Goal: Information Seeking & Learning: Learn about a topic

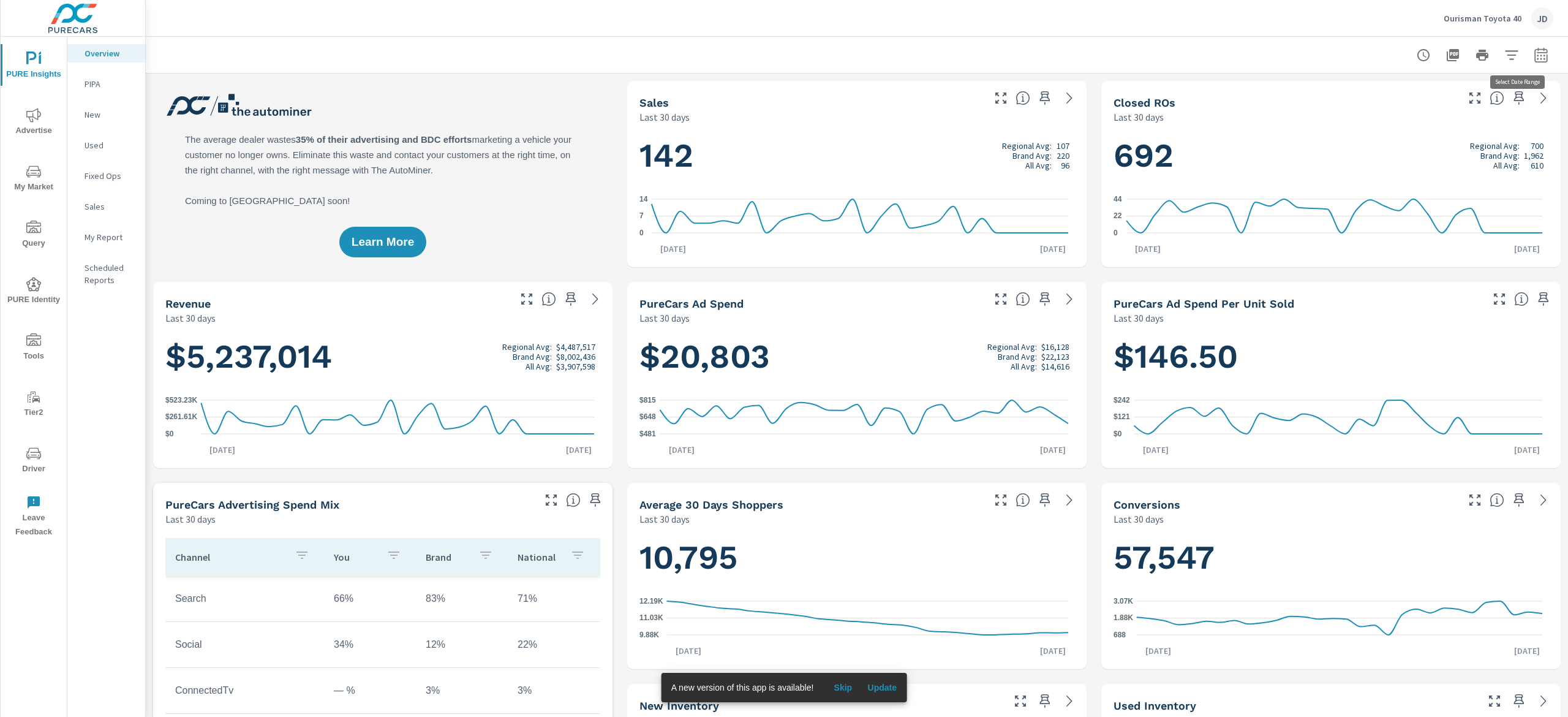
click at [1530, 50] on button "button" at bounding box center [1541, 55] width 25 height 25
click at [1425, 111] on select "Custom Yesterday Last week Last 7 days Last 14 days Last 30 days Last 45 days L…" at bounding box center [1424, 106] width 122 height 25
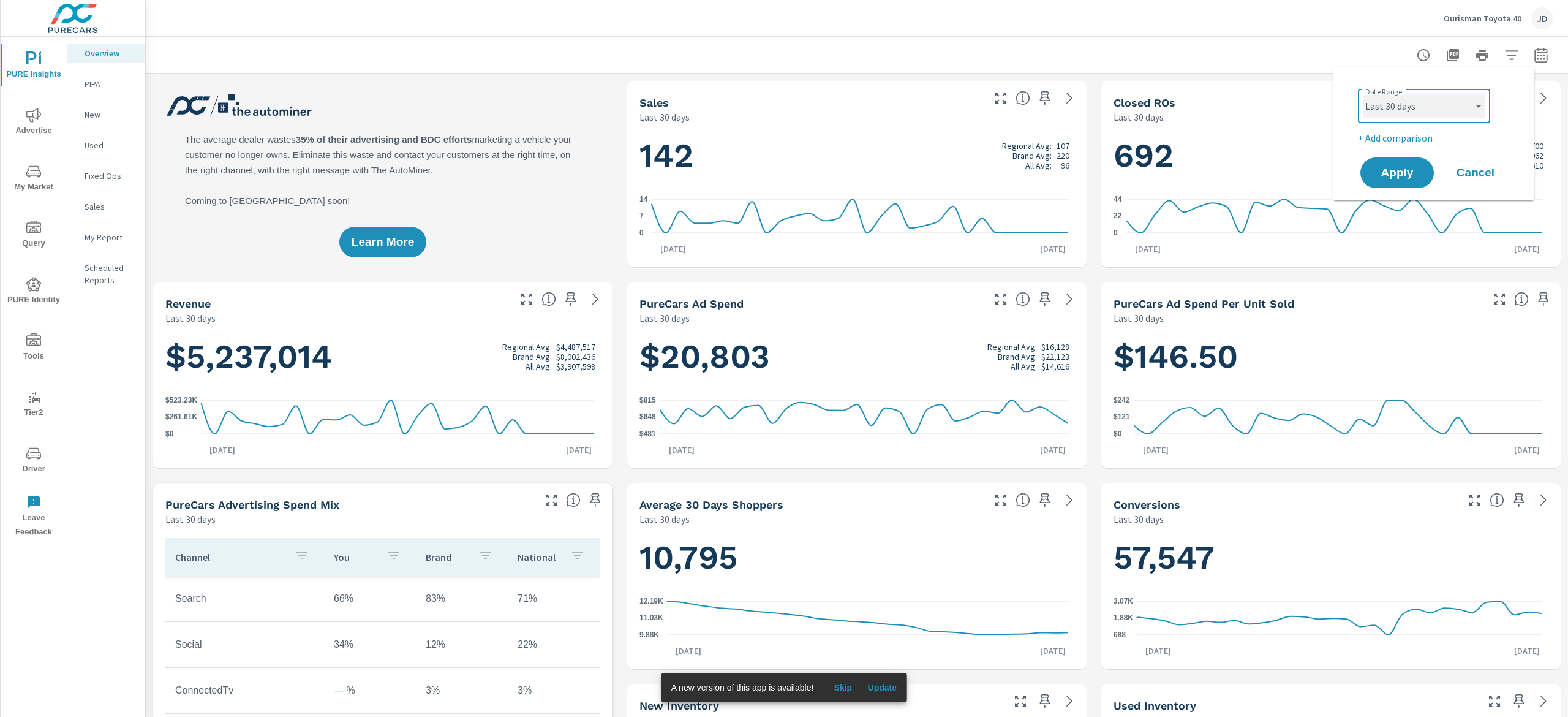
select select "Last month"
click at [1363, 94] on select "Custom Yesterday Last week Last 7 days Last 14 days Last 30 days Last 45 days L…" at bounding box center [1424, 106] width 122 height 25
click at [1422, 129] on div "Date Range Custom Yesterday Last week Last 7 days Last 14 days Last 30 days Las…" at bounding box center [1436, 115] width 157 height 61
click at [1412, 137] on p "+ Add comparison" at bounding box center [1436, 138] width 157 height 15
select select "Previous period"
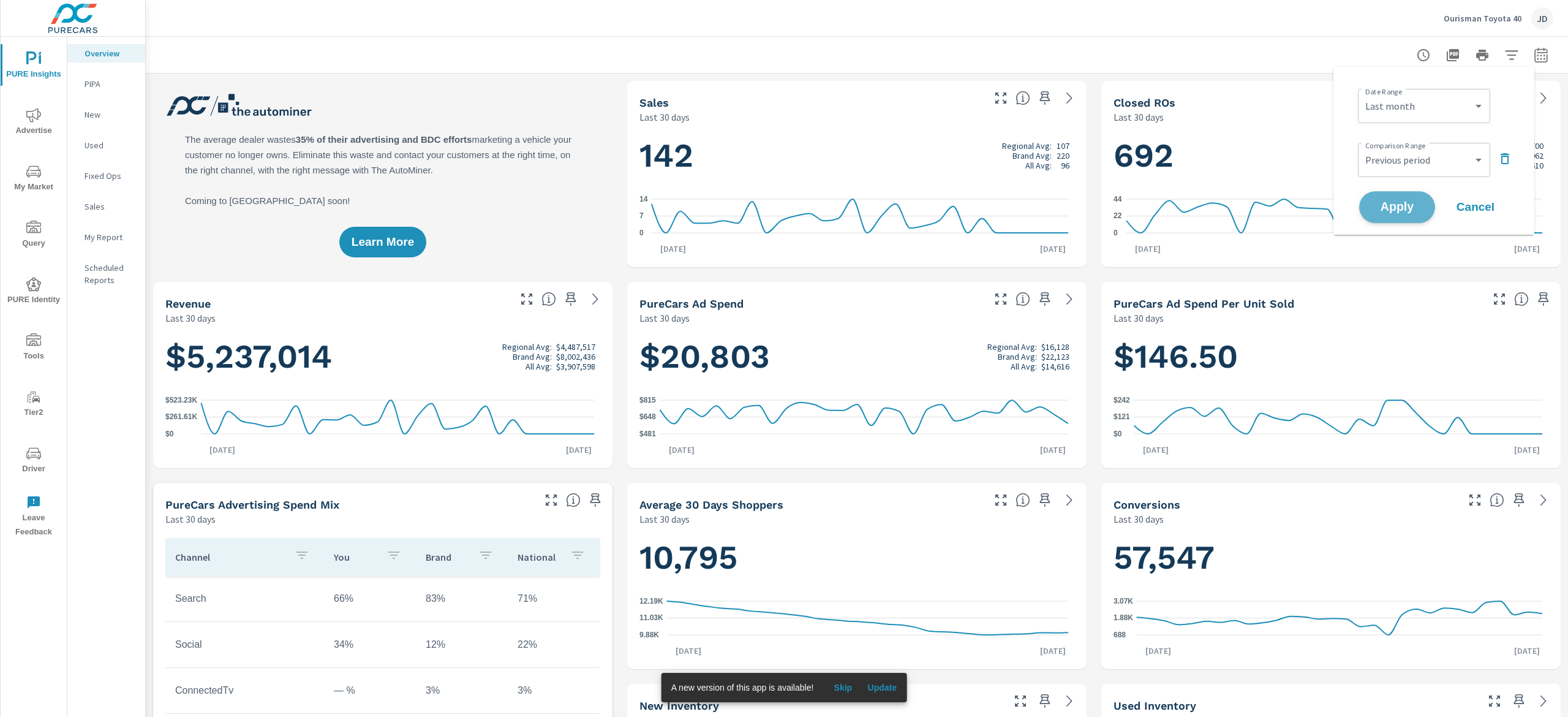
click at [1398, 196] on button "Apply" at bounding box center [1397, 207] width 76 height 32
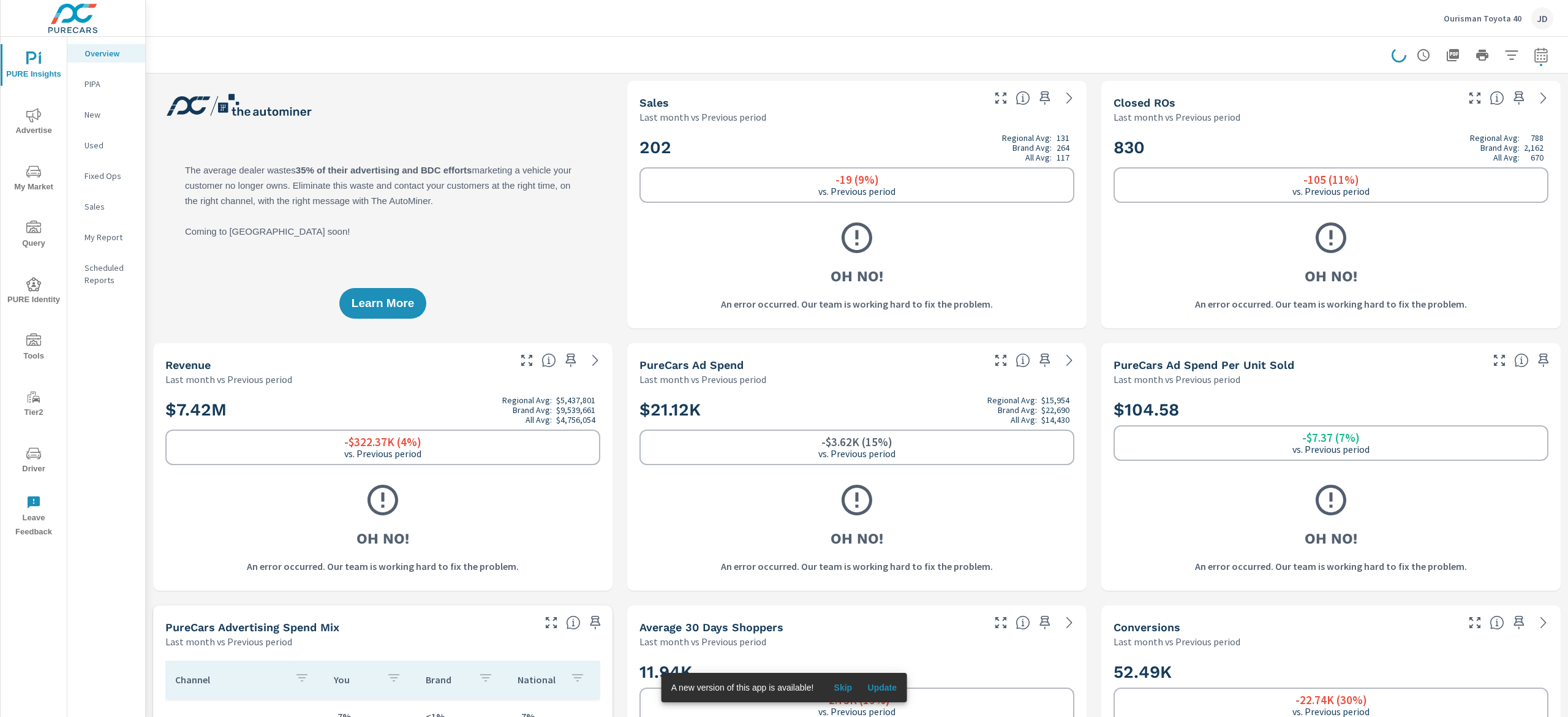
click at [38, 182] on span "My Market" at bounding box center [34, 179] width 59 height 30
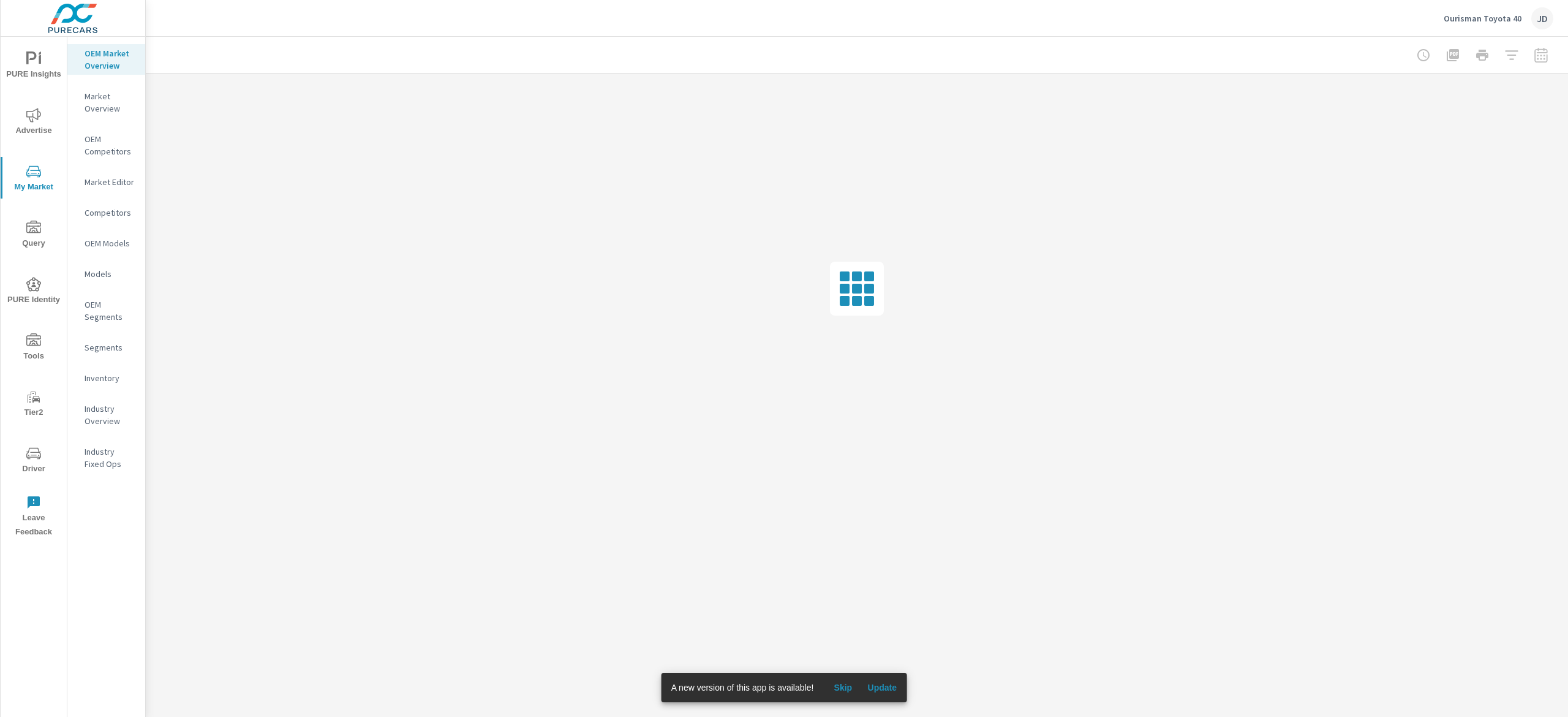
drag, startPoint x: 888, startPoint y: 683, endPoint x: 1224, endPoint y: 715, distance: 337.5
click at [888, 683] on span "Update" at bounding box center [882, 687] width 29 height 11
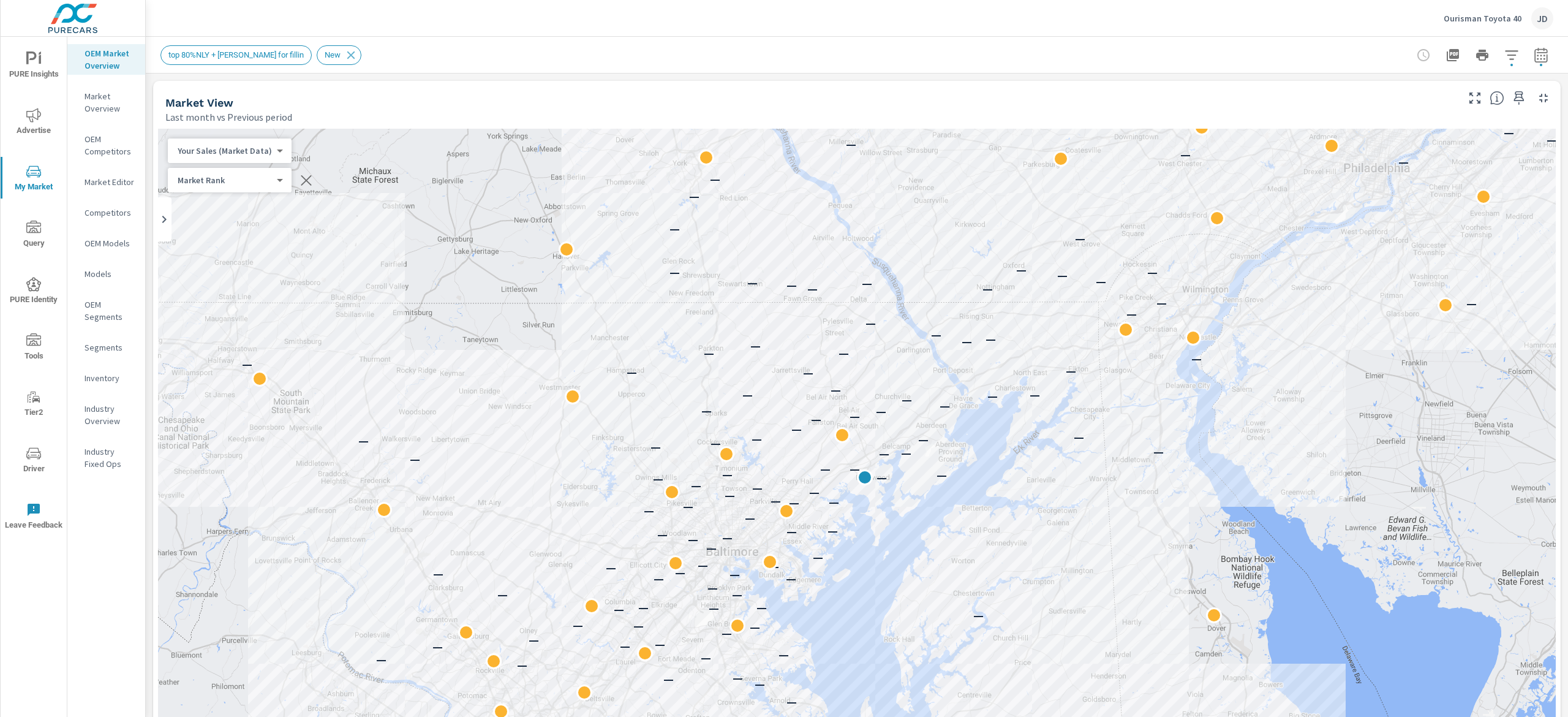
click at [1534, 47] on icon "button" at bounding box center [1541, 55] width 15 height 15
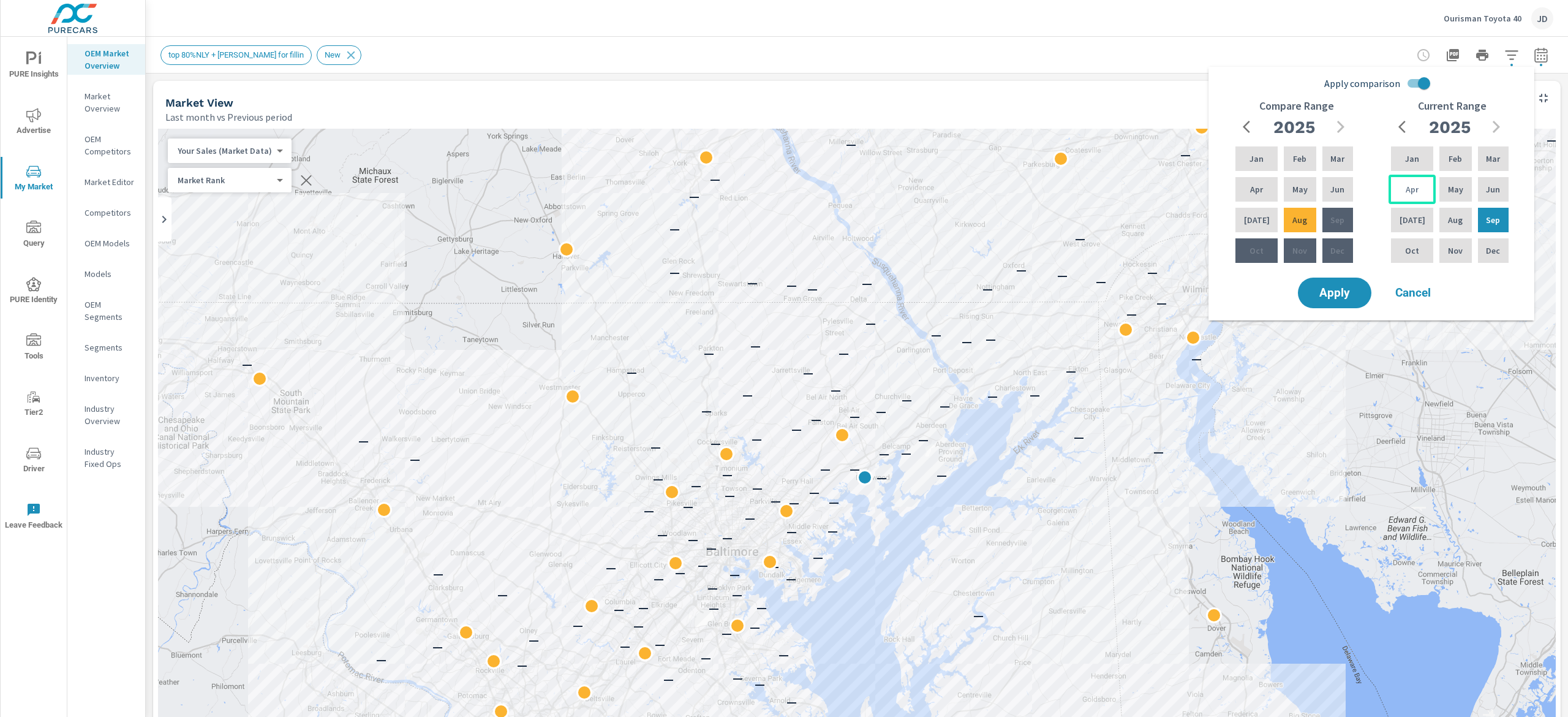
click at [1422, 190] on div "Apr" at bounding box center [1412, 189] width 47 height 29
click at [1502, 226] on div "Sep" at bounding box center [1493, 220] width 36 height 29
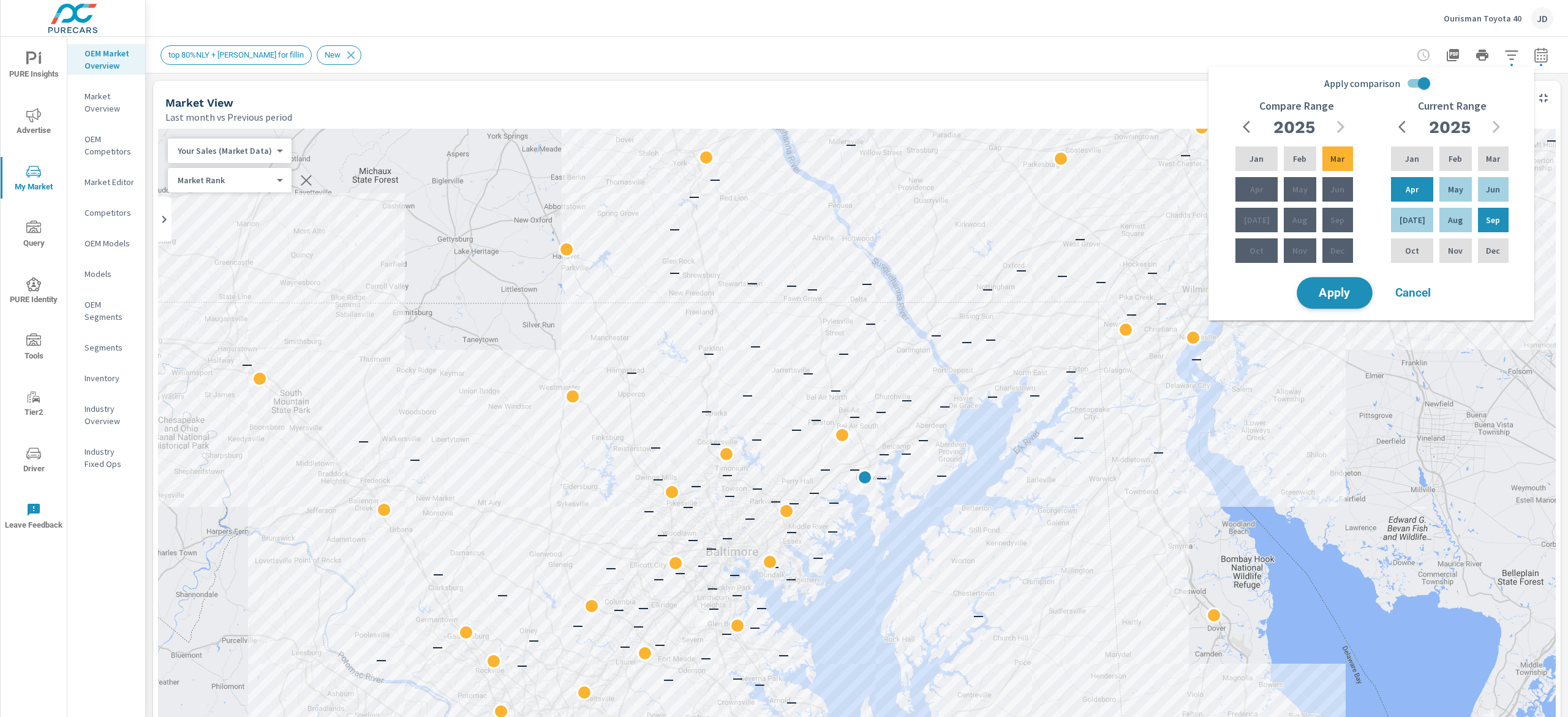
click at [1323, 288] on span "Apply" at bounding box center [1335, 293] width 50 height 12
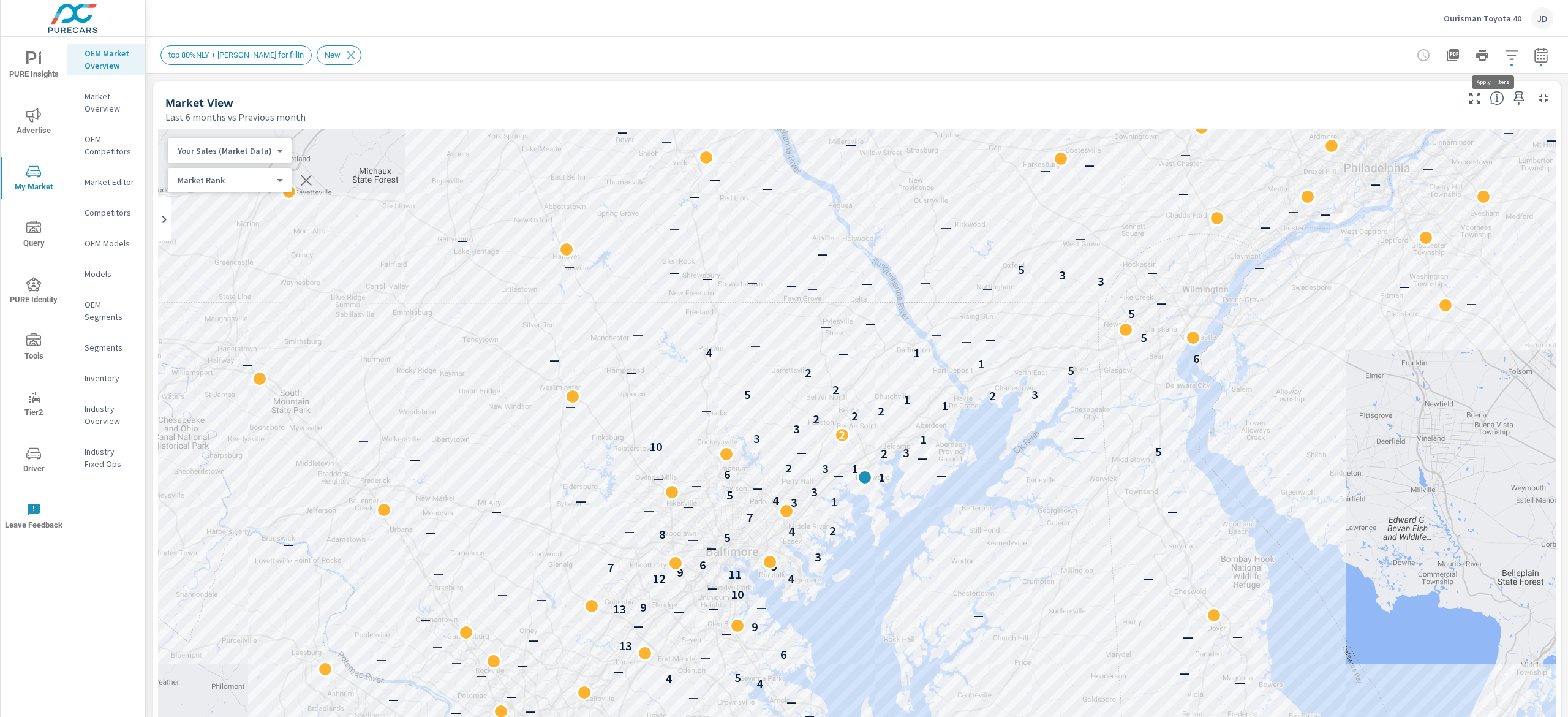
click at [1504, 58] on icon "button" at bounding box center [1511, 55] width 15 height 15
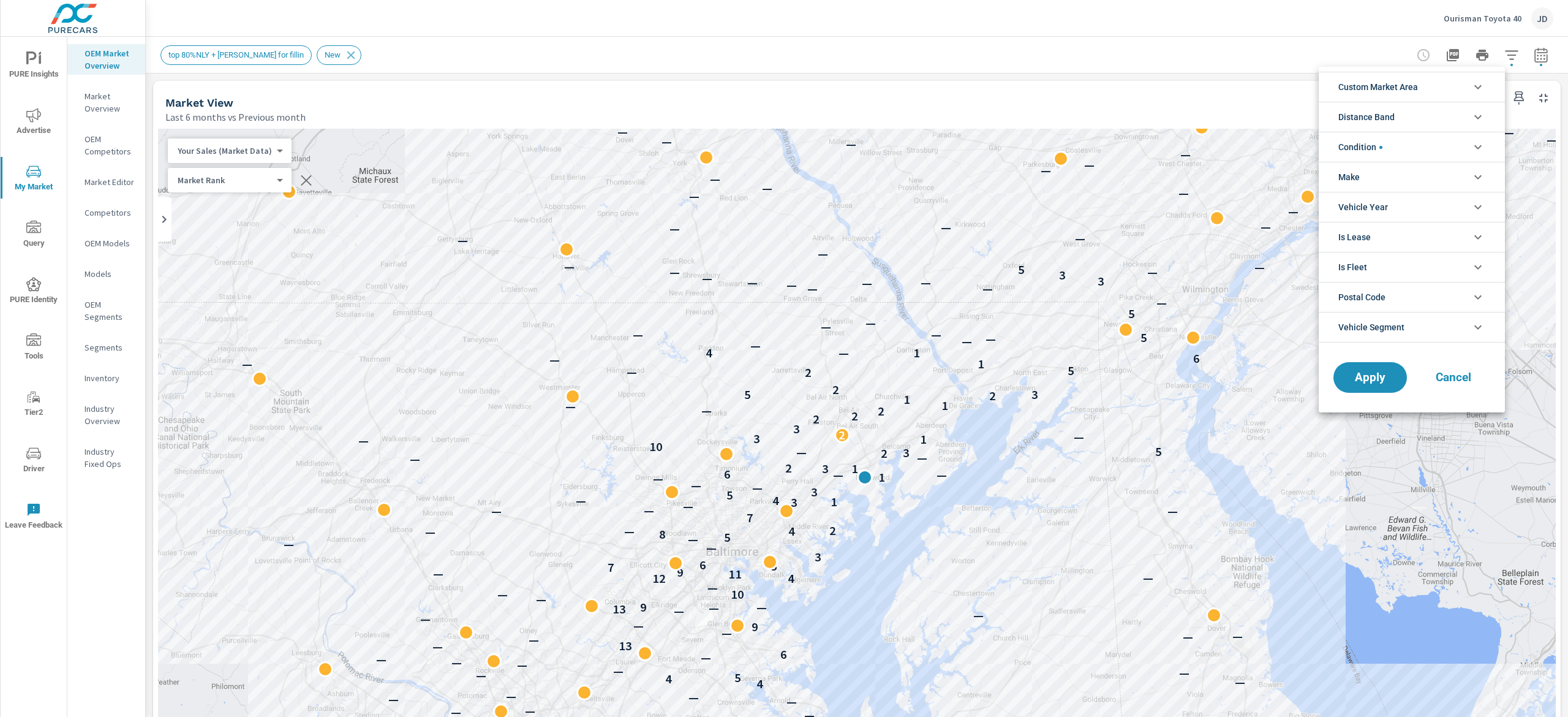
click at [1522, 54] on div at bounding box center [784, 358] width 1568 height 717
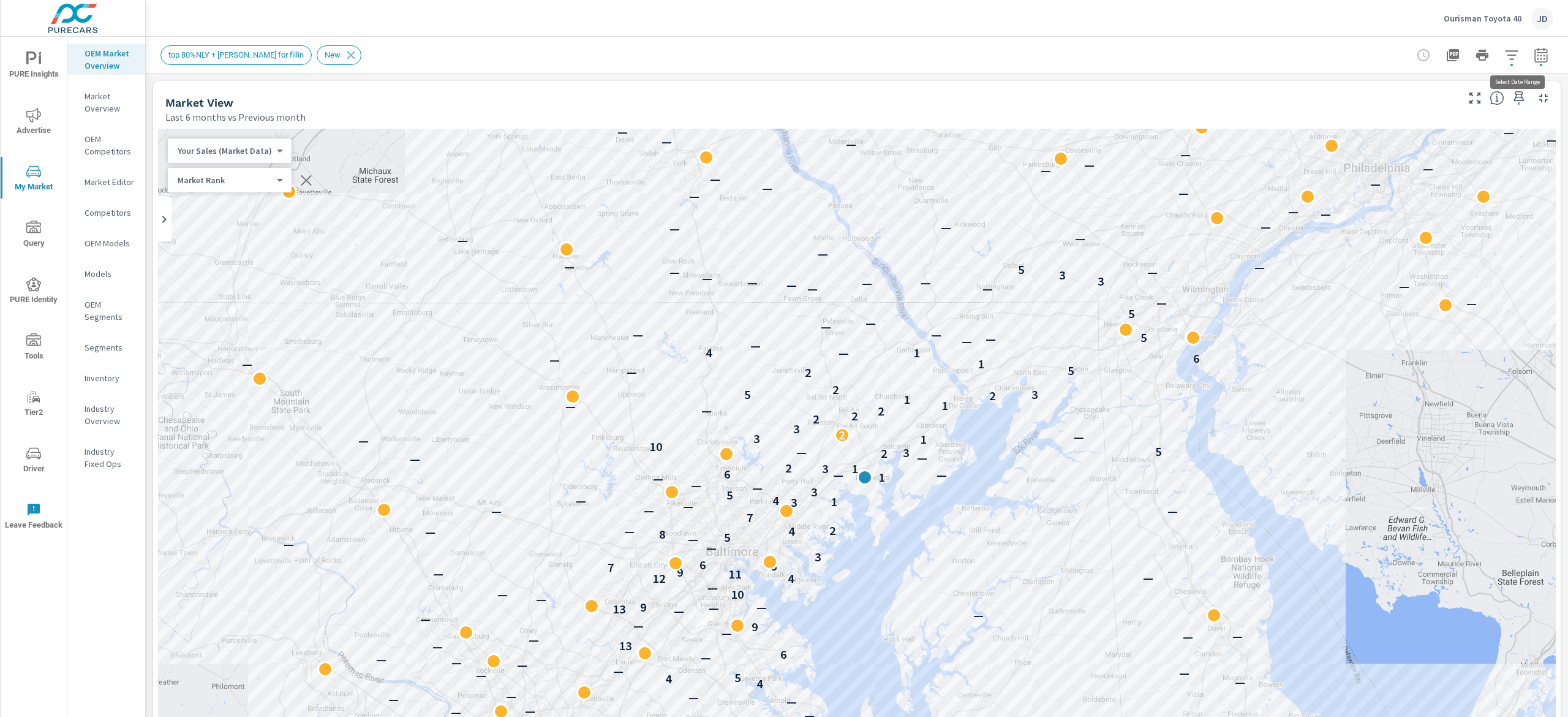
click at [1534, 51] on icon "button" at bounding box center [1541, 55] width 15 height 15
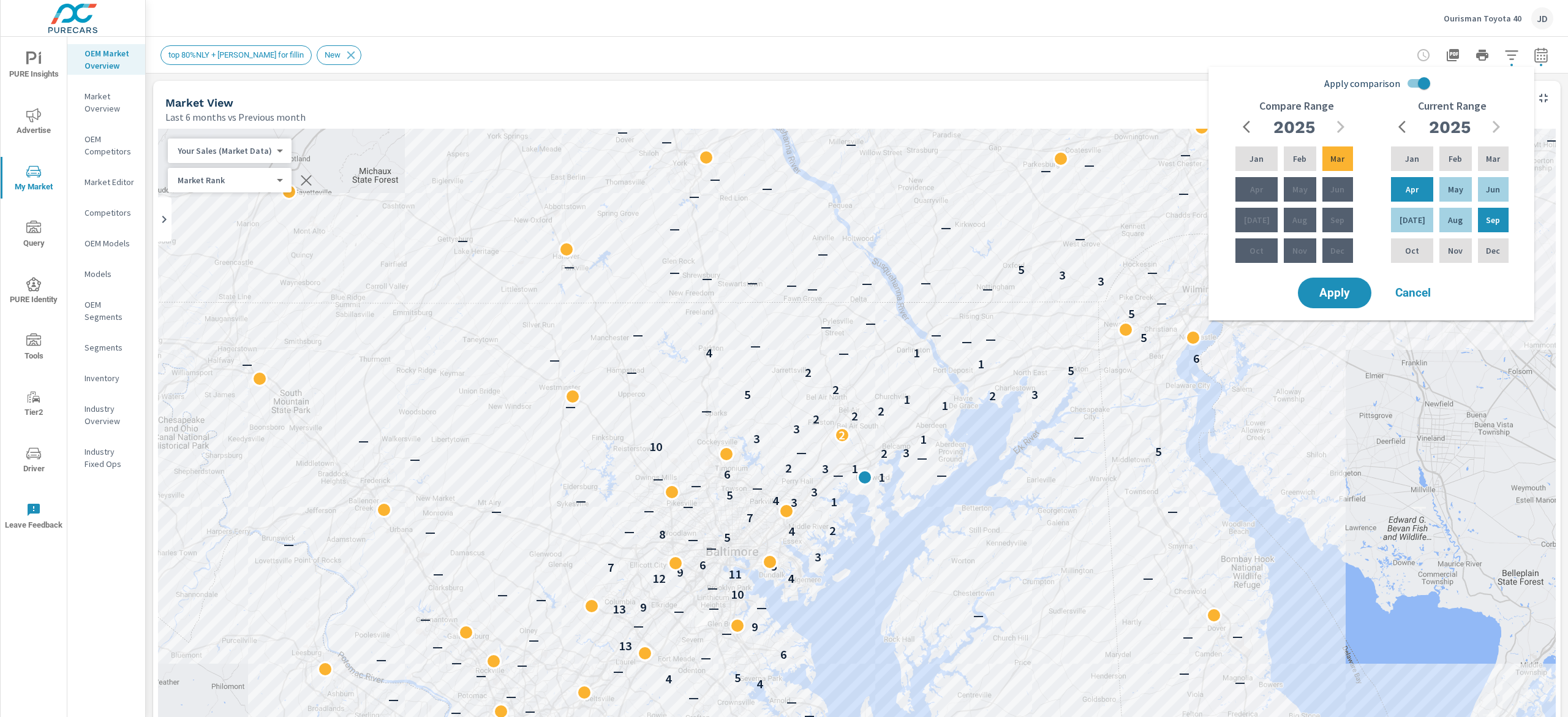
click at [1153, 61] on div "top 80%NLY + radii for fillin New" at bounding box center [771, 55] width 1221 height 20
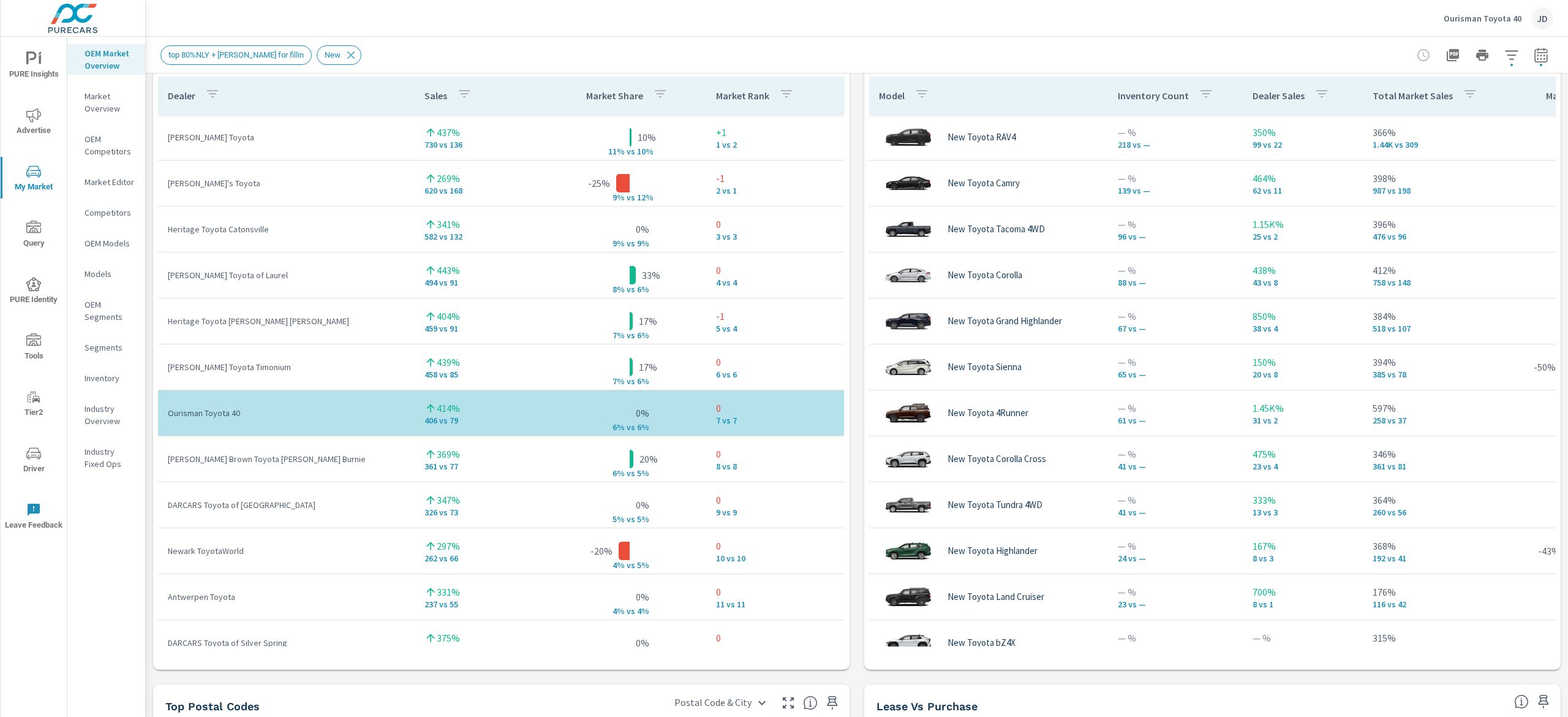
scroll to position [834, 0]
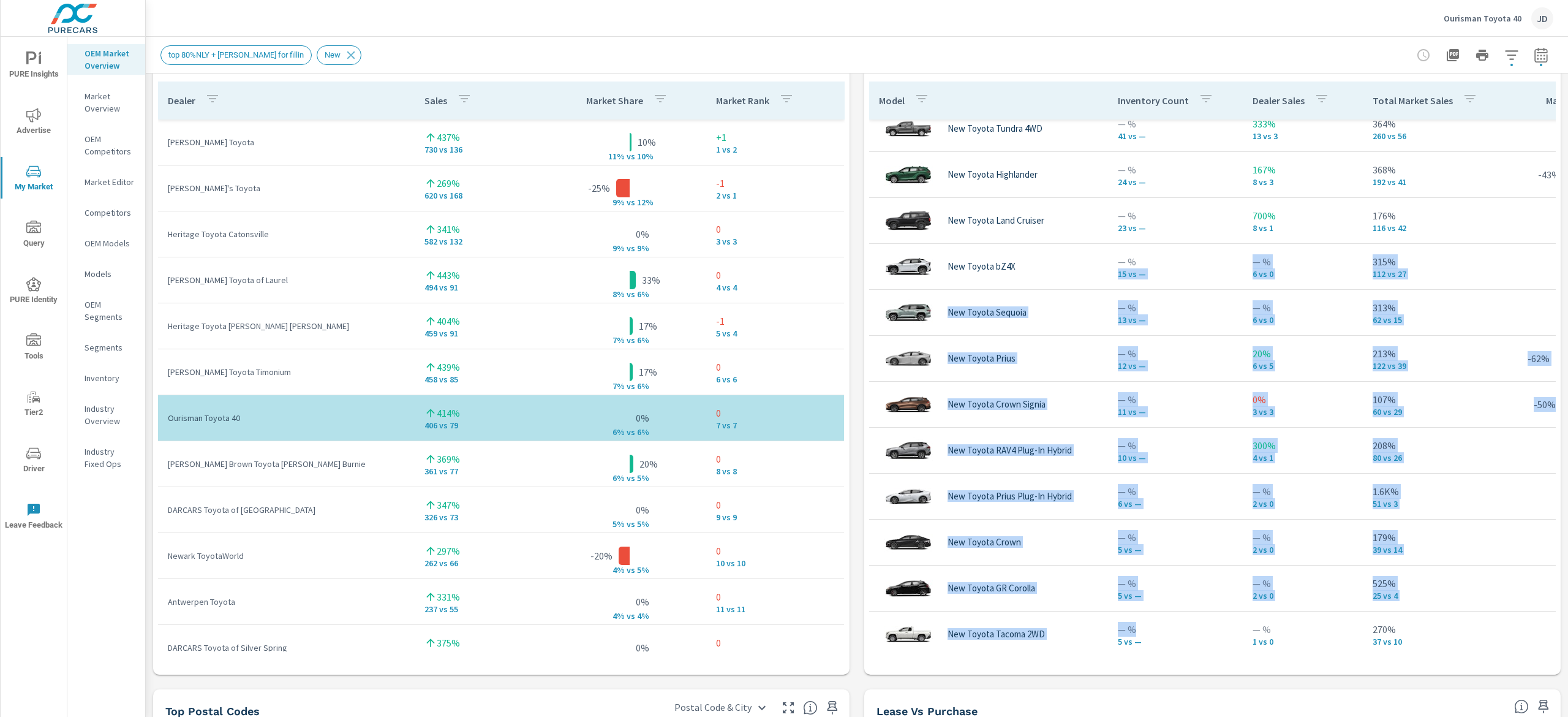
drag, startPoint x: 1209, startPoint y: 632, endPoint x: 1567, endPoint y: 337, distance: 463.9
click at [1127, 627] on tbody "New Toyota Tacoma 4WD — % 96 vs — 1.15K% 25 vs 2 396% 476 vs 96 150% 5% v s 2% …" at bounding box center [1328, 382] width 918 height 1287
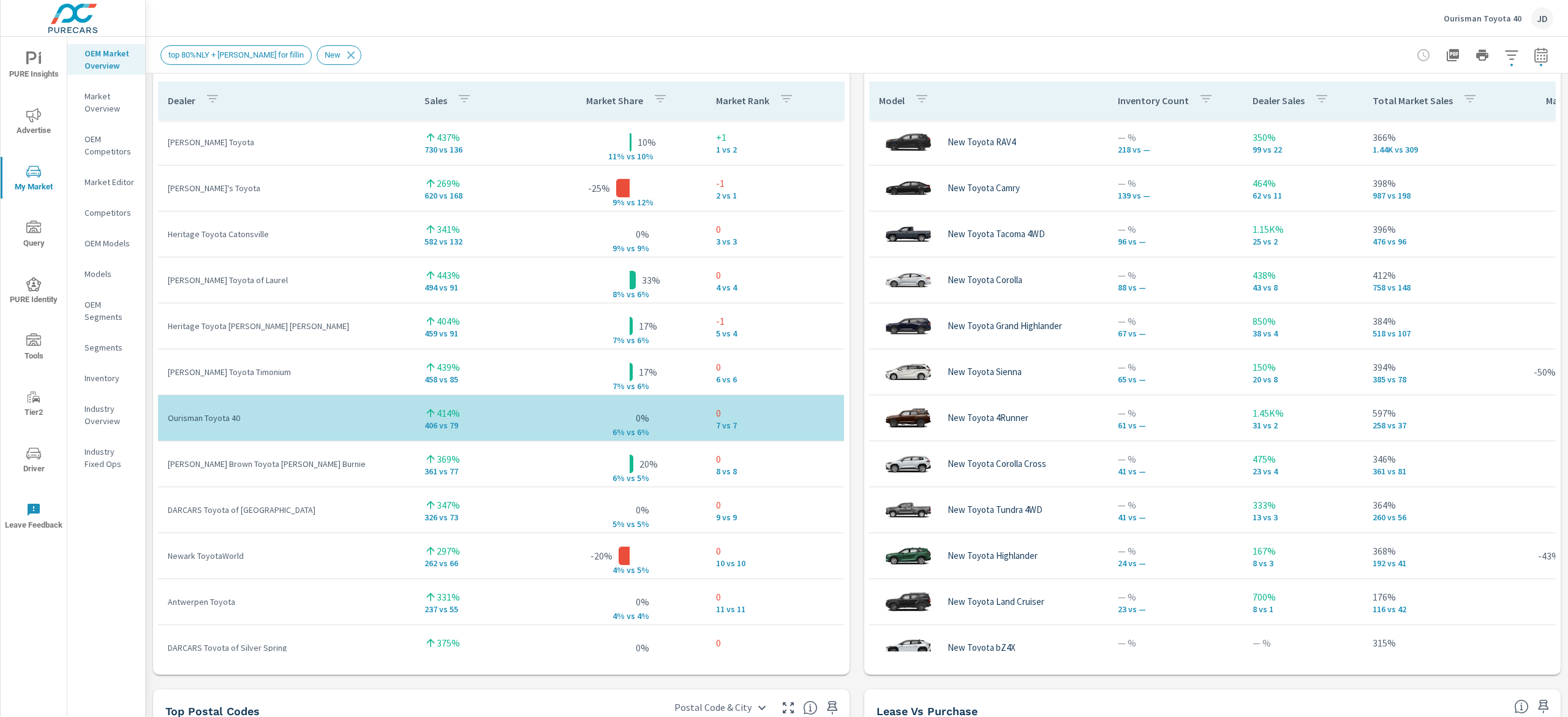
click at [1547, 592] on div "Market View Last 6 months vs Previous month ← Move left → Move right ↑ Move up …" at bounding box center [857, 288] width 1422 height 2098
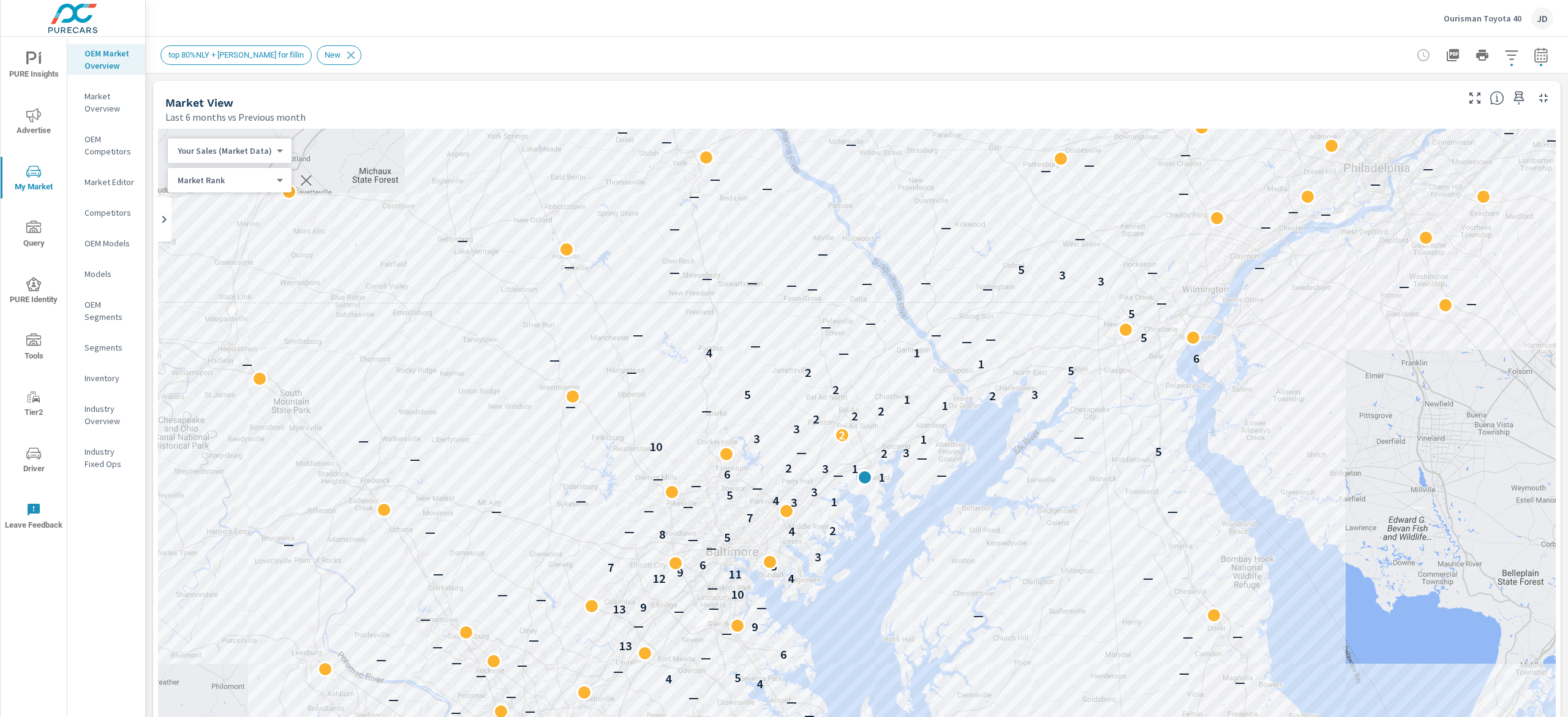
click at [1524, 71] on div "top 80%NLY + radii for fillin New" at bounding box center [857, 55] width 1393 height 36
click at [1534, 51] on icon "button" at bounding box center [1541, 55] width 13 height 15
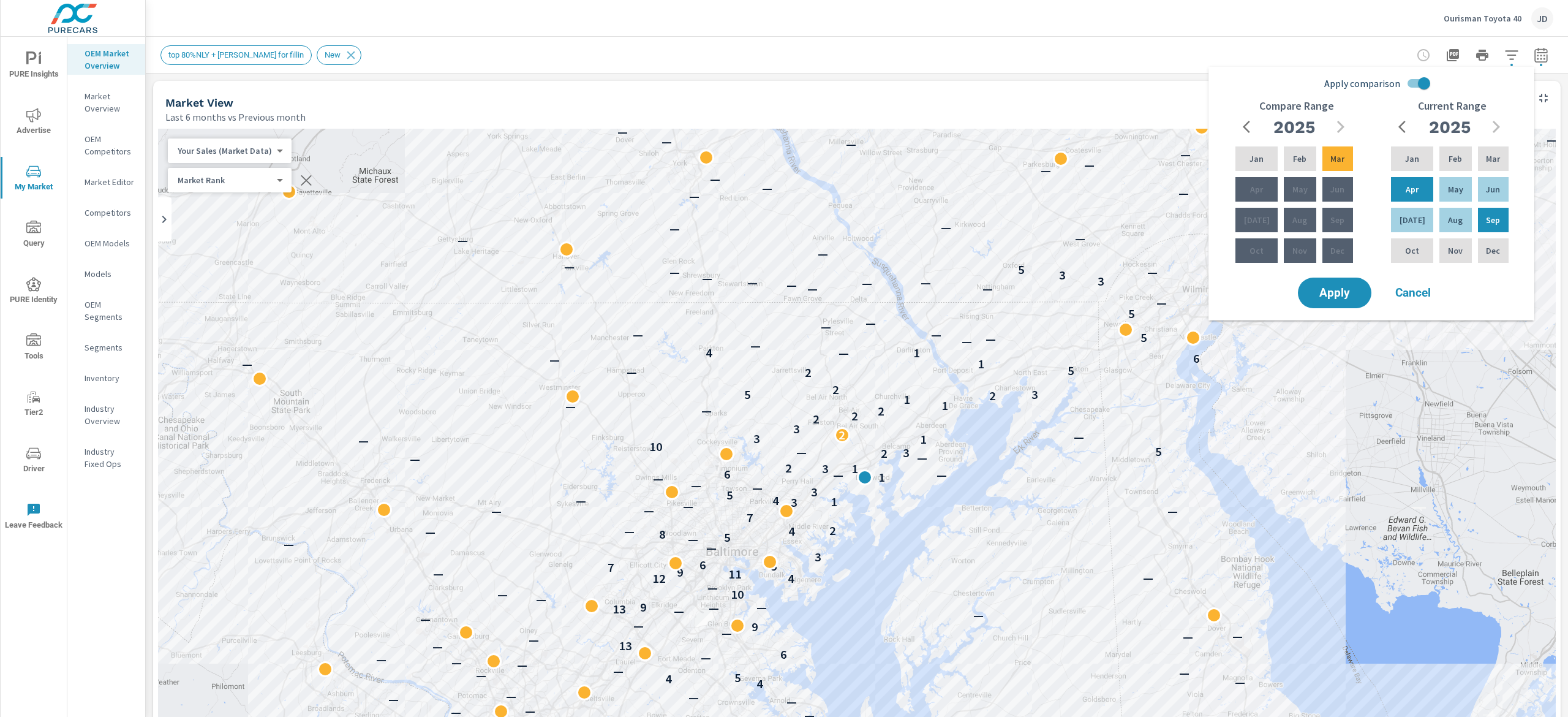
click at [1407, 86] on input "Apply comparison" at bounding box center [1424, 83] width 70 height 23
checkbox input "false"
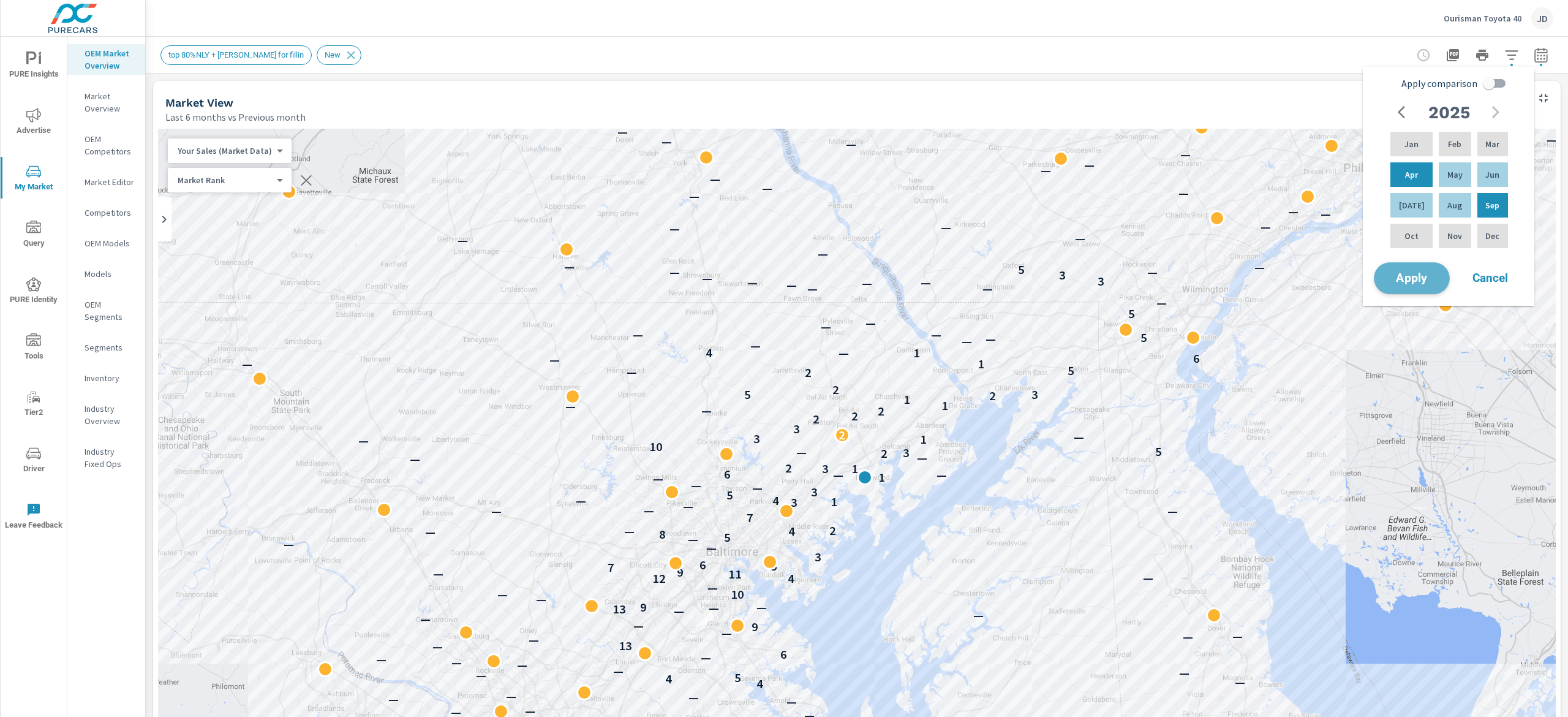
click at [1411, 284] on span "Apply" at bounding box center [1411, 278] width 50 height 12
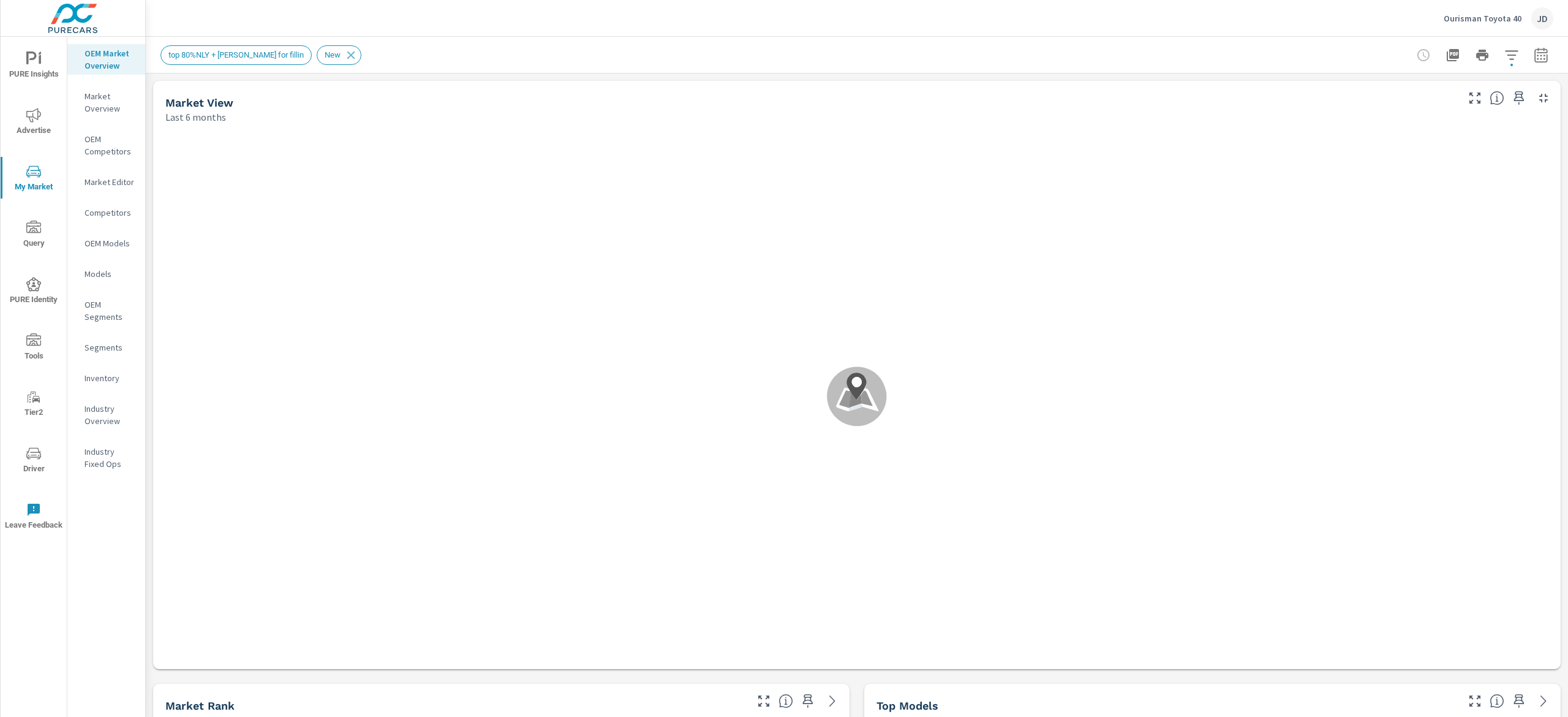
scroll to position [368, 0]
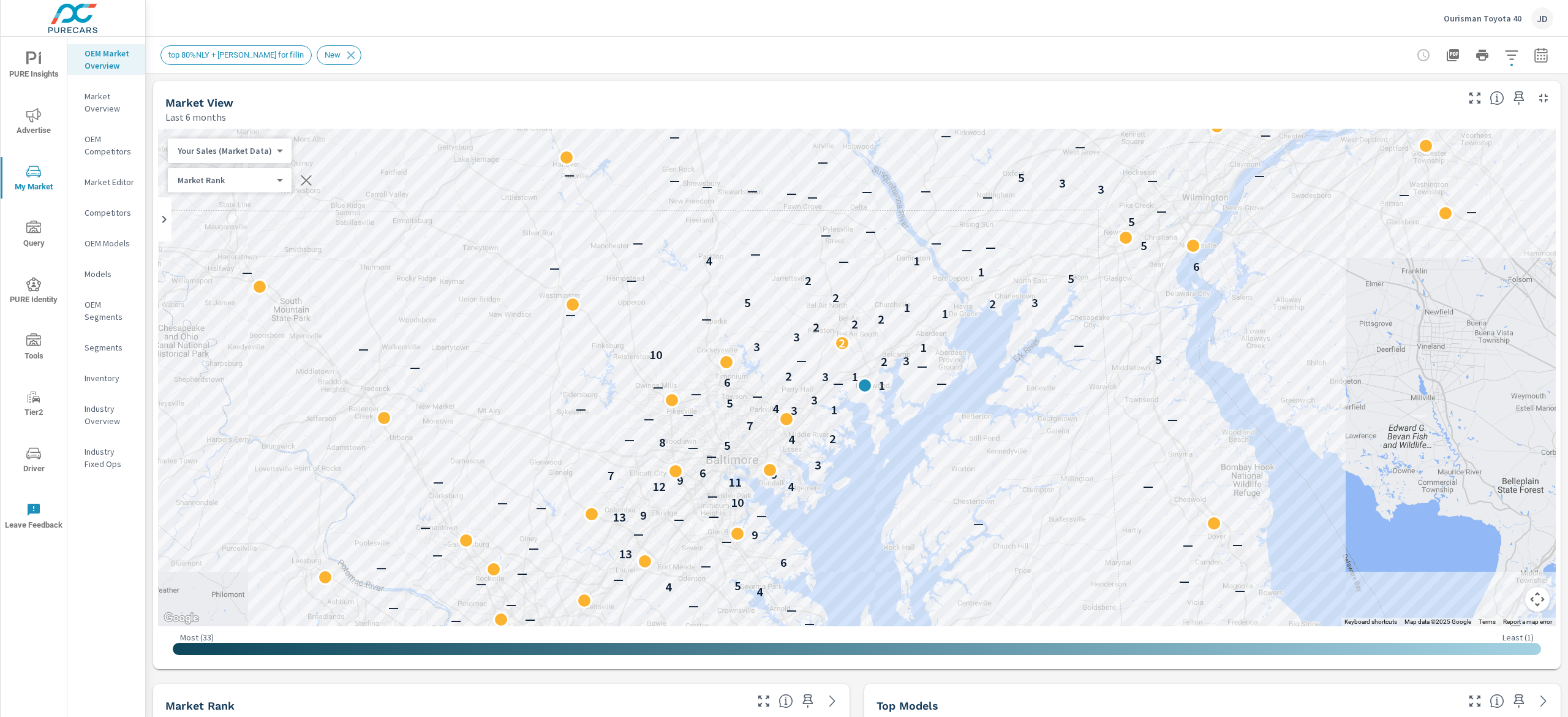
drag, startPoint x: 1567, startPoint y: 286, endPoint x: 1567, endPoint y: 64, distance: 222.0
click at [1567, 64] on div "Market Overview Ourisman Toyota 40 Report date range: Apr 01, 2025 - Sep 30, 20…" at bounding box center [857, 377] width 1422 height 680
click at [1537, 56] on icon "button" at bounding box center [1541, 57] width 8 height 5
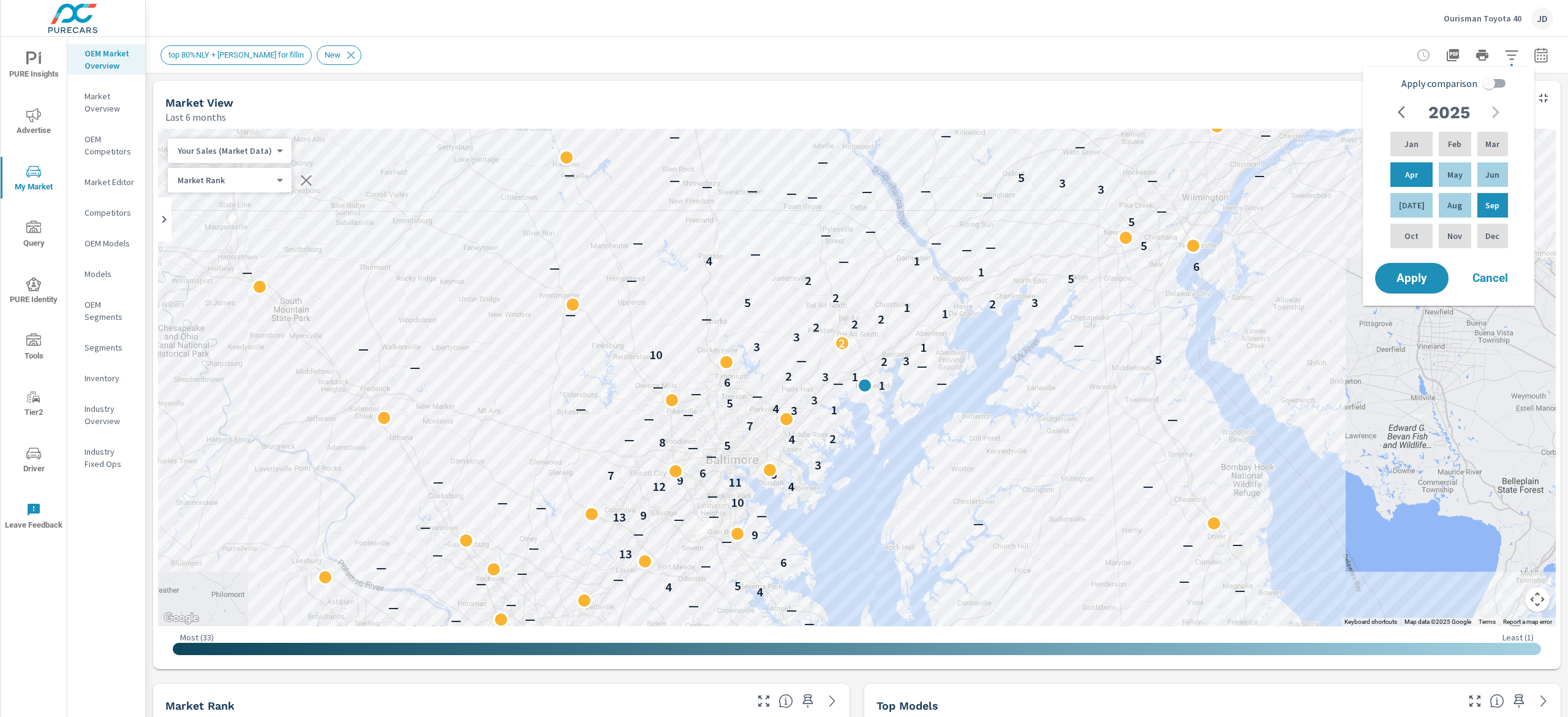
click at [1500, 79] on input "Apply comparison" at bounding box center [1489, 83] width 70 height 23
checkbox input "true"
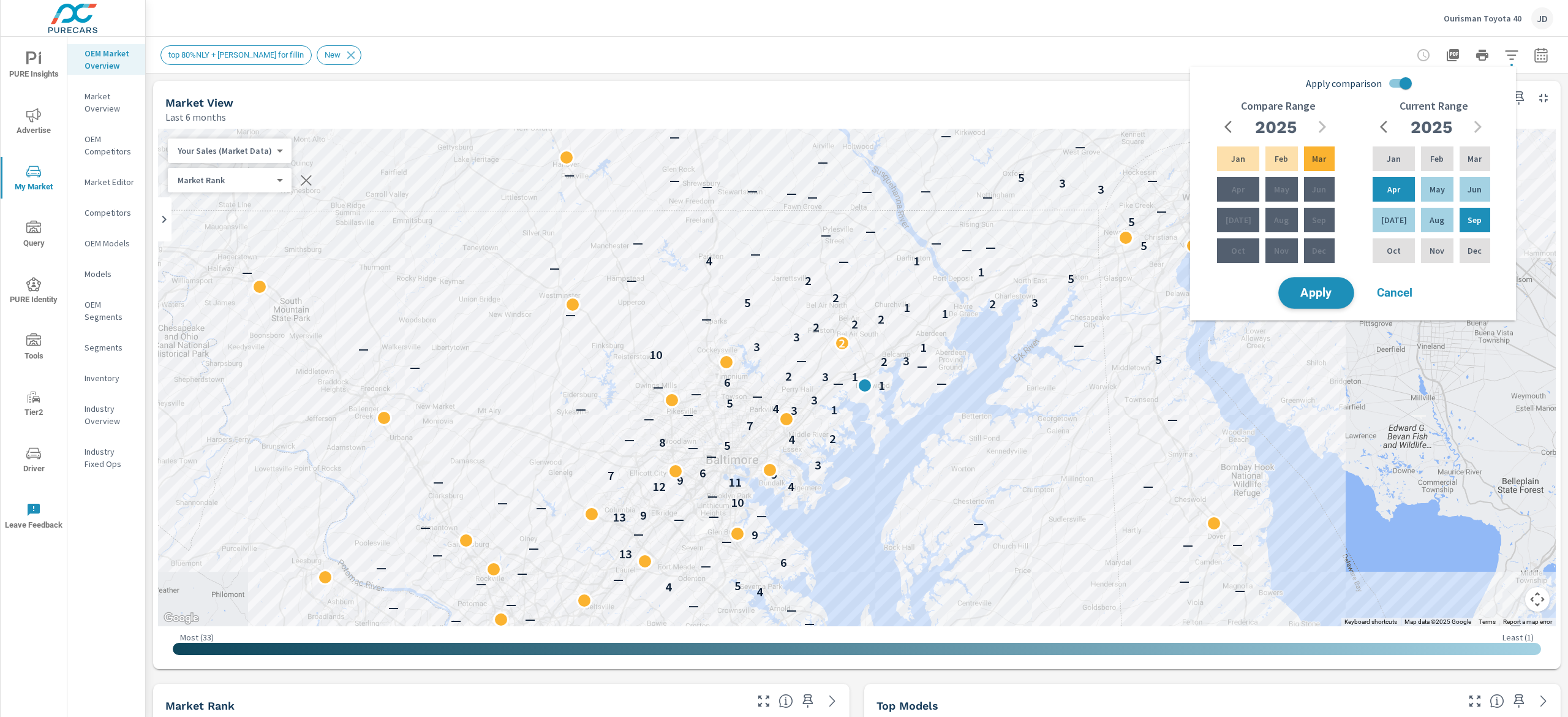
click at [1335, 293] on span "Apply" at bounding box center [1316, 293] width 50 height 12
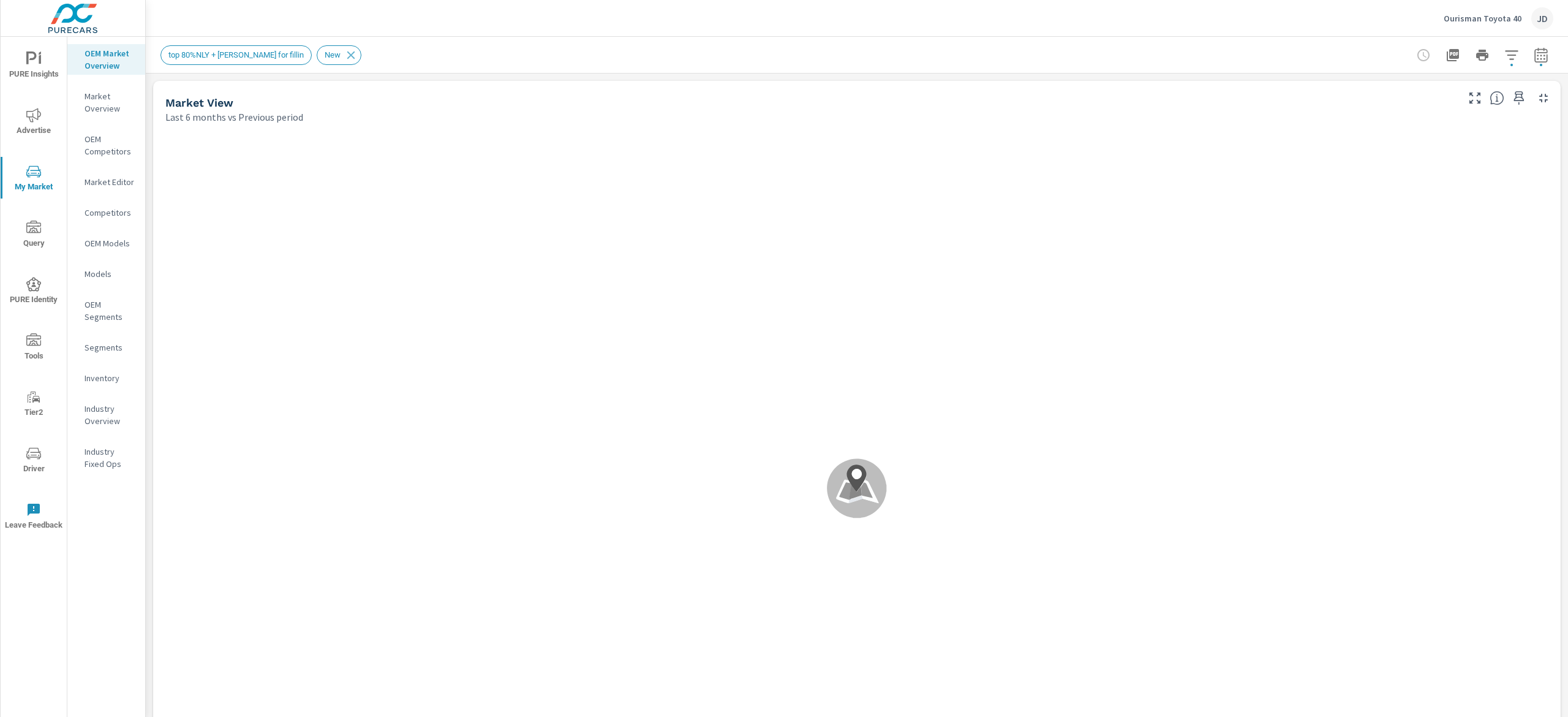
scroll to position [368, 0]
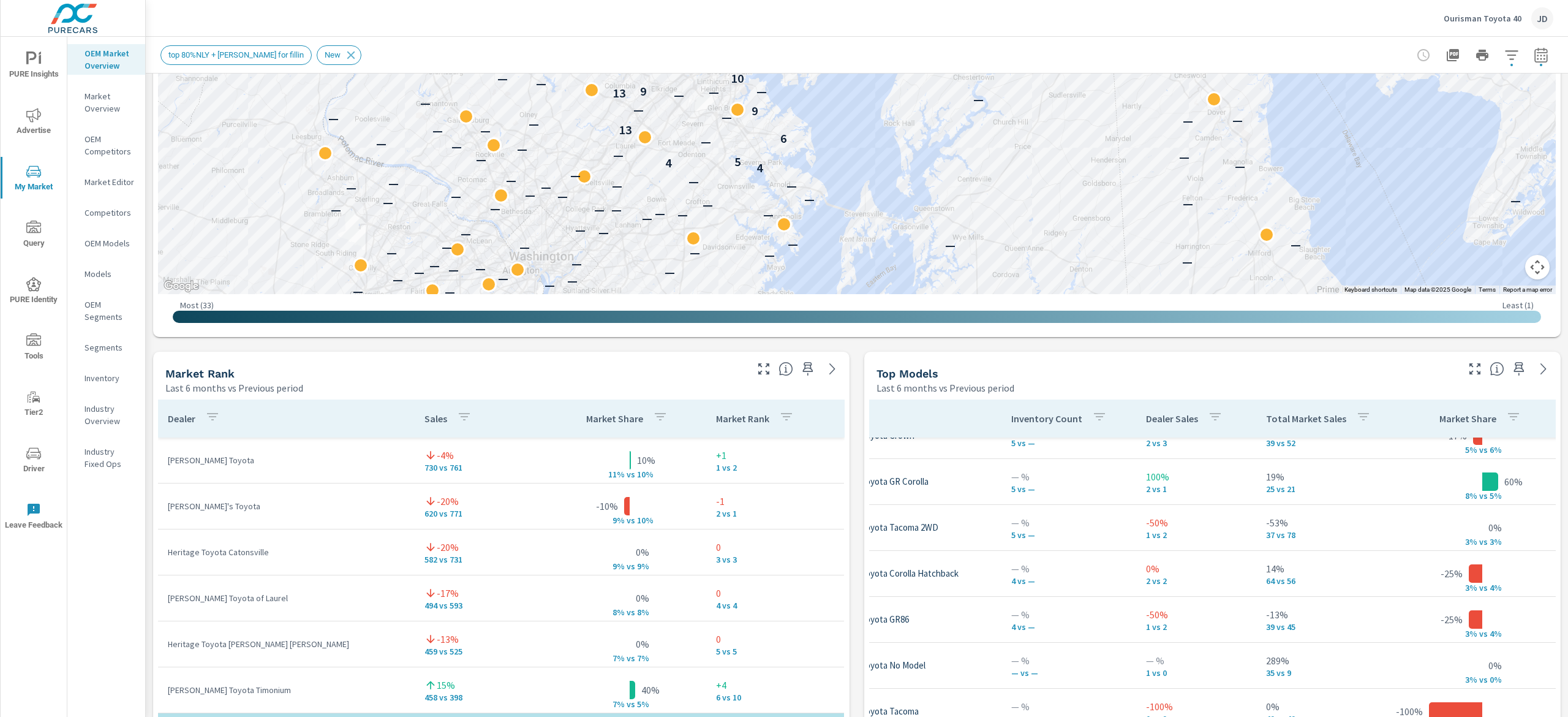
scroll to position [416, 0]
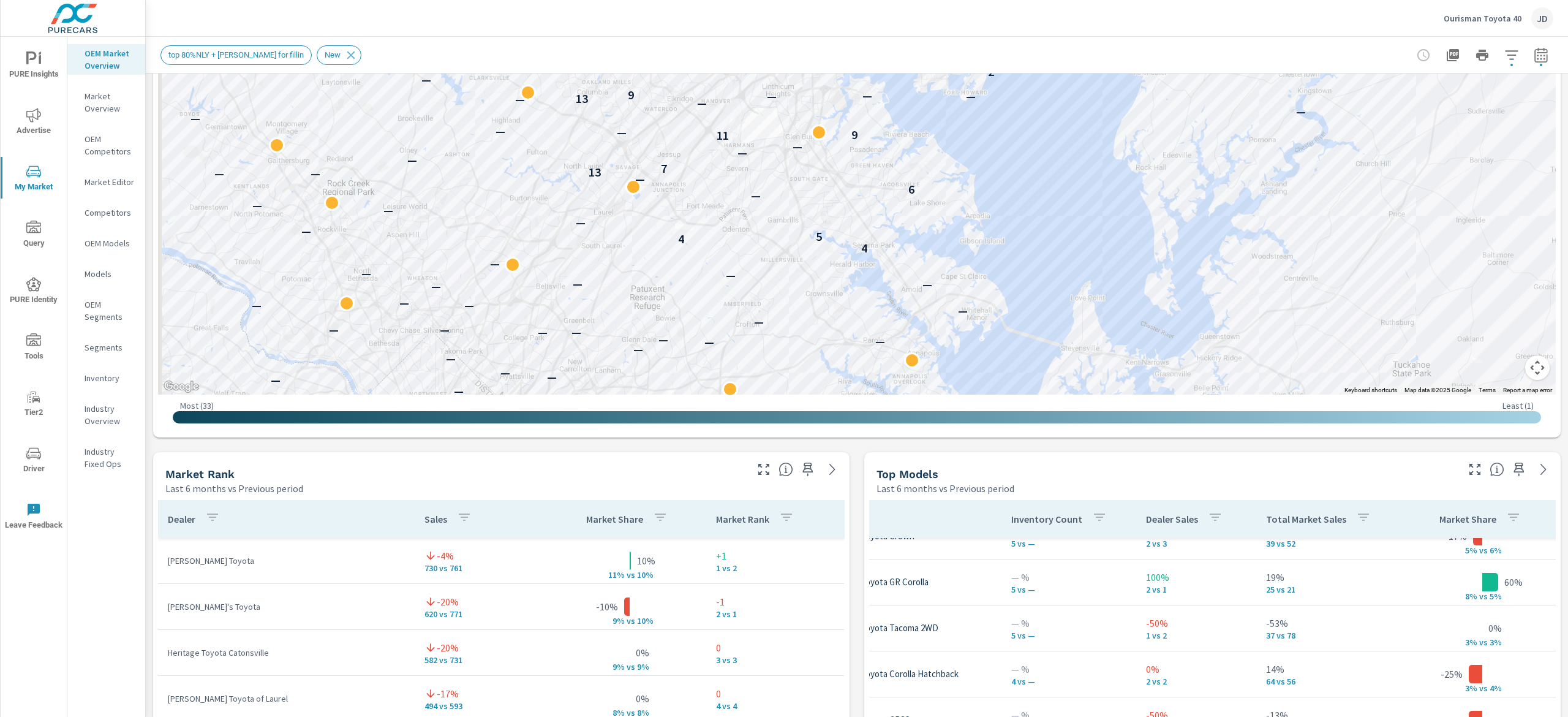
click at [1495, 20] on p "Ourisman Toyota 40" at bounding box center [1483, 18] width 78 height 11
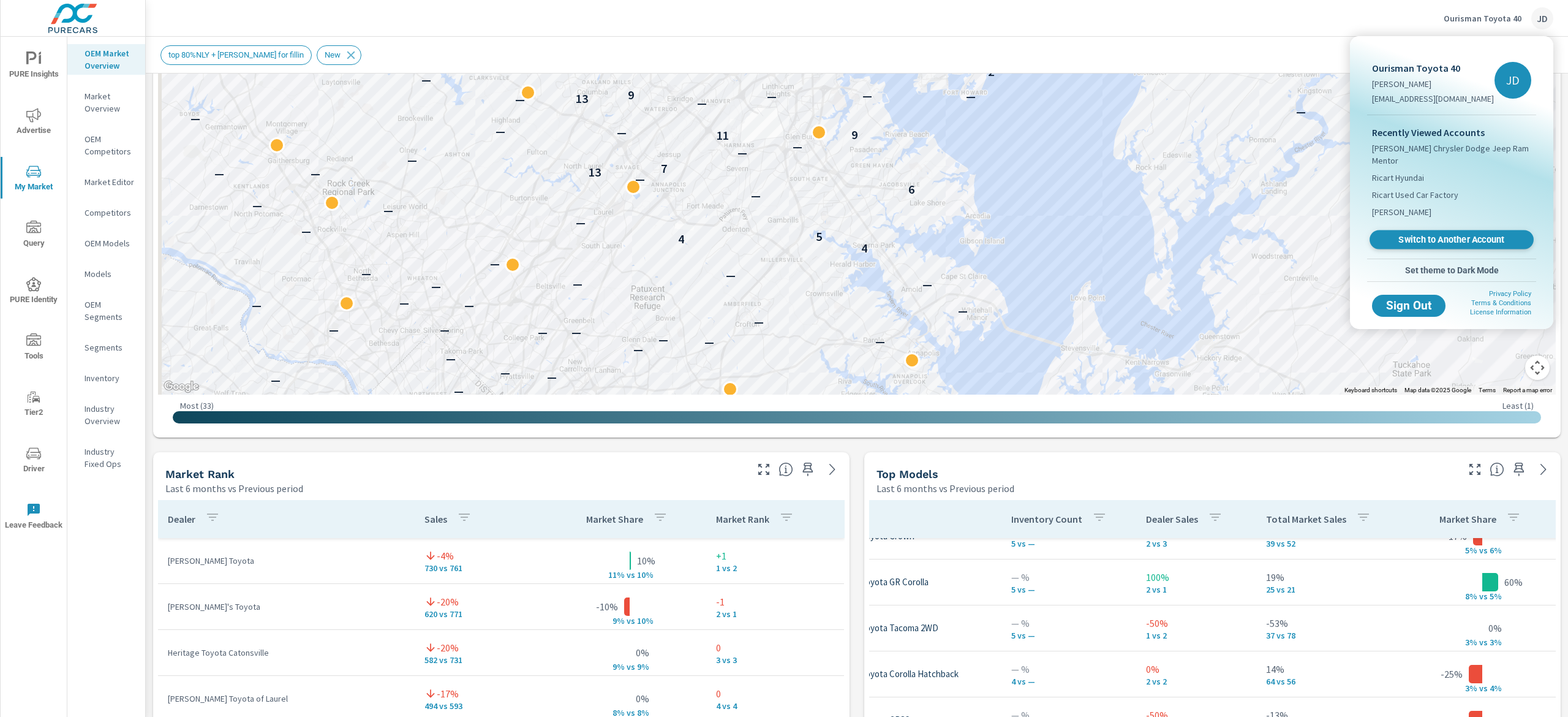
click at [1492, 242] on span "Switch to Another Account" at bounding box center [1451, 240] width 150 height 12
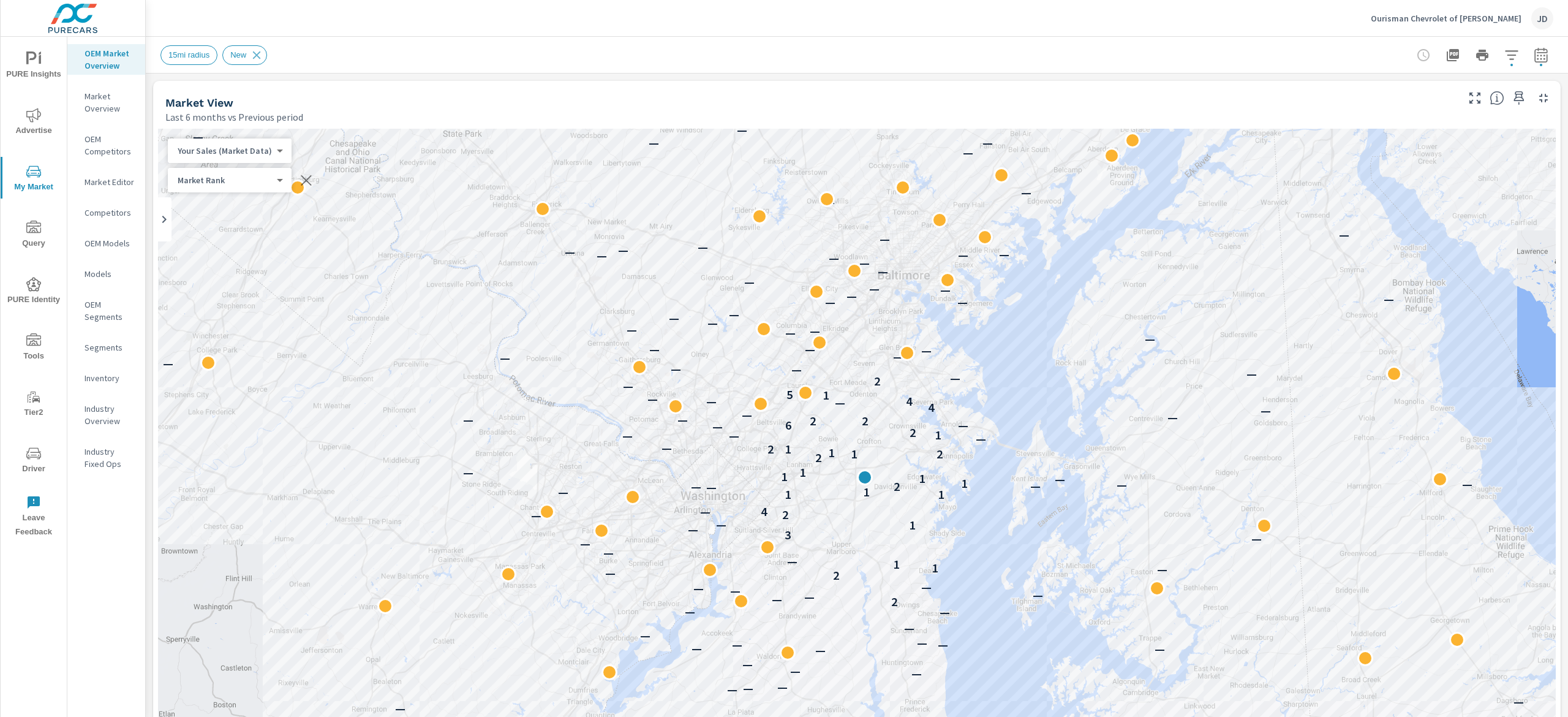
scroll to position [321, 0]
click at [1534, 44] on div "15mi radius New" at bounding box center [857, 55] width 1422 height 36
click at [1534, 53] on icon "button" at bounding box center [1541, 55] width 13 height 15
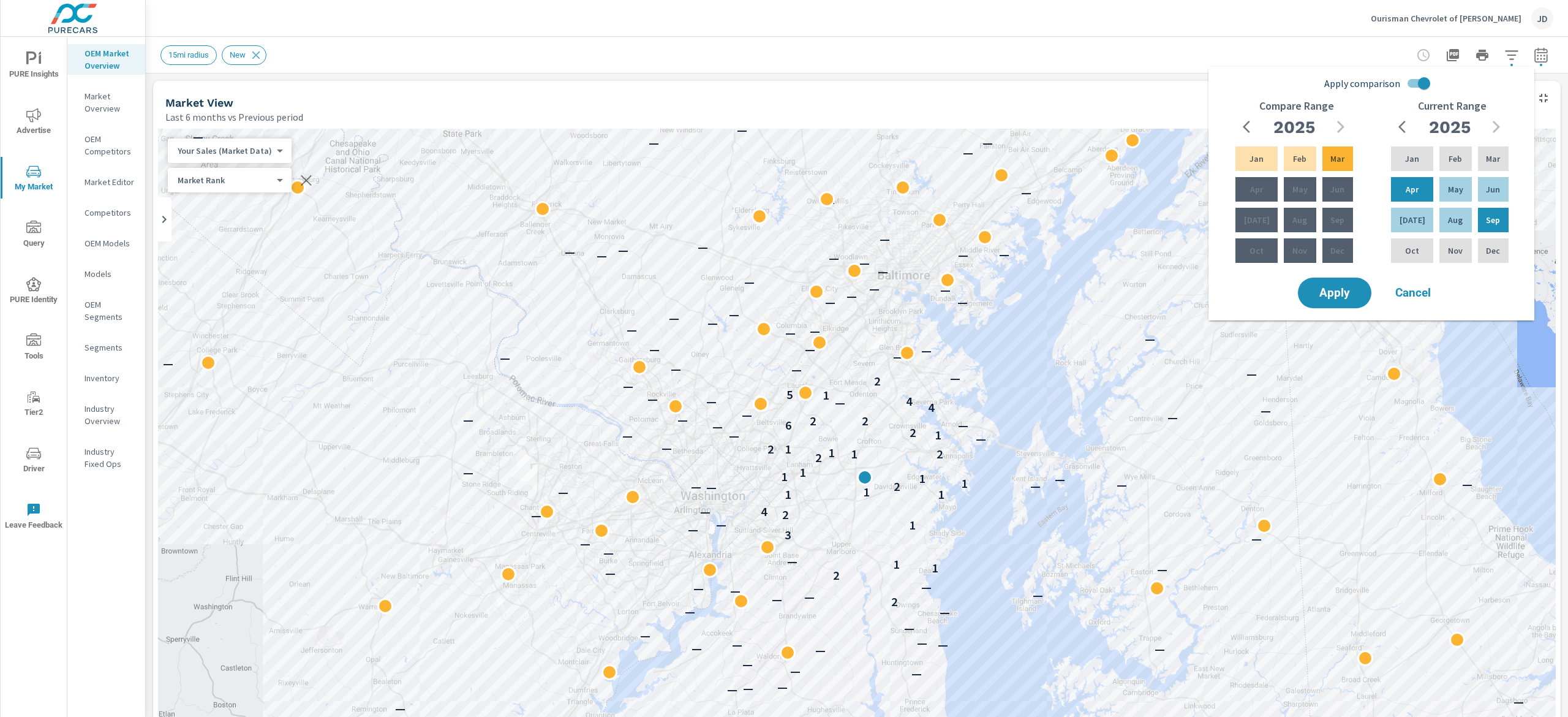
click at [1239, 74] on div "Apply comparison Compare Range 2025 Jan Feb Mar Apr May Jun Jul Aug Sep Oct Nov…" at bounding box center [1374, 173] width 311 height 204
click at [1145, 70] on div "15mi radius New" at bounding box center [857, 55] width 1393 height 36
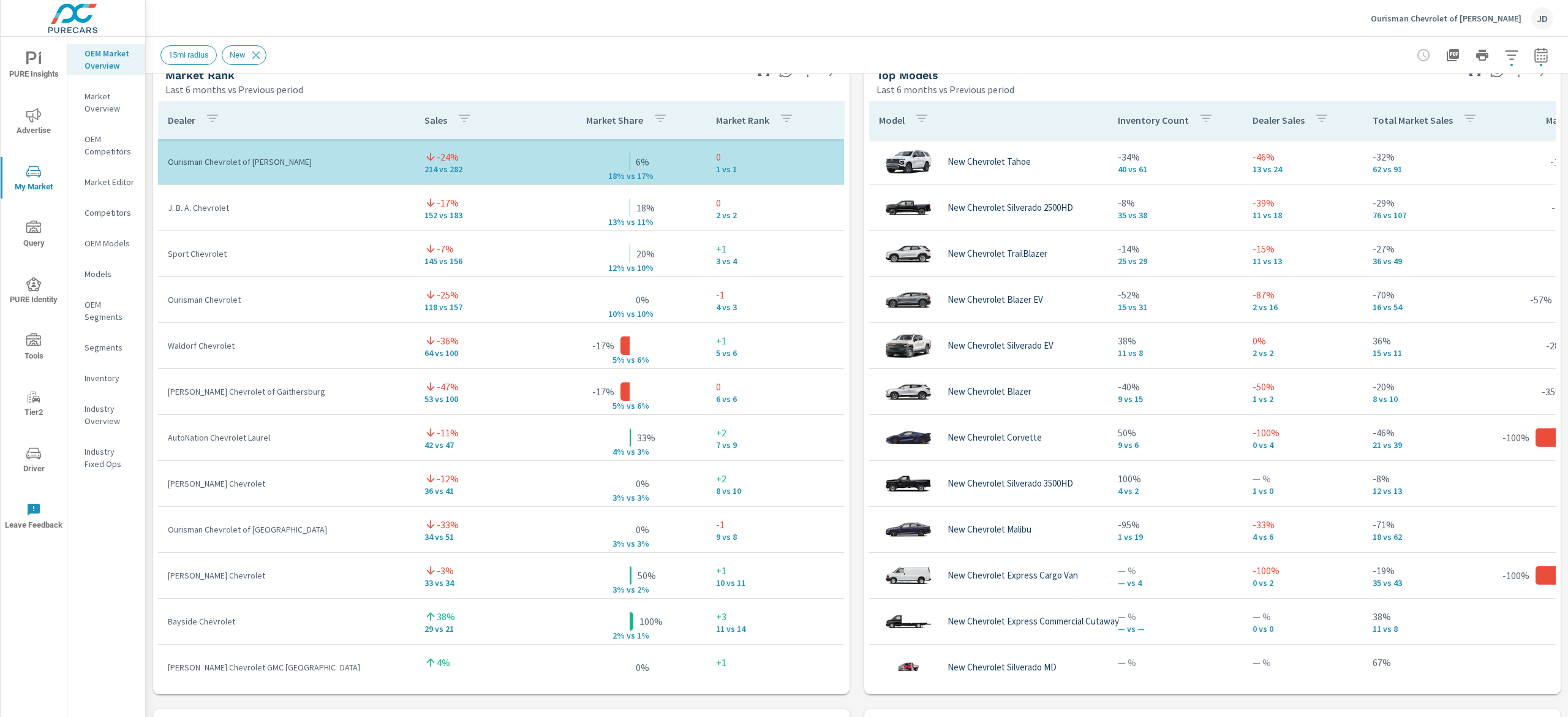
scroll to position [820, 0]
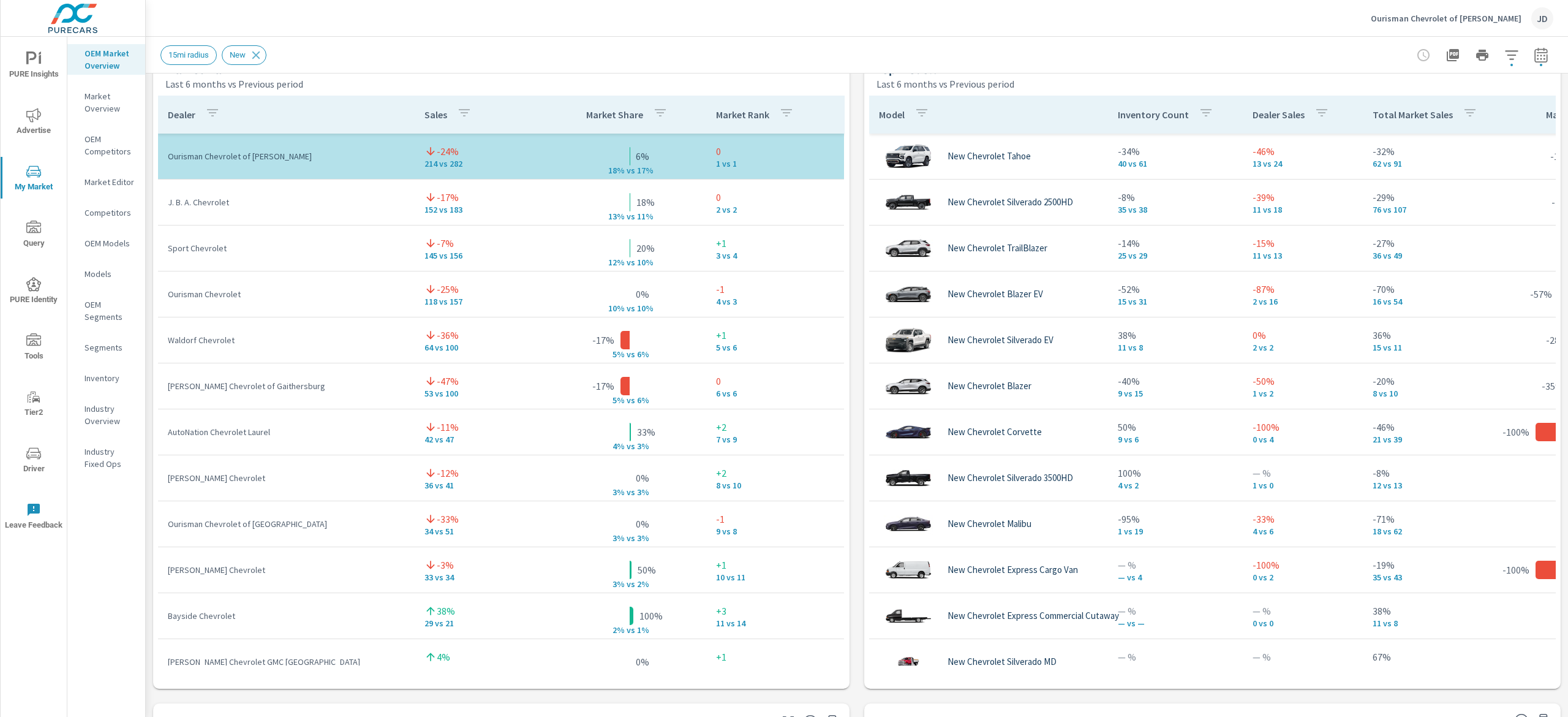
click at [1534, 51] on icon "button" at bounding box center [1541, 55] width 15 height 15
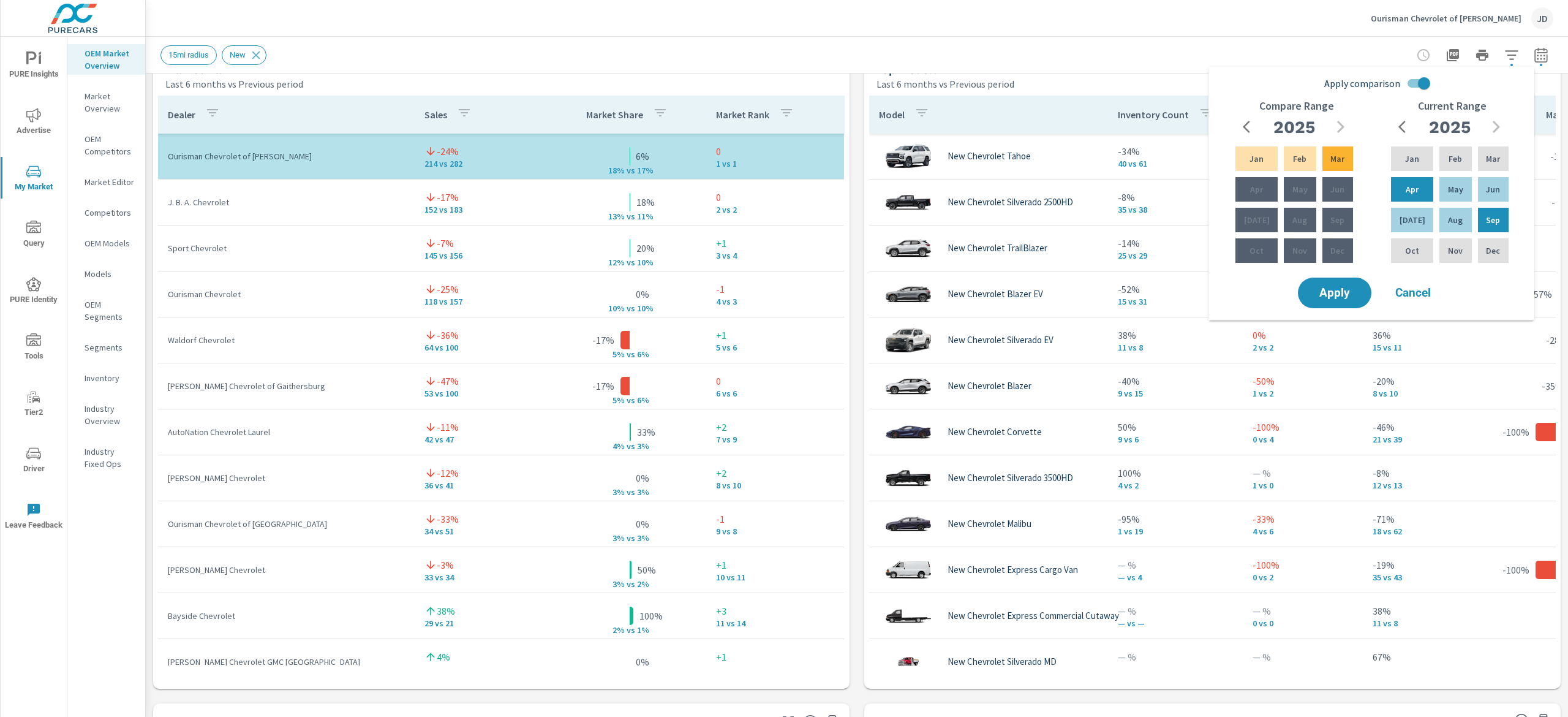
click at [1426, 85] on input "Apply comparison" at bounding box center [1424, 83] width 70 height 23
checkbox input "false"
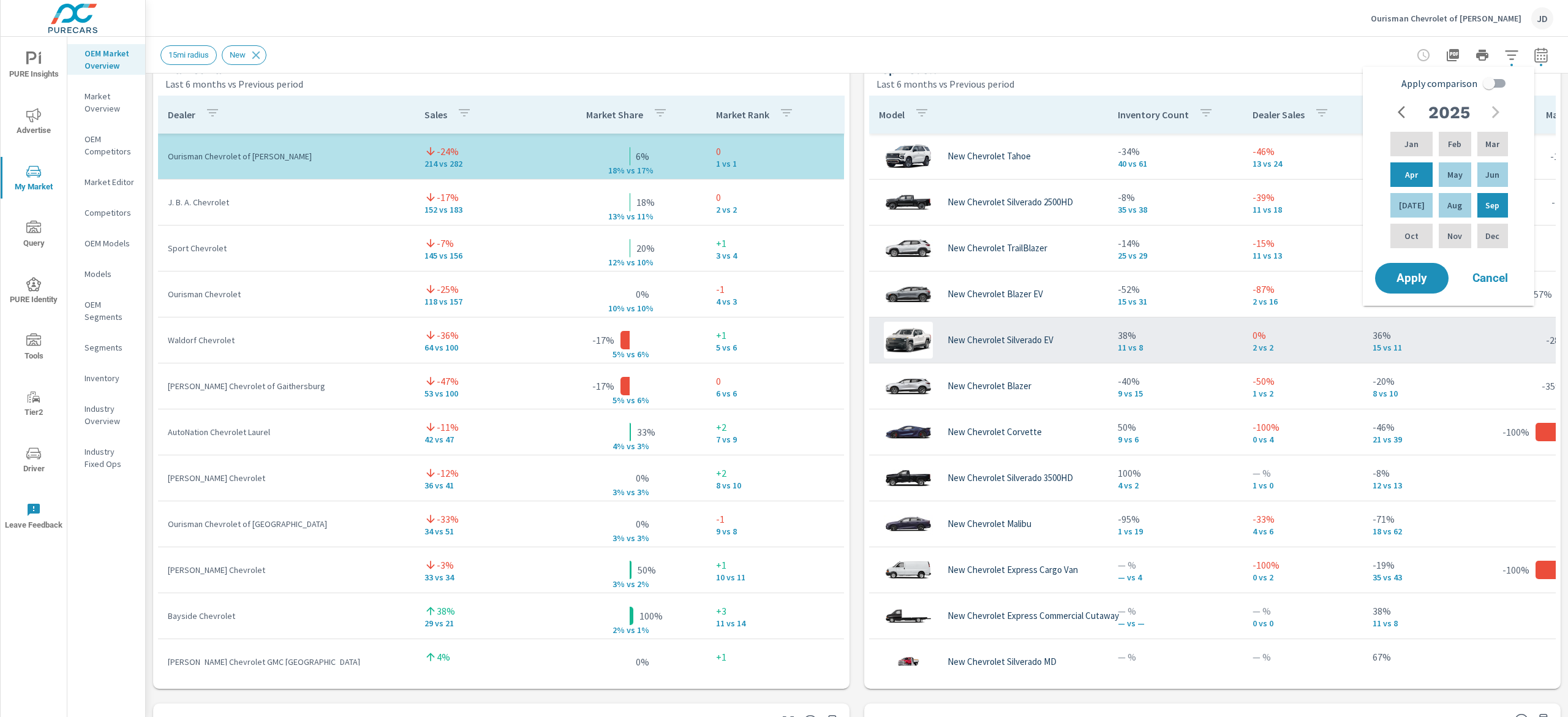
drag, startPoint x: 1410, startPoint y: 286, endPoint x: 1492, endPoint y: 362, distance: 111.8
click at [1410, 286] on button "Apply" at bounding box center [1412, 278] width 73 height 31
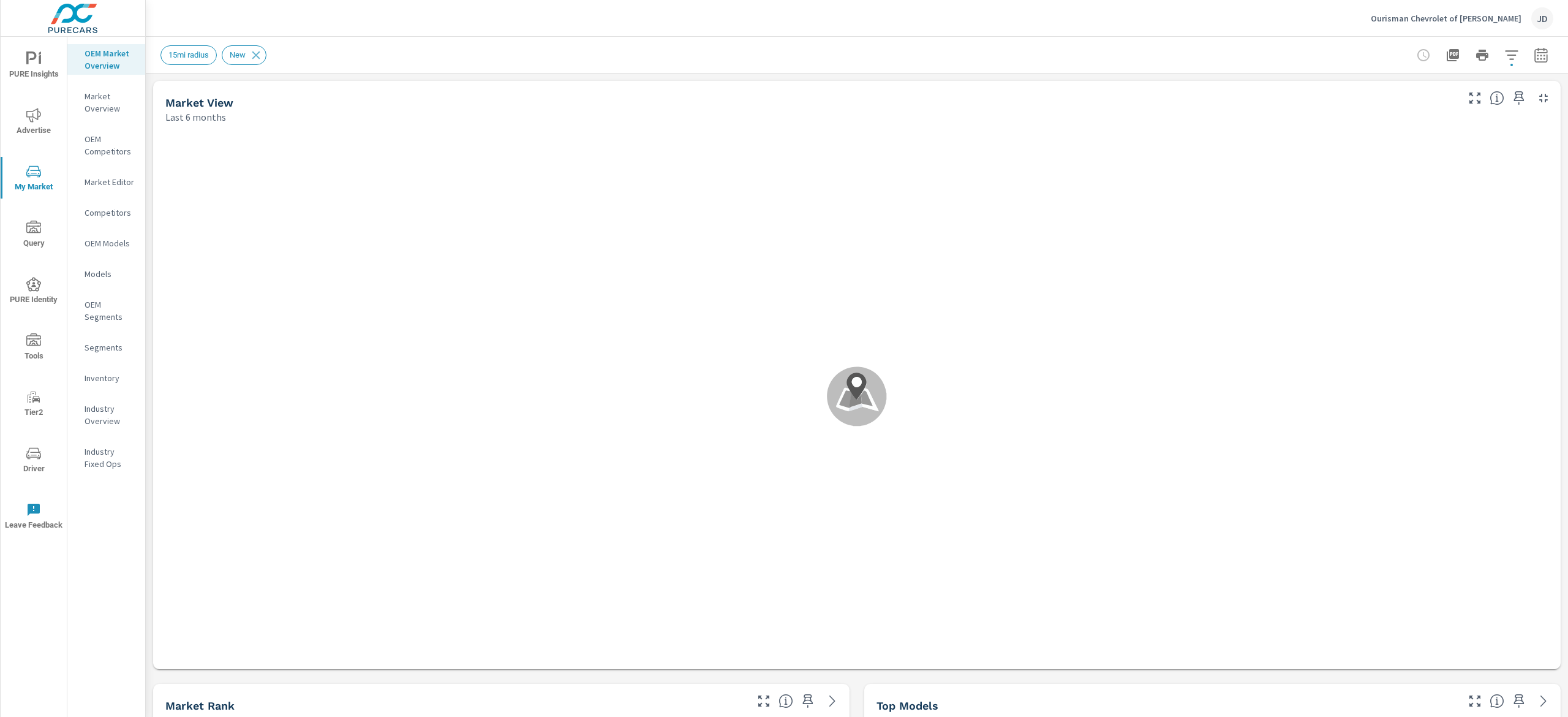
scroll to position [321, 0]
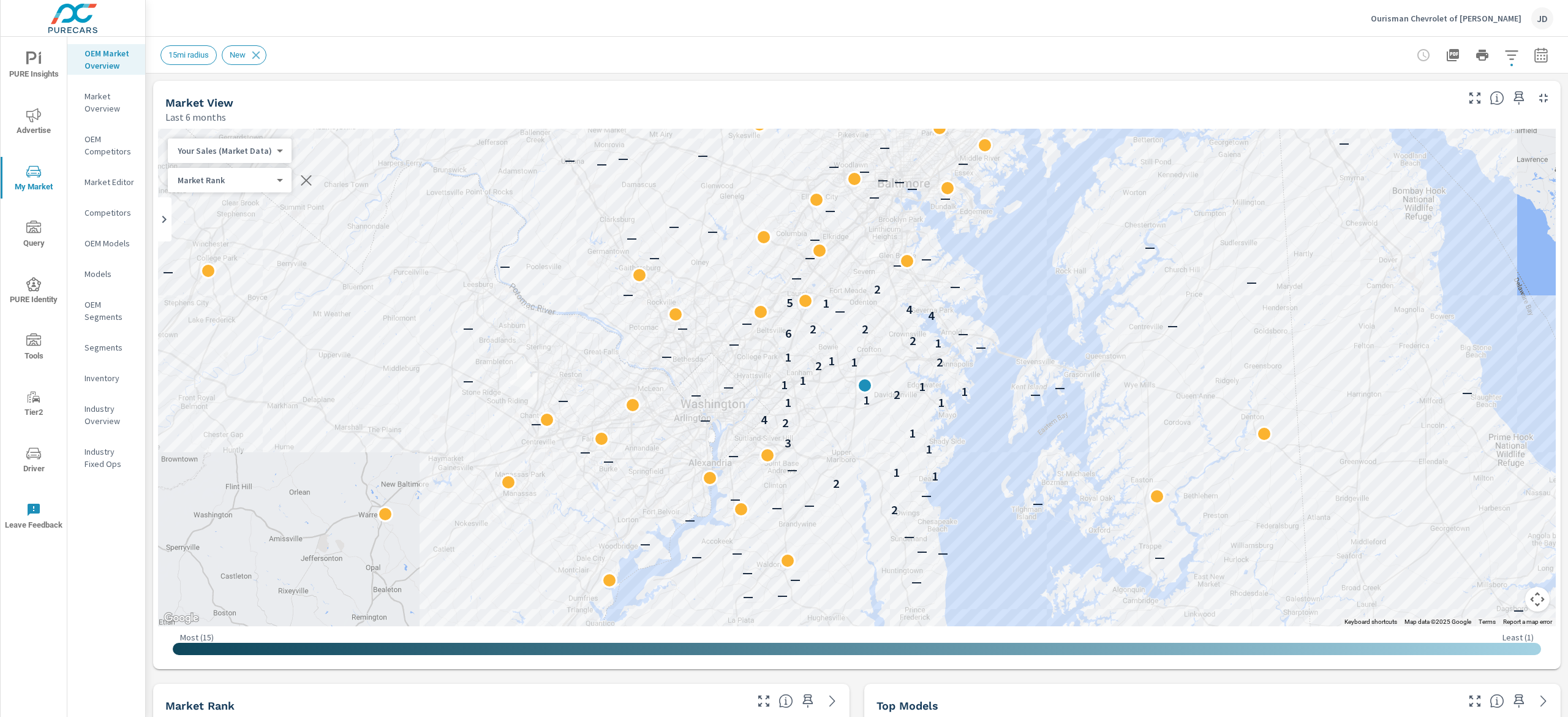
click at [1534, 51] on icon "button" at bounding box center [1541, 55] width 13 height 15
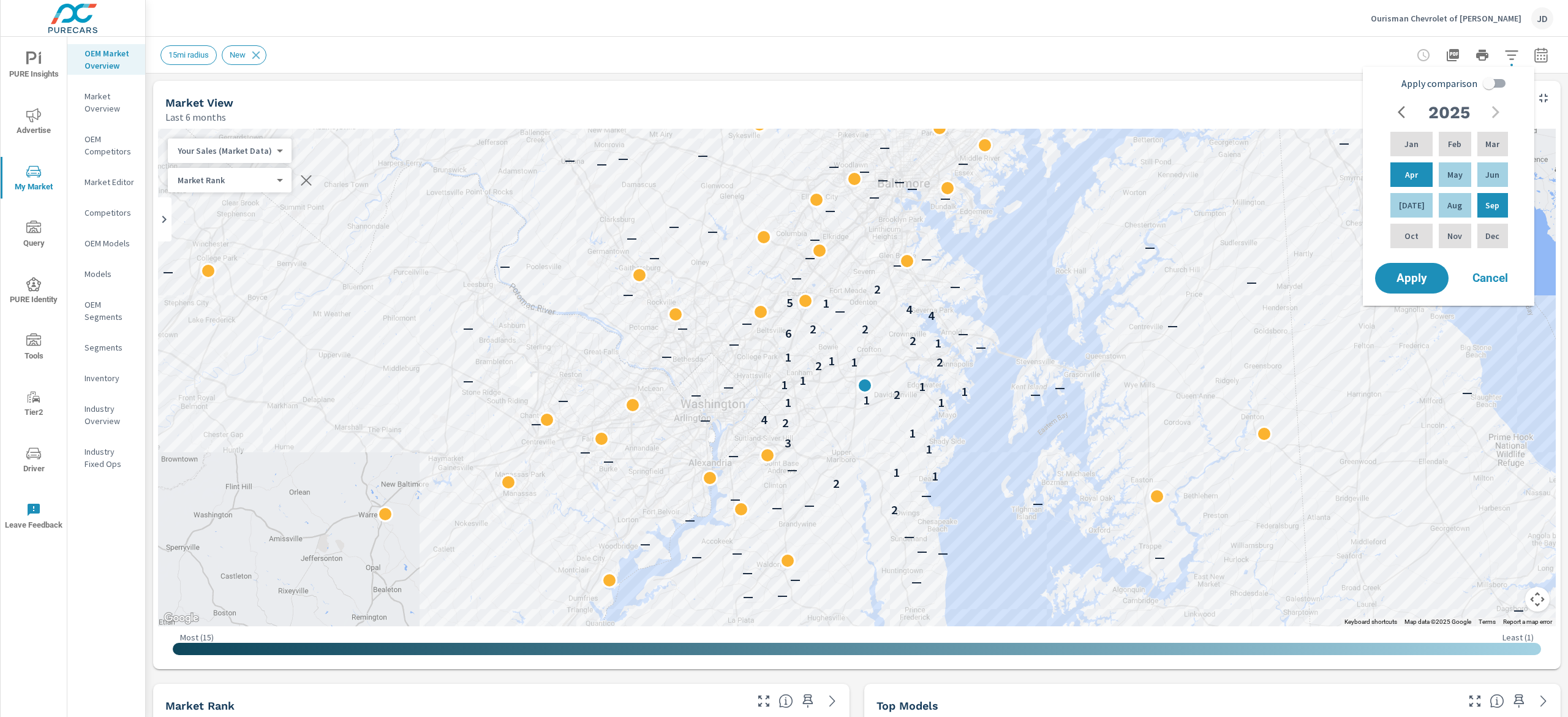
click at [1493, 76] on input "Apply comparison" at bounding box center [1489, 83] width 70 height 23
checkbox input "true"
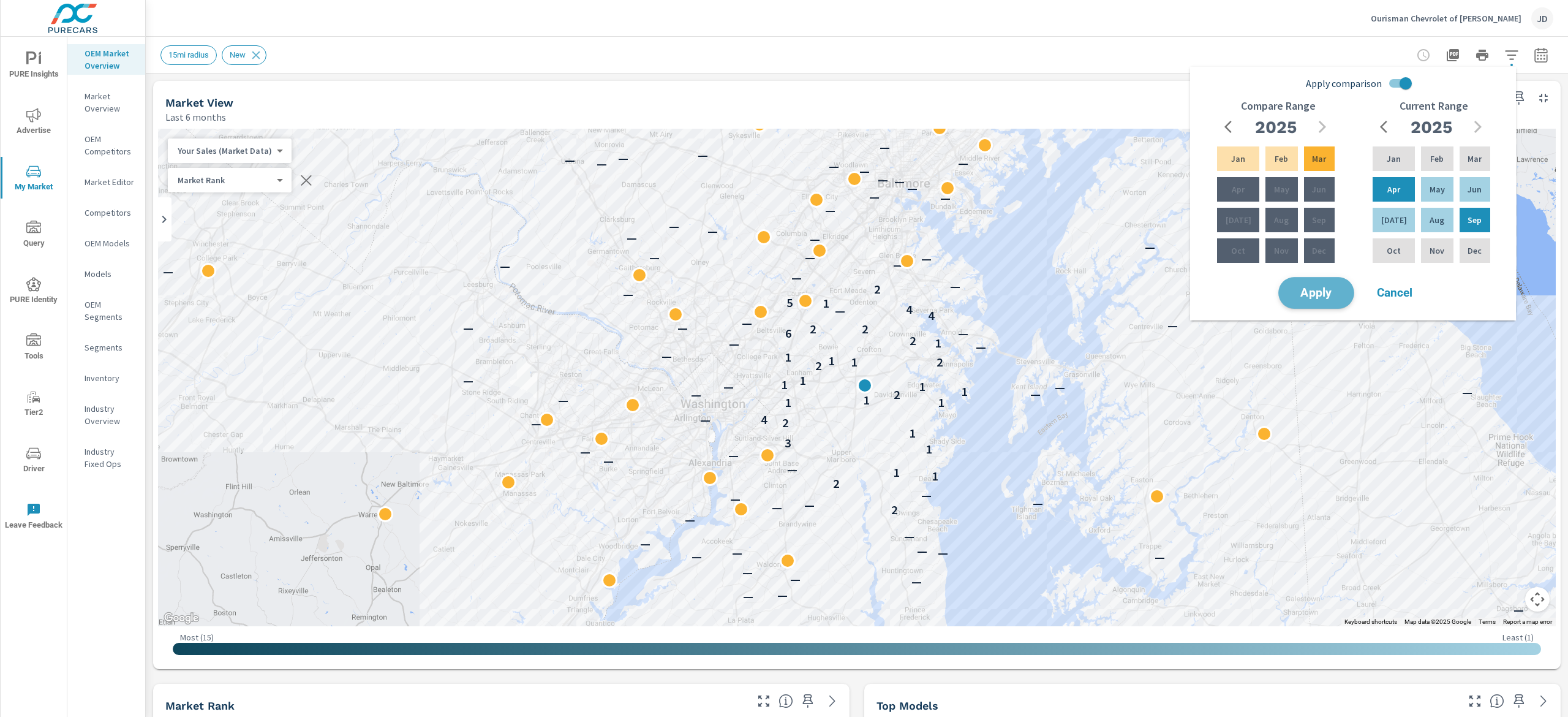
click at [1332, 291] on span "Apply" at bounding box center [1316, 293] width 50 height 12
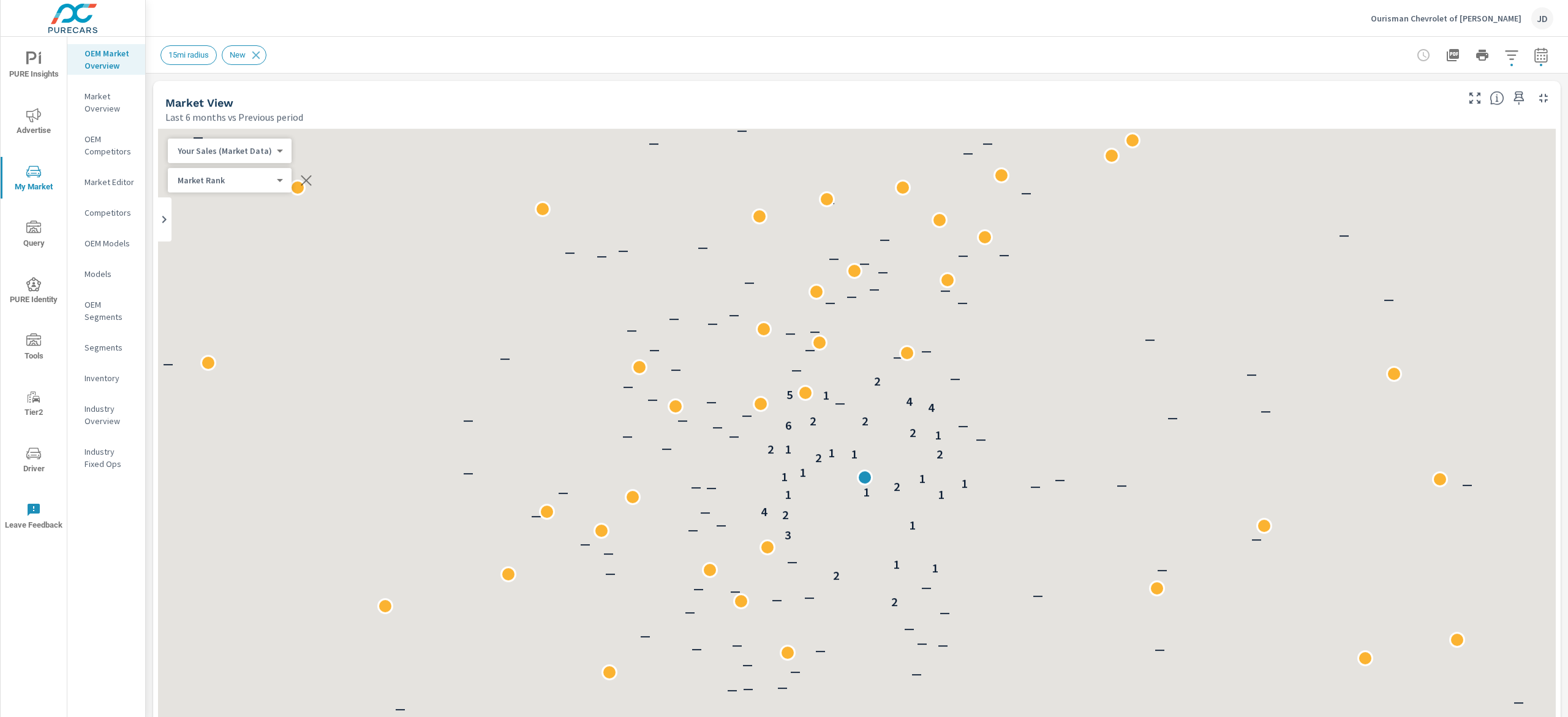
scroll to position [303, 0]
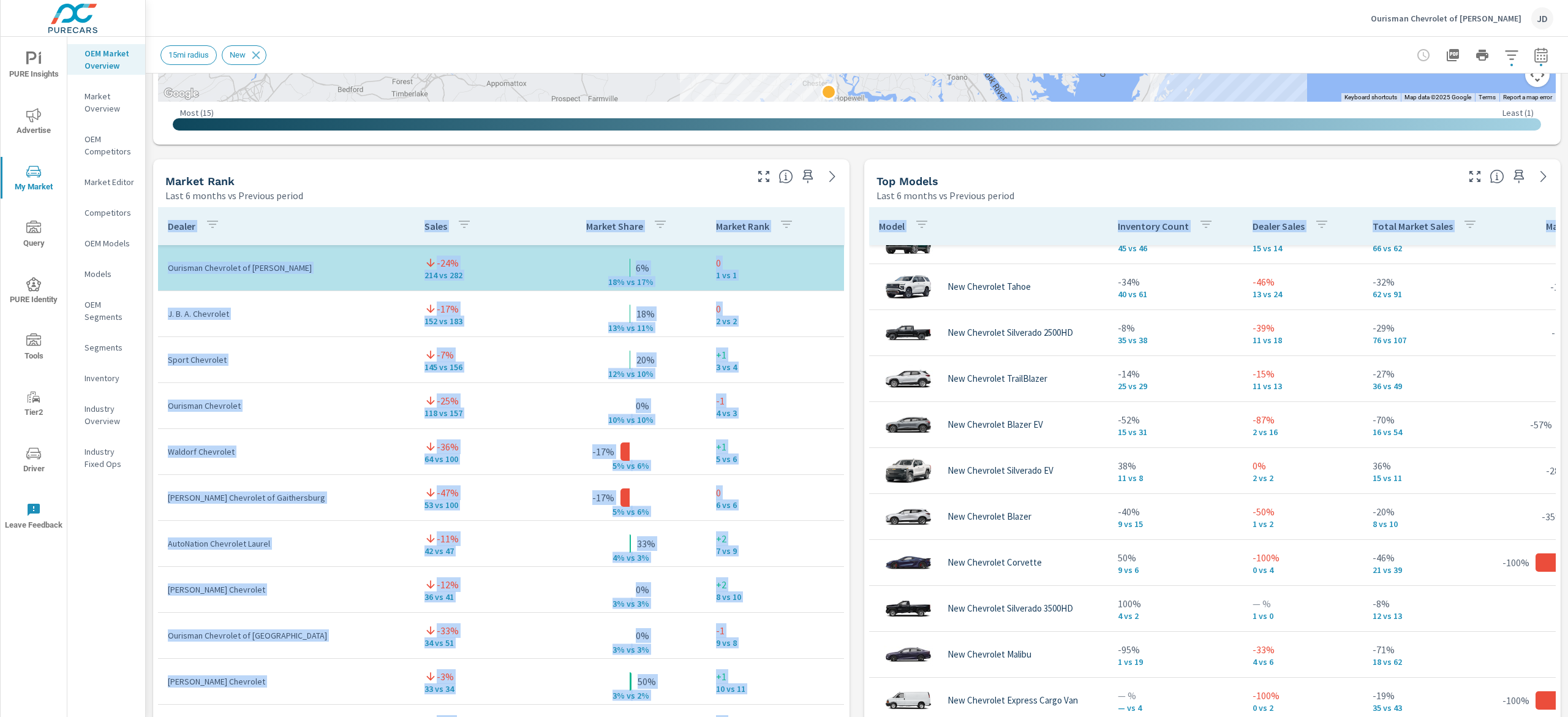
scroll to position [620, 0]
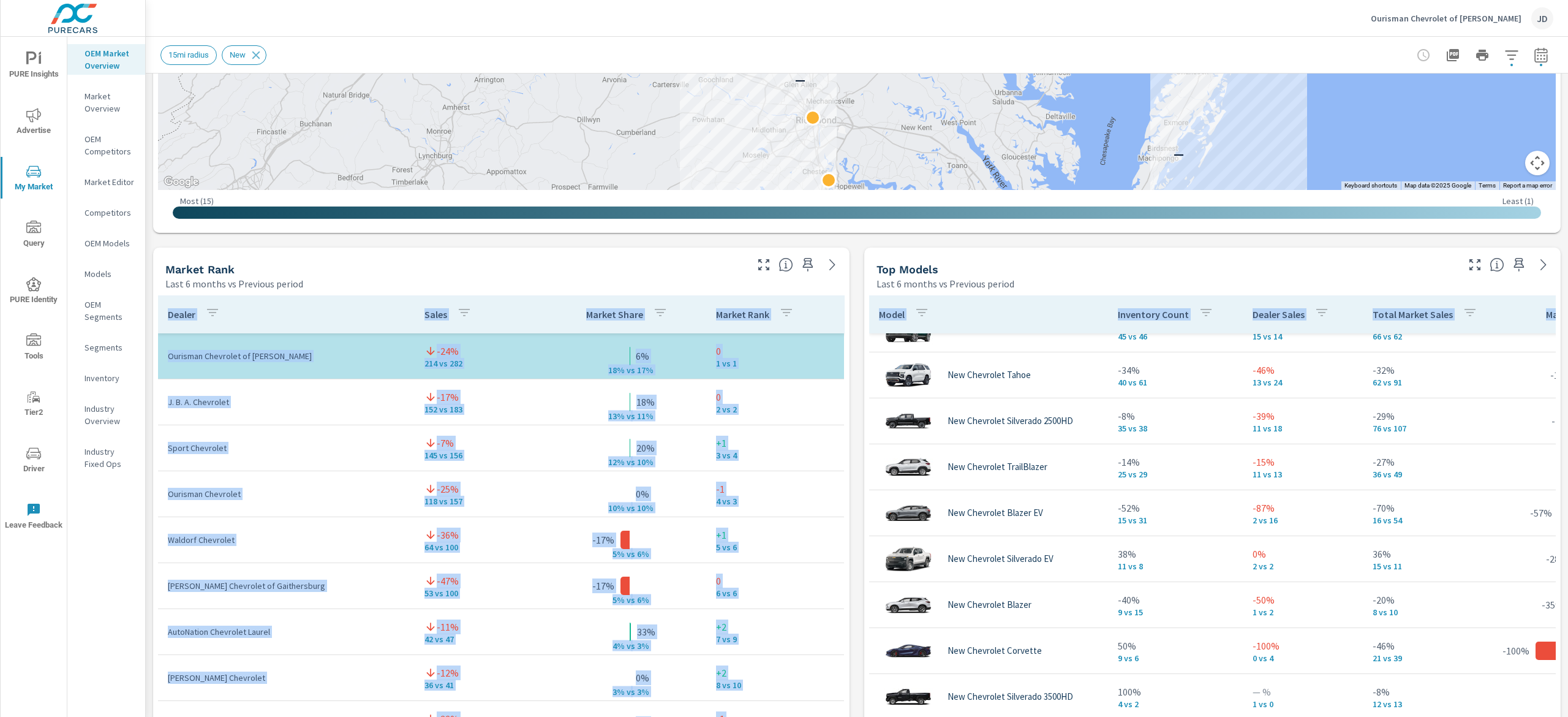
drag, startPoint x: 1567, startPoint y: 189, endPoint x: 1567, endPoint y: 363, distance: 174.0
click at [1567, 363] on div "Market Overview Ourisman Chevrolet of Bowie Report date range: Apr 01, 2025 - S…" at bounding box center [857, 377] width 1422 height 680
click at [642, 264] on div "Market Rank" at bounding box center [455, 269] width 579 height 14
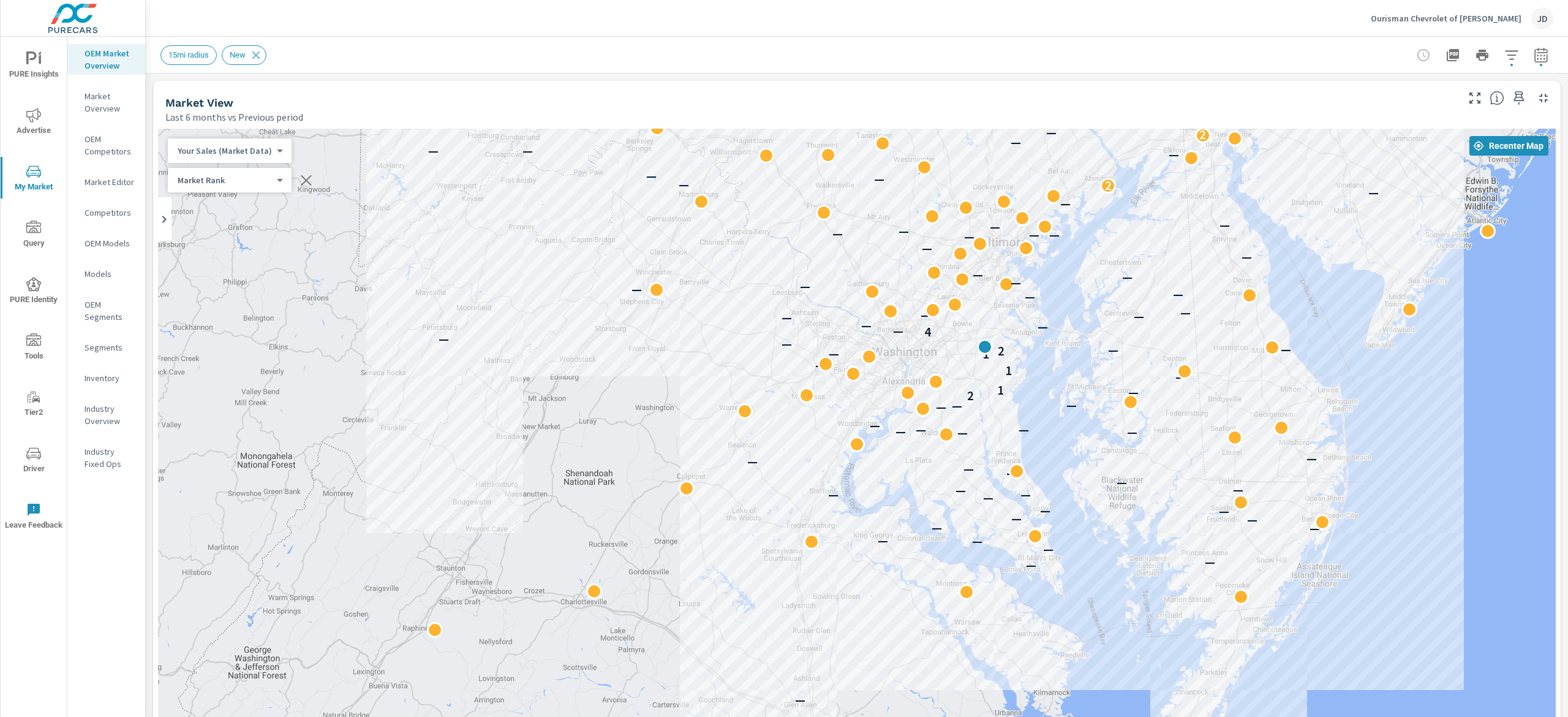
click at [1536, 54] on div "15mi radius New" at bounding box center [857, 55] width 1422 height 36
click at [1534, 54] on icon "button" at bounding box center [1541, 55] width 15 height 15
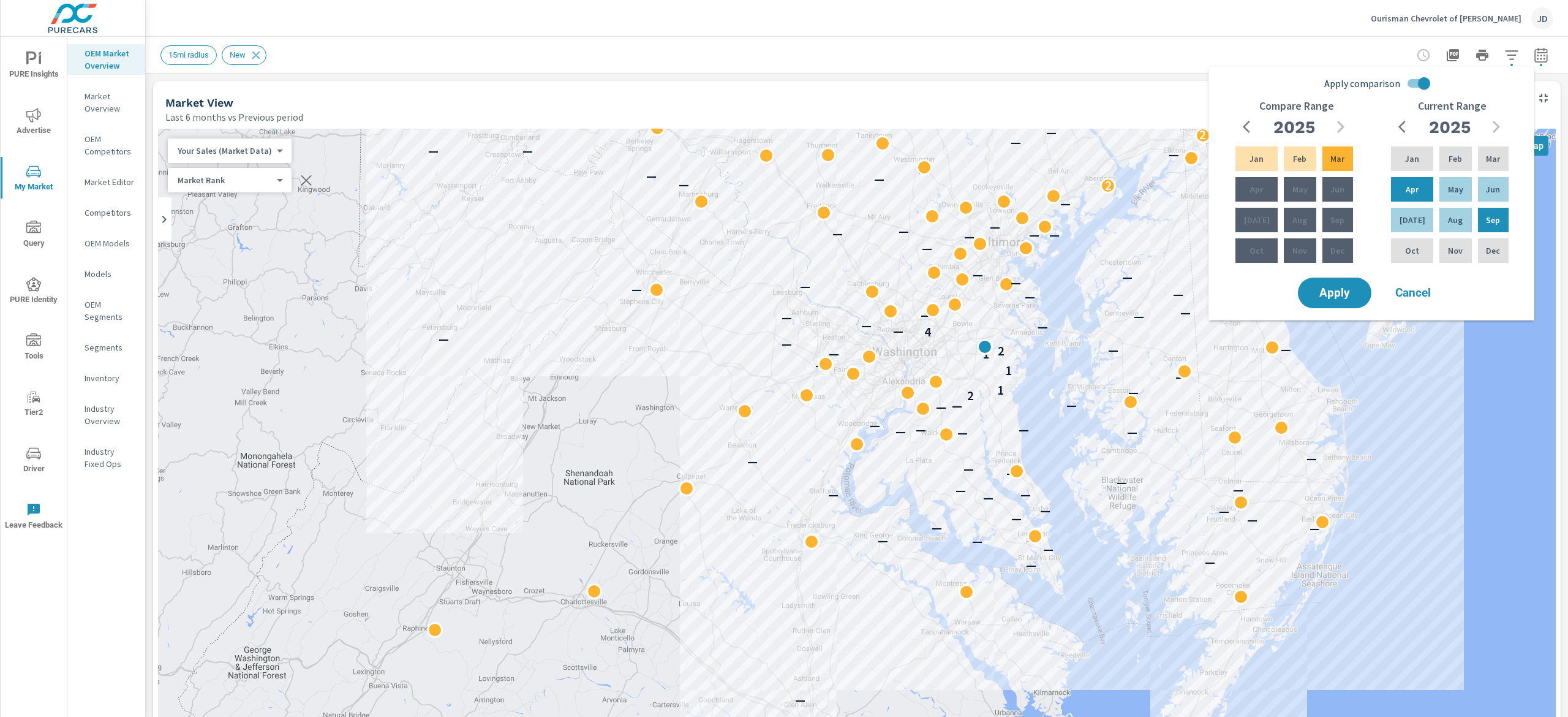
click at [1422, 82] on input "Apply comparison" at bounding box center [1424, 83] width 70 height 23
checkbox input "false"
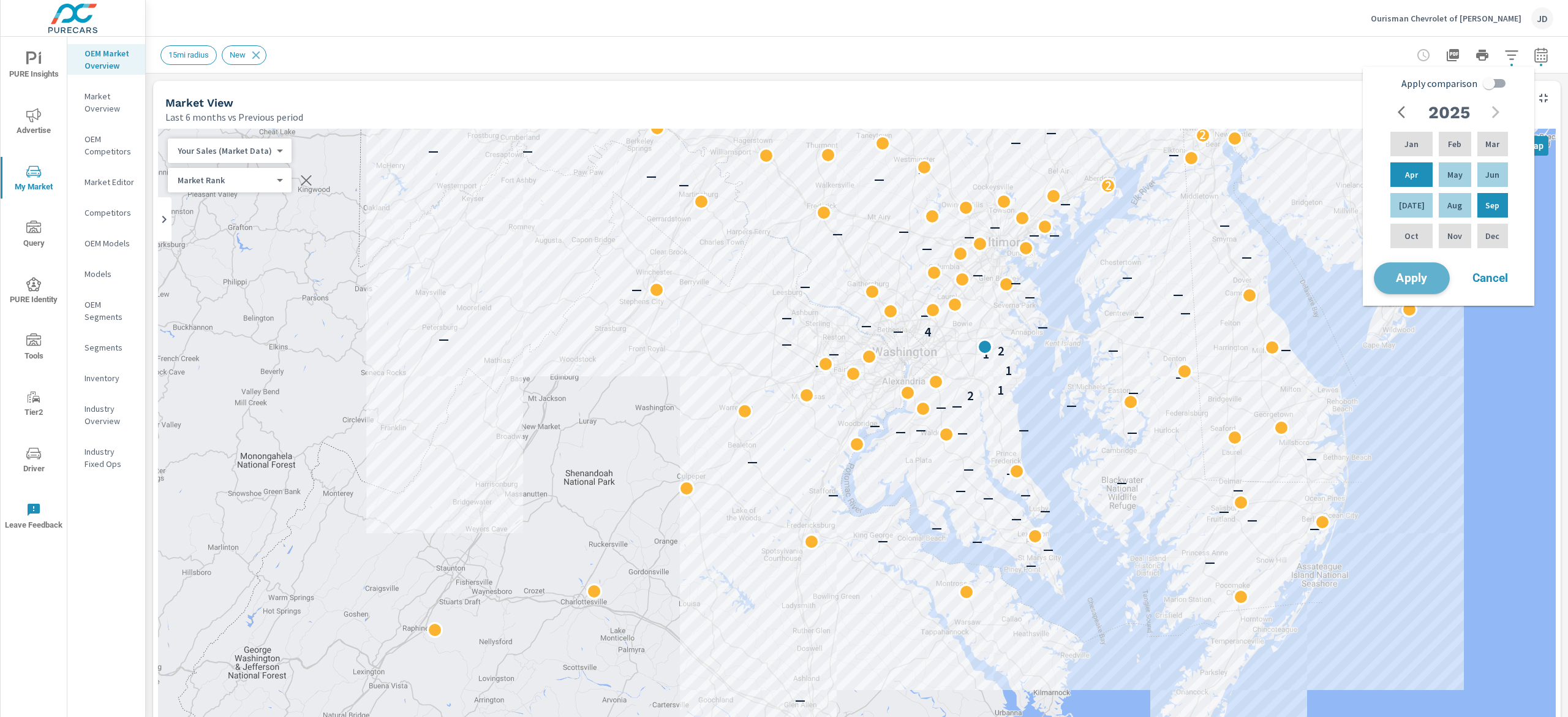
click at [1387, 278] on span "Apply" at bounding box center [1411, 278] width 50 height 12
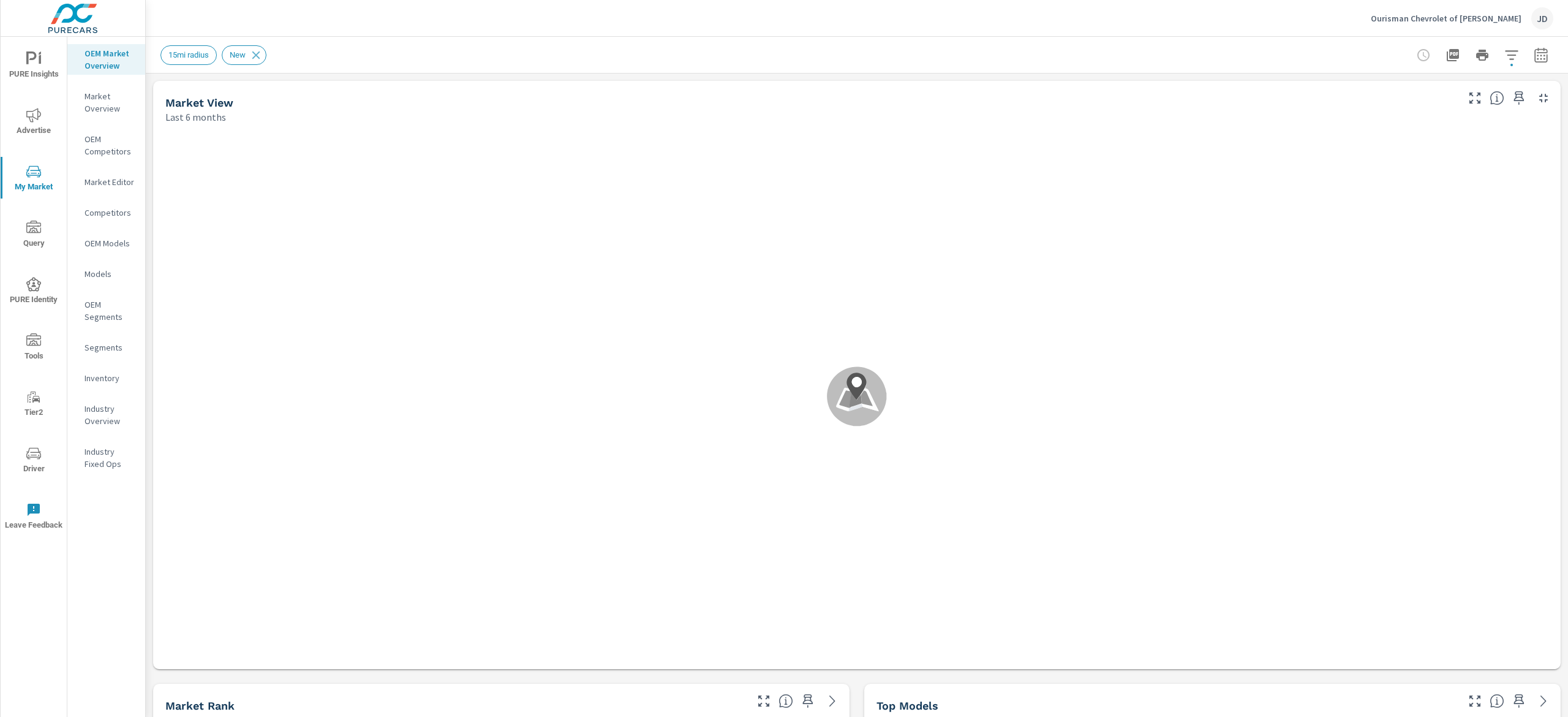
scroll to position [321, 0]
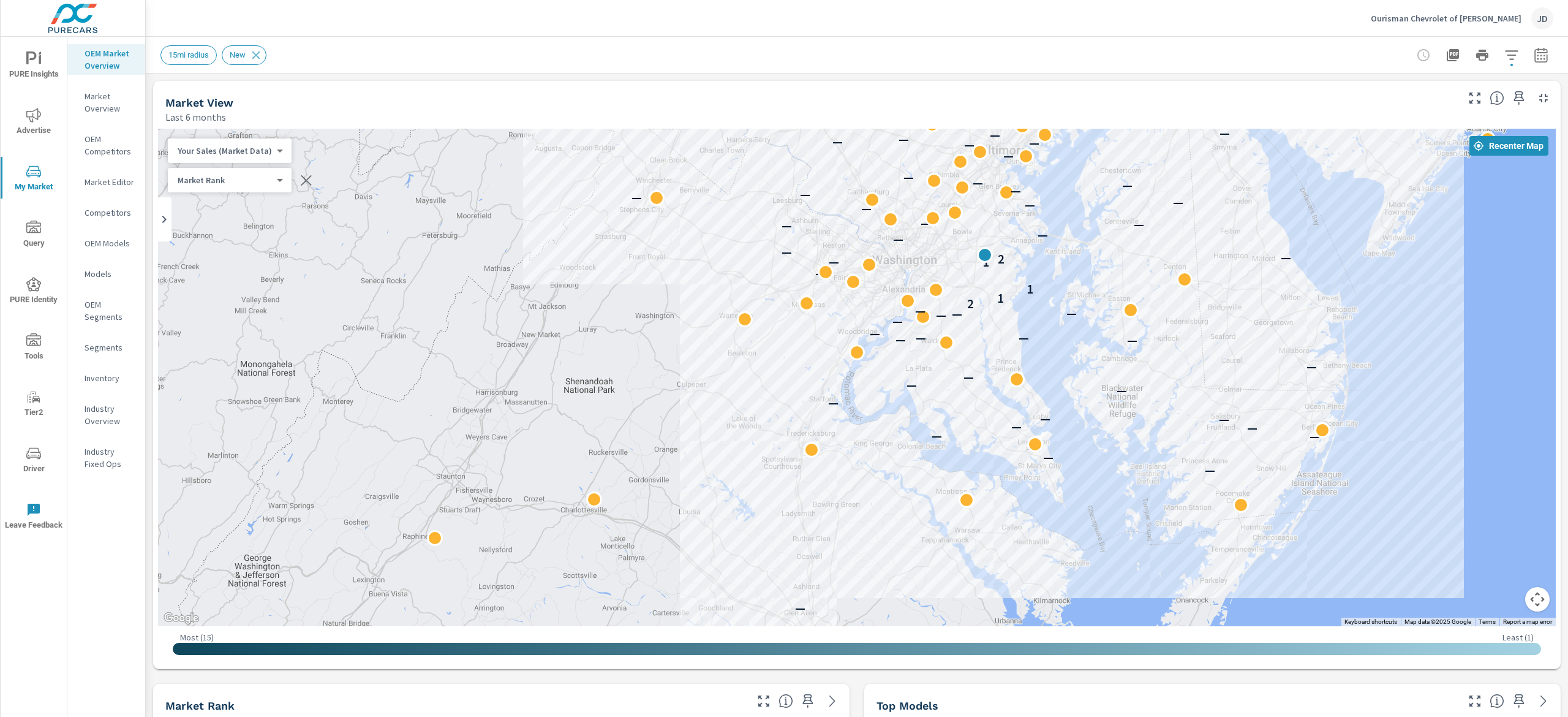
click at [1549, 12] on div "JD" at bounding box center [1543, 18] width 22 height 22
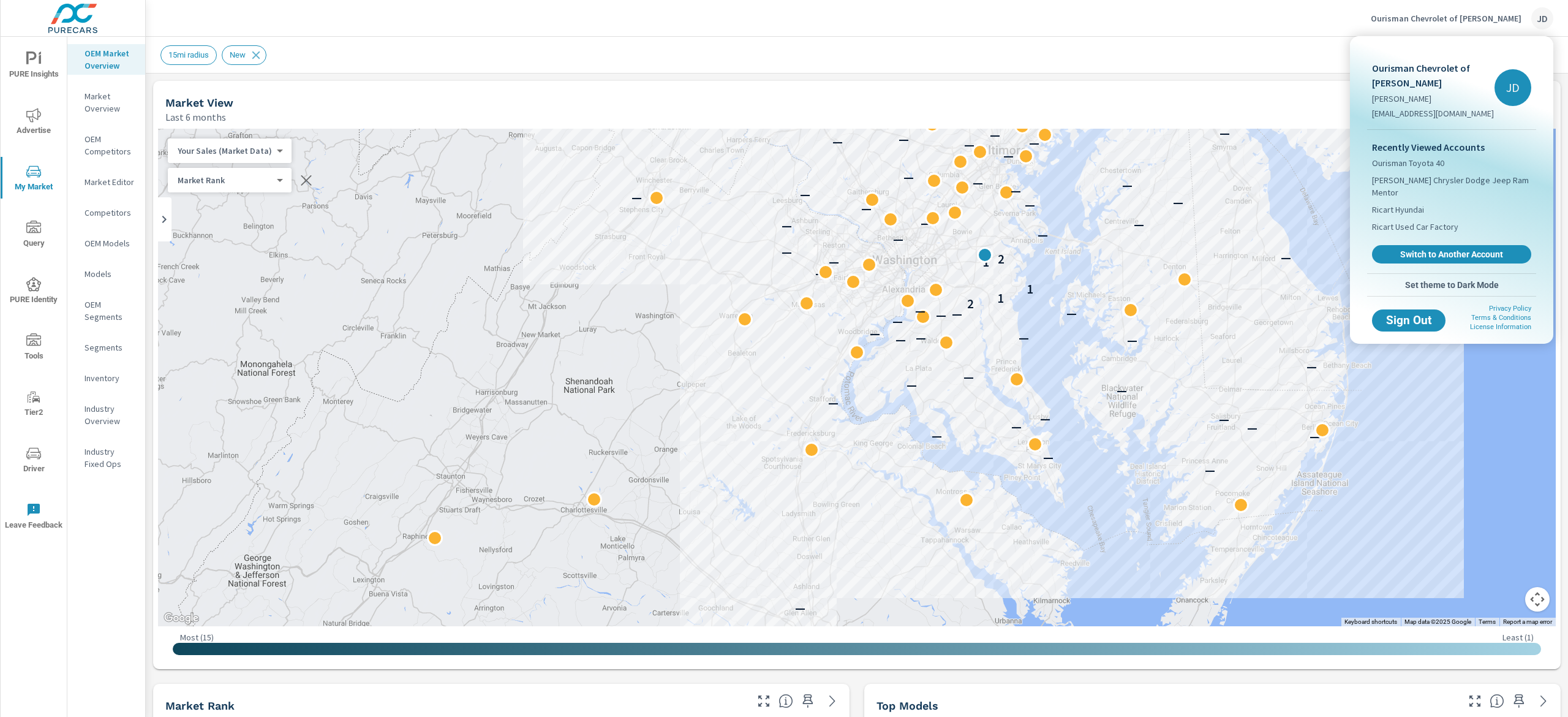
click at [1275, 38] on div at bounding box center [784, 358] width 1568 height 717
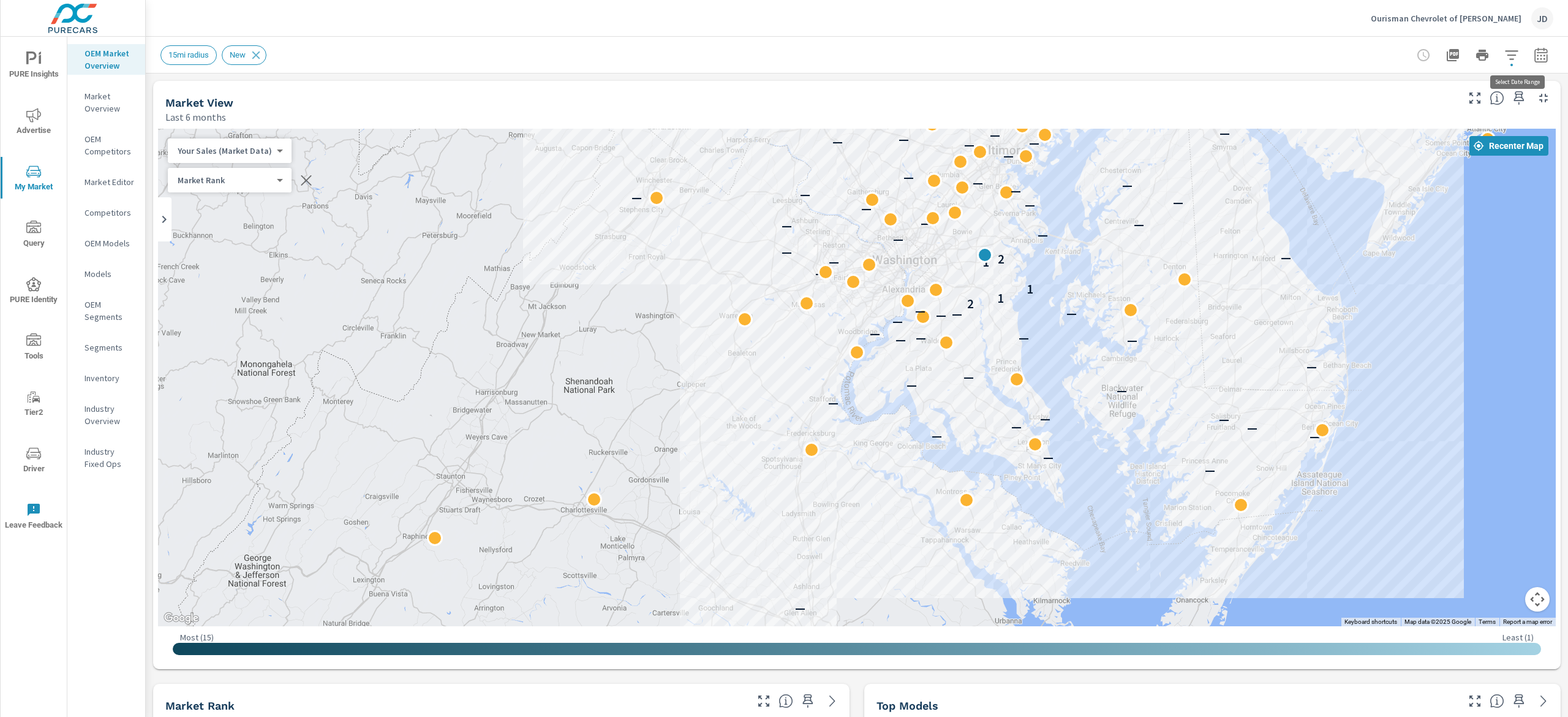
click at [1534, 56] on icon "button" at bounding box center [1541, 55] width 15 height 15
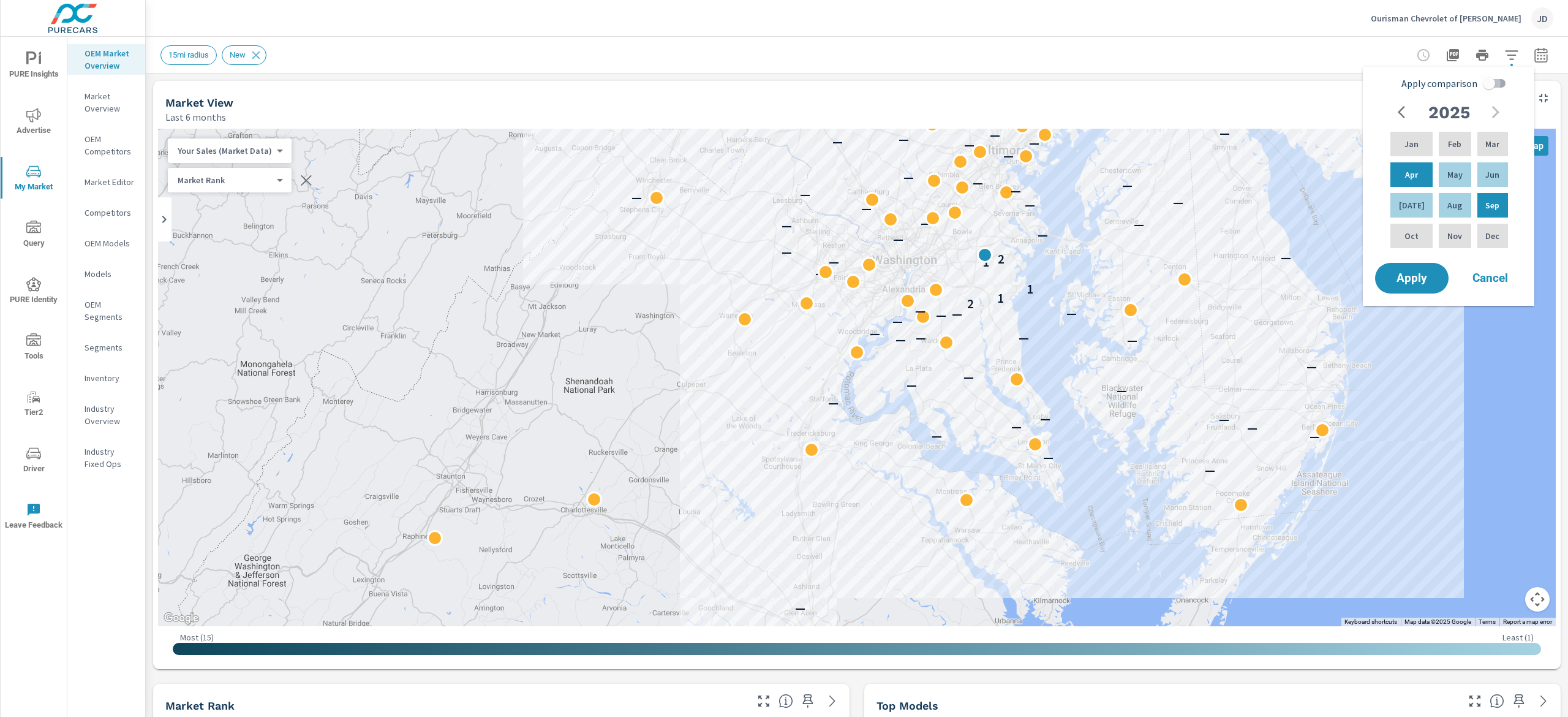
click at [1495, 92] on input "Apply comparison" at bounding box center [1489, 83] width 70 height 23
checkbox input "true"
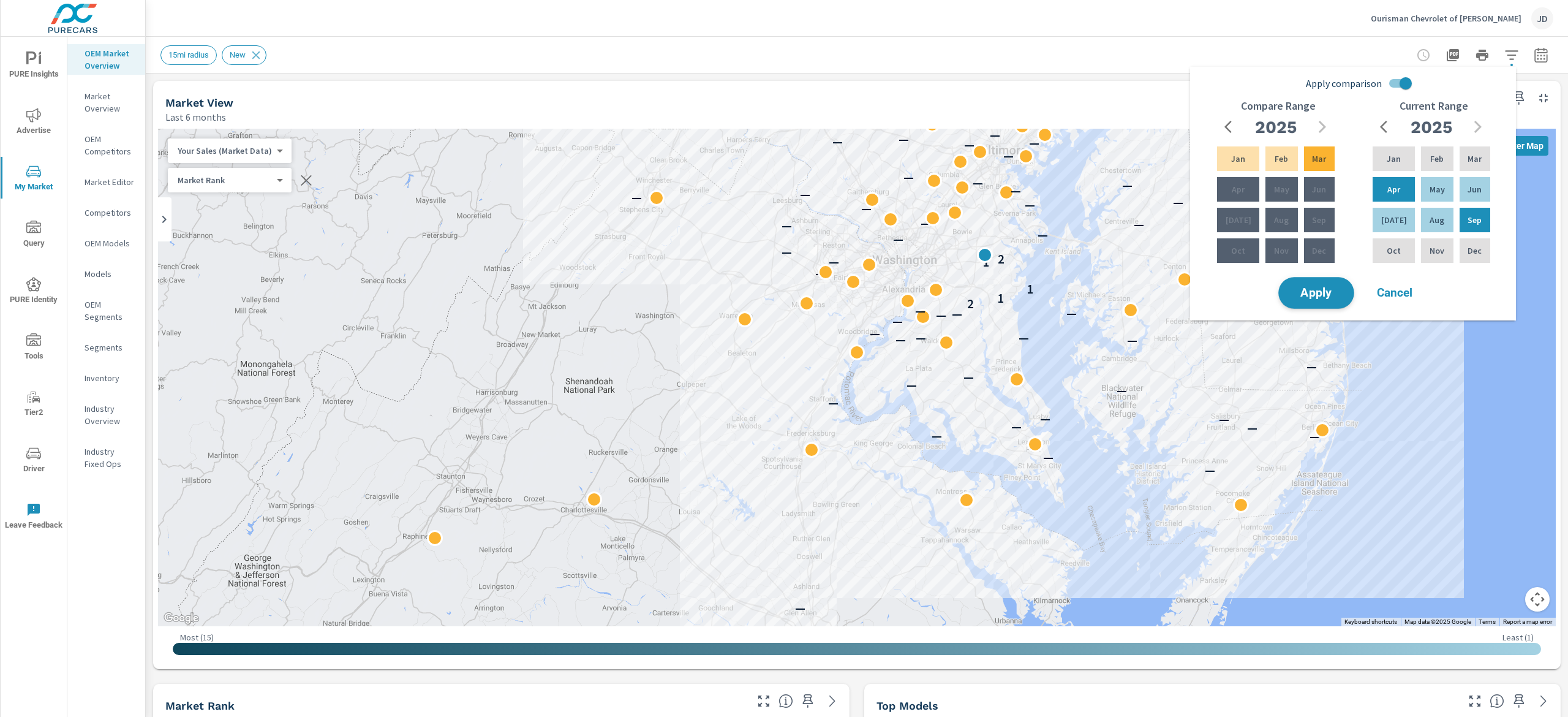
click at [1323, 293] on span "Apply" at bounding box center [1316, 293] width 50 height 12
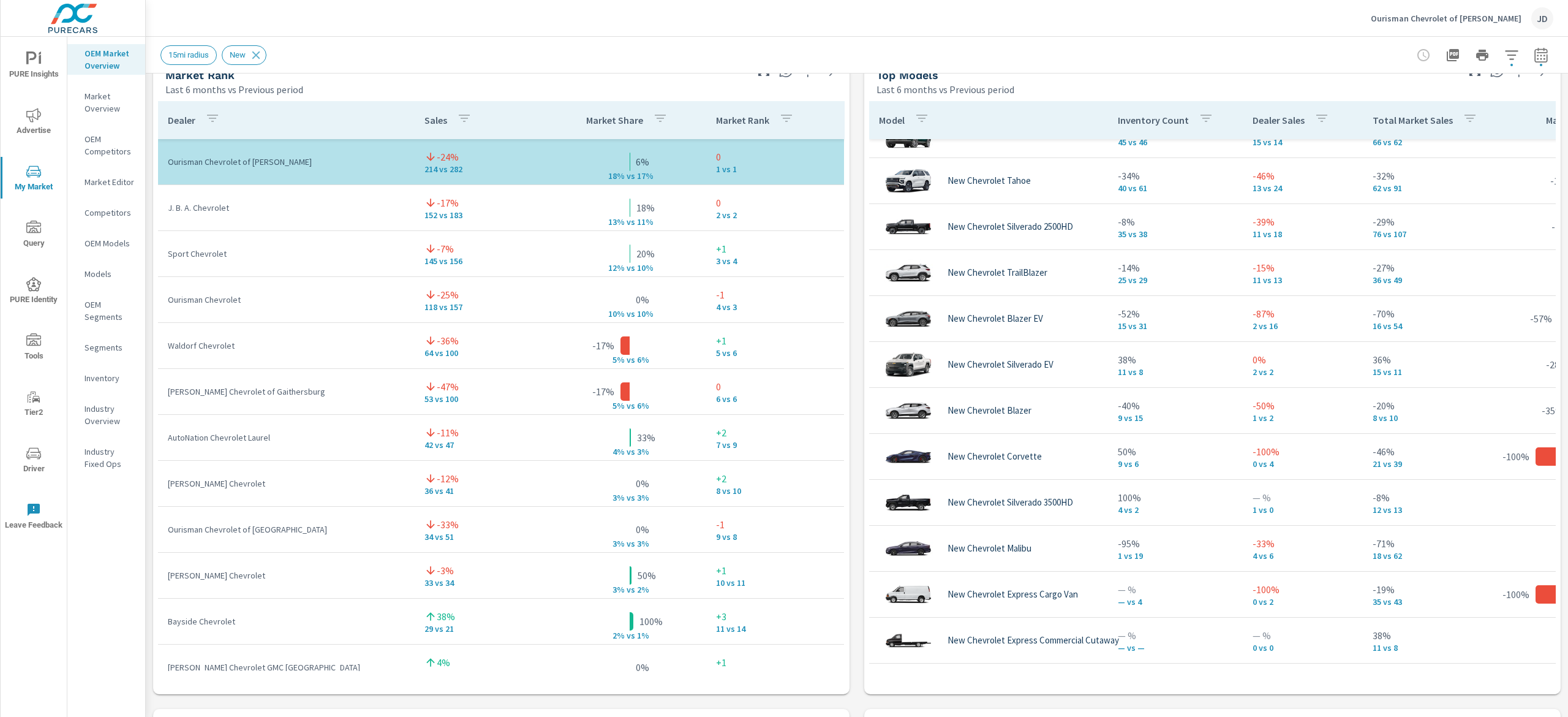
scroll to position [809, 0]
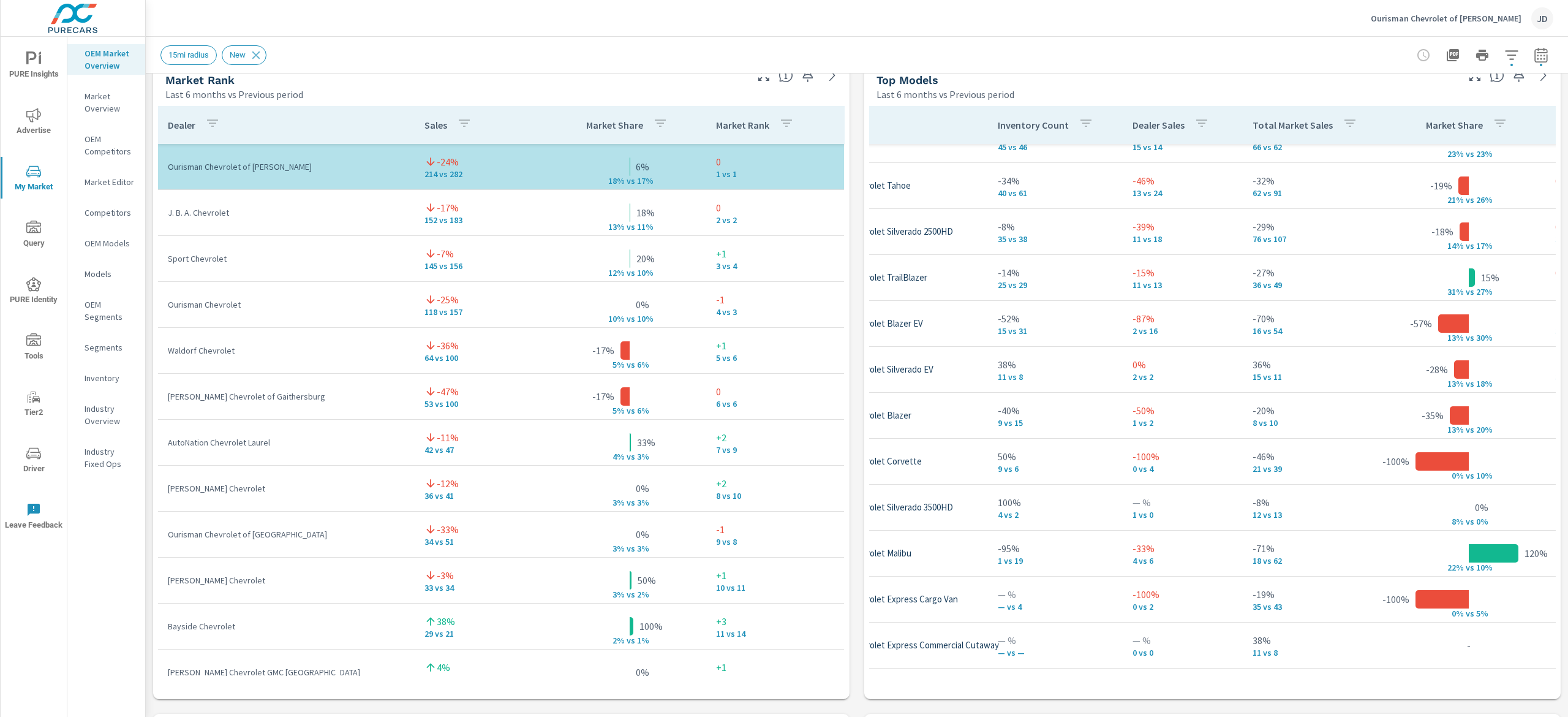
scroll to position [303, 122]
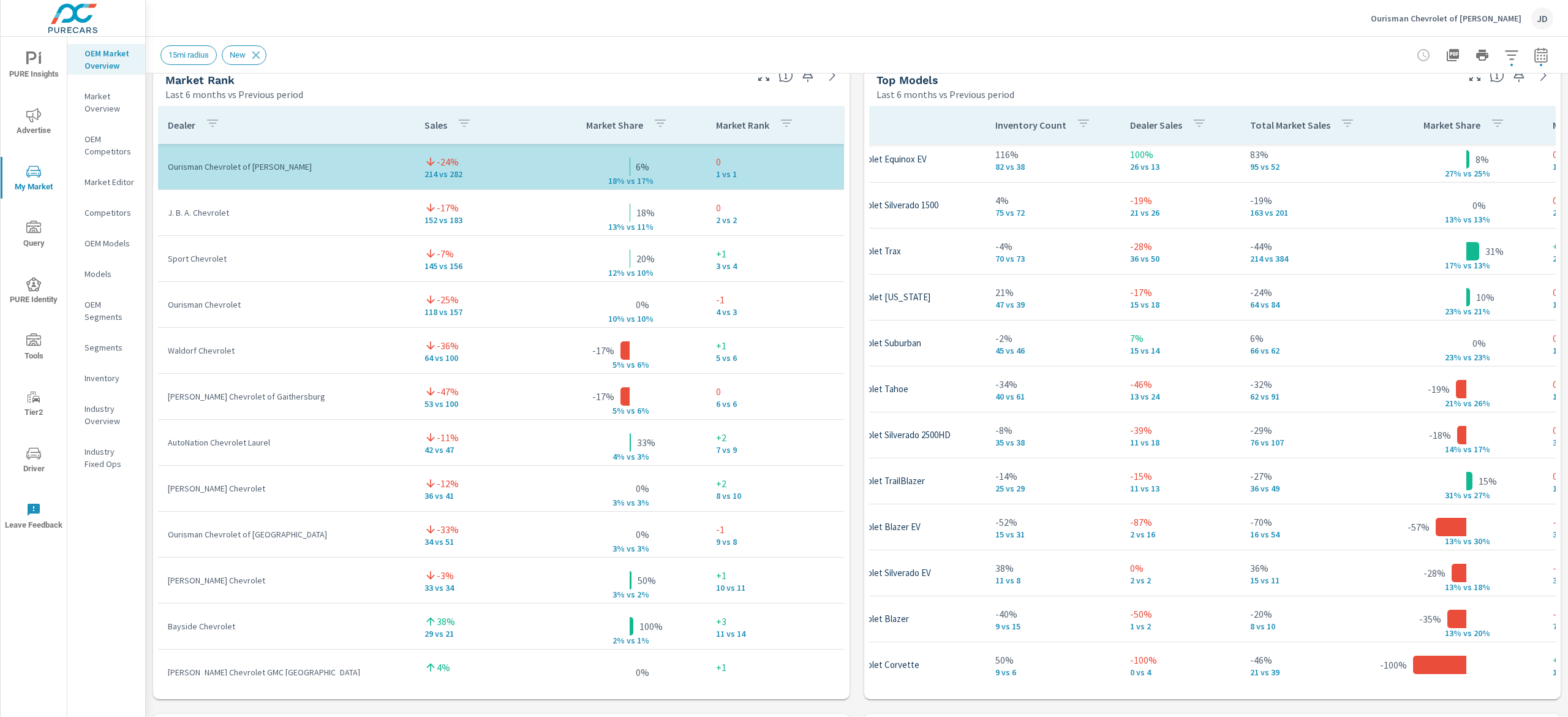
scroll to position [59, 122]
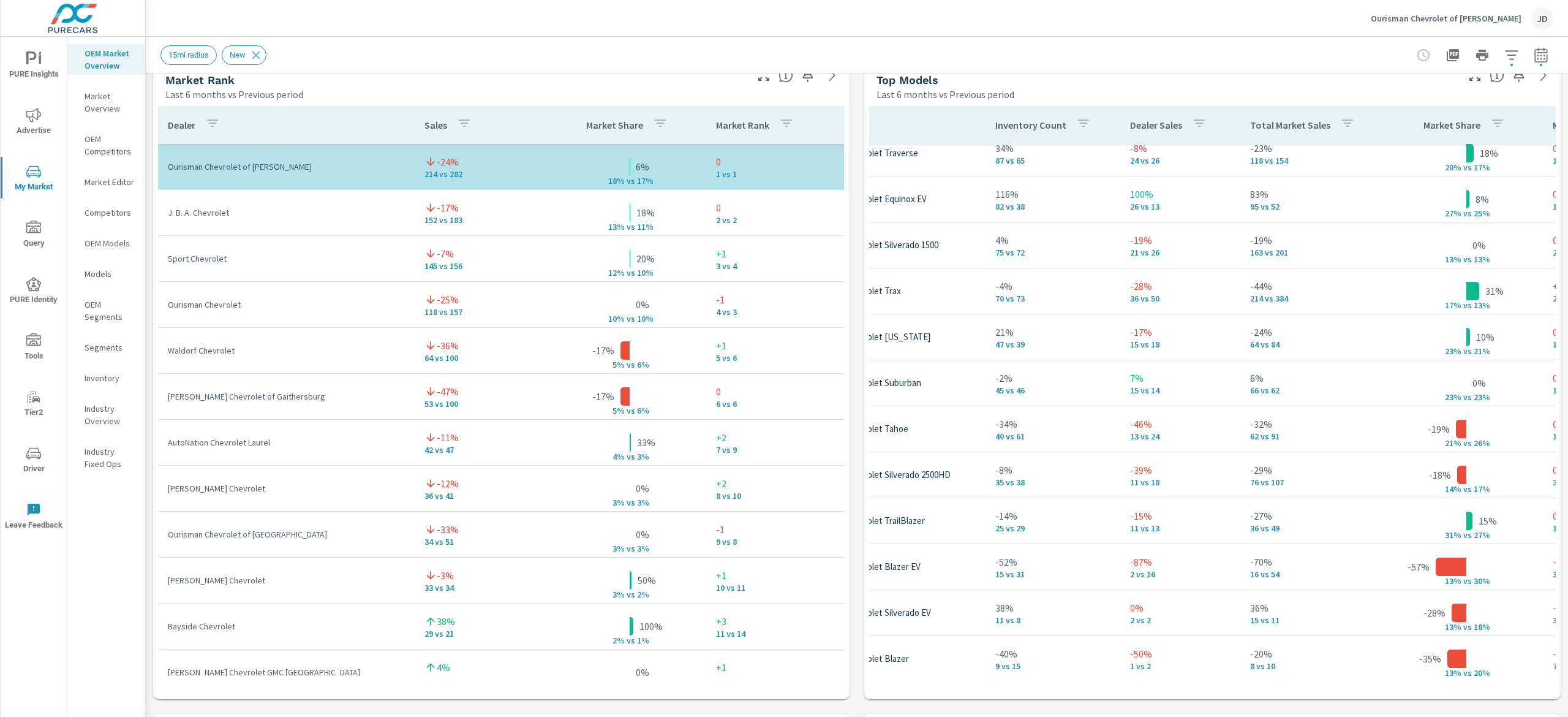
scroll to position [0, 122]
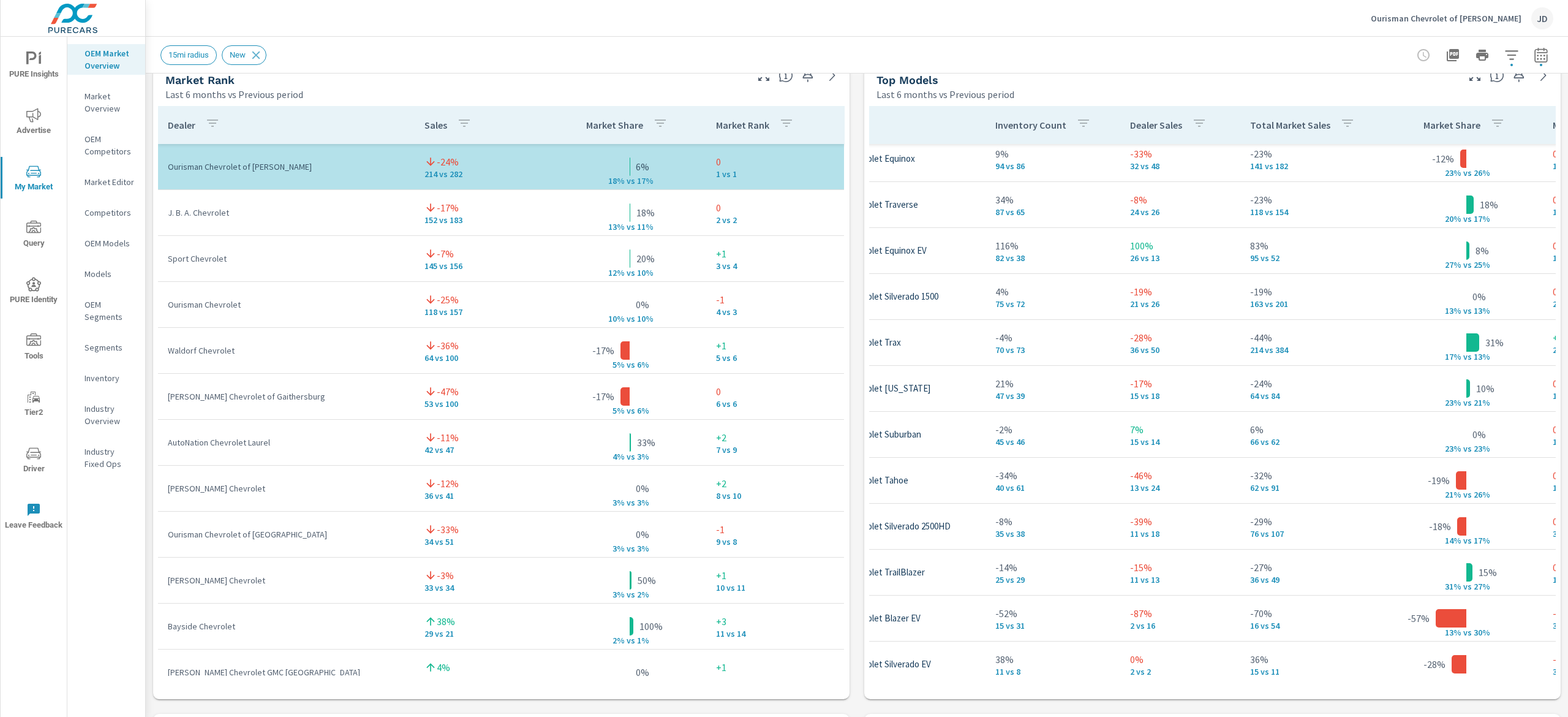
scroll to position [10, 122]
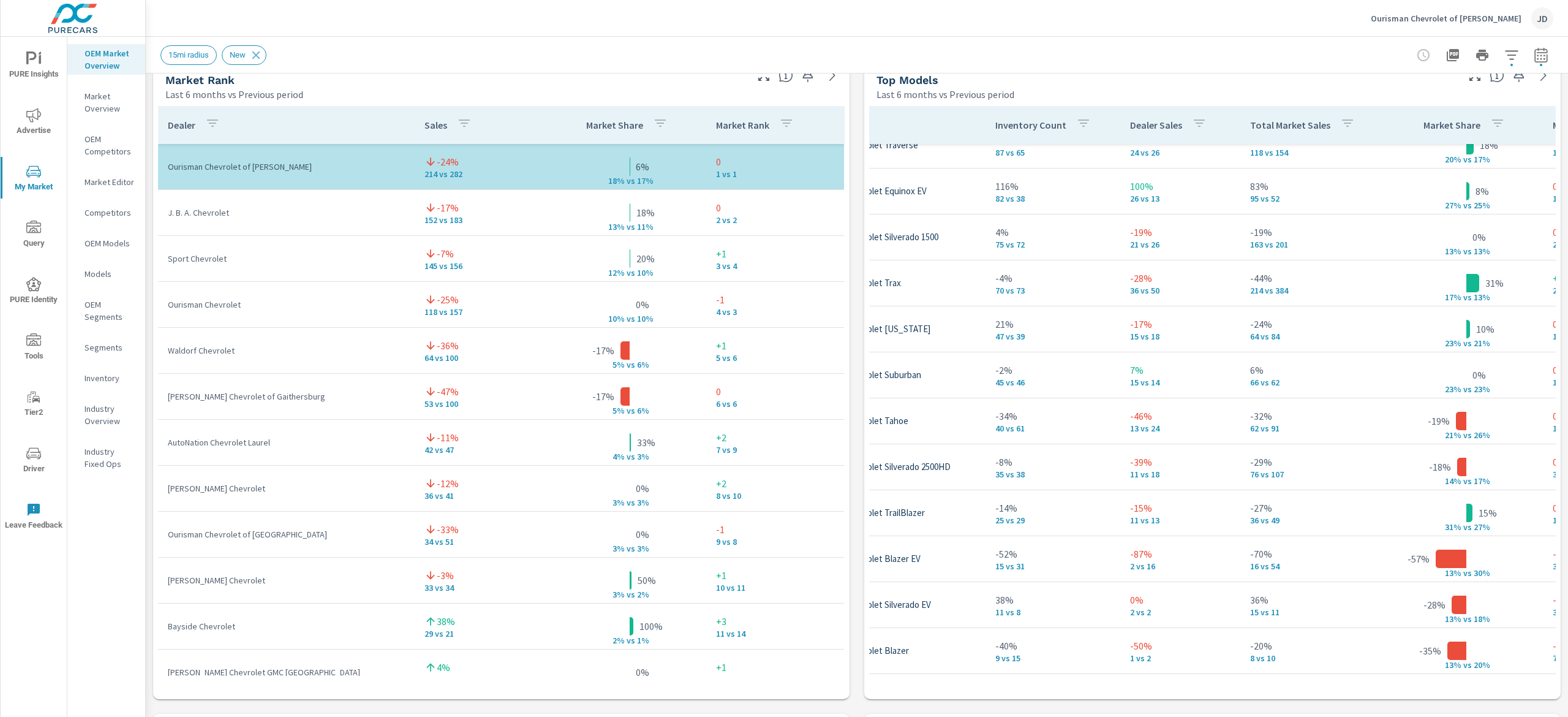
scroll to position [366, 122]
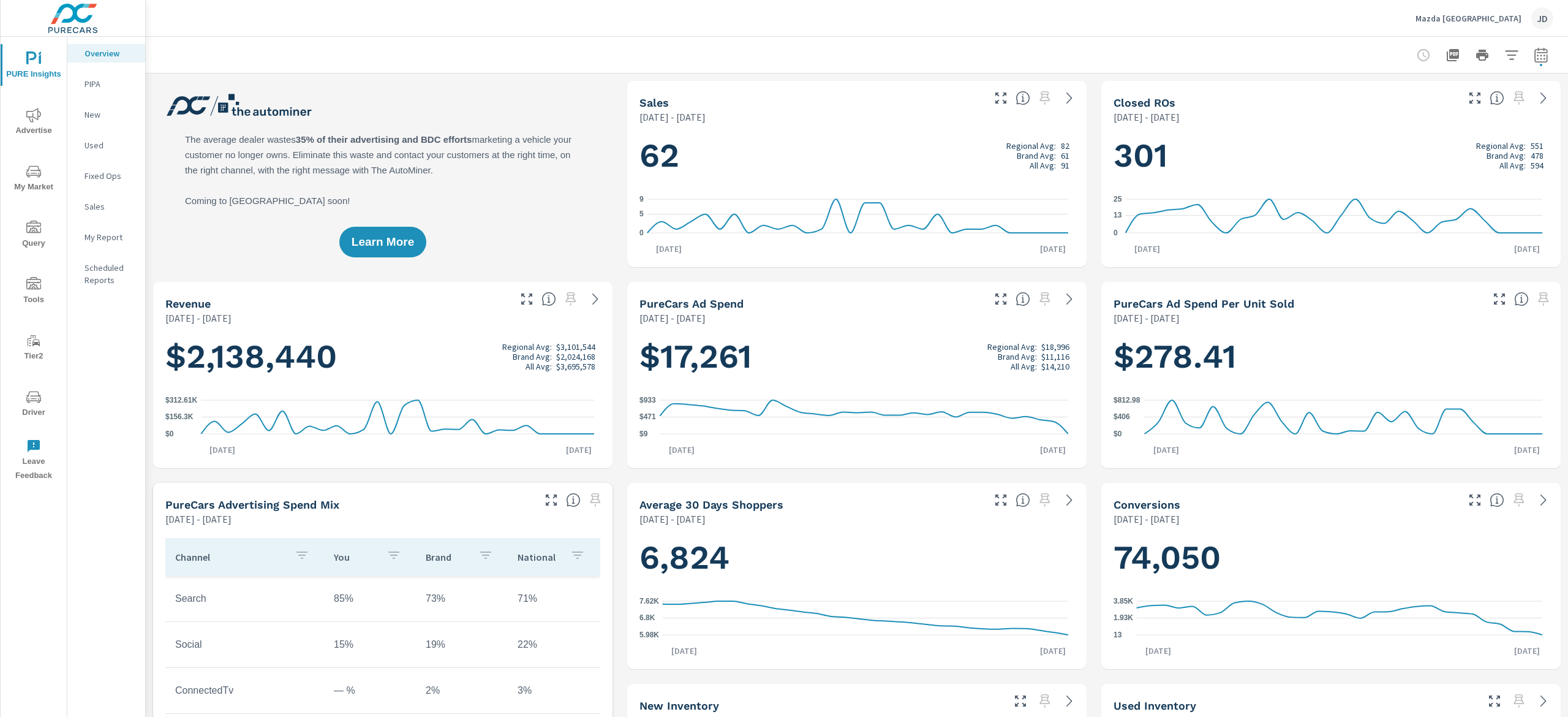
click at [33, 185] on span "My Market" at bounding box center [34, 179] width 59 height 30
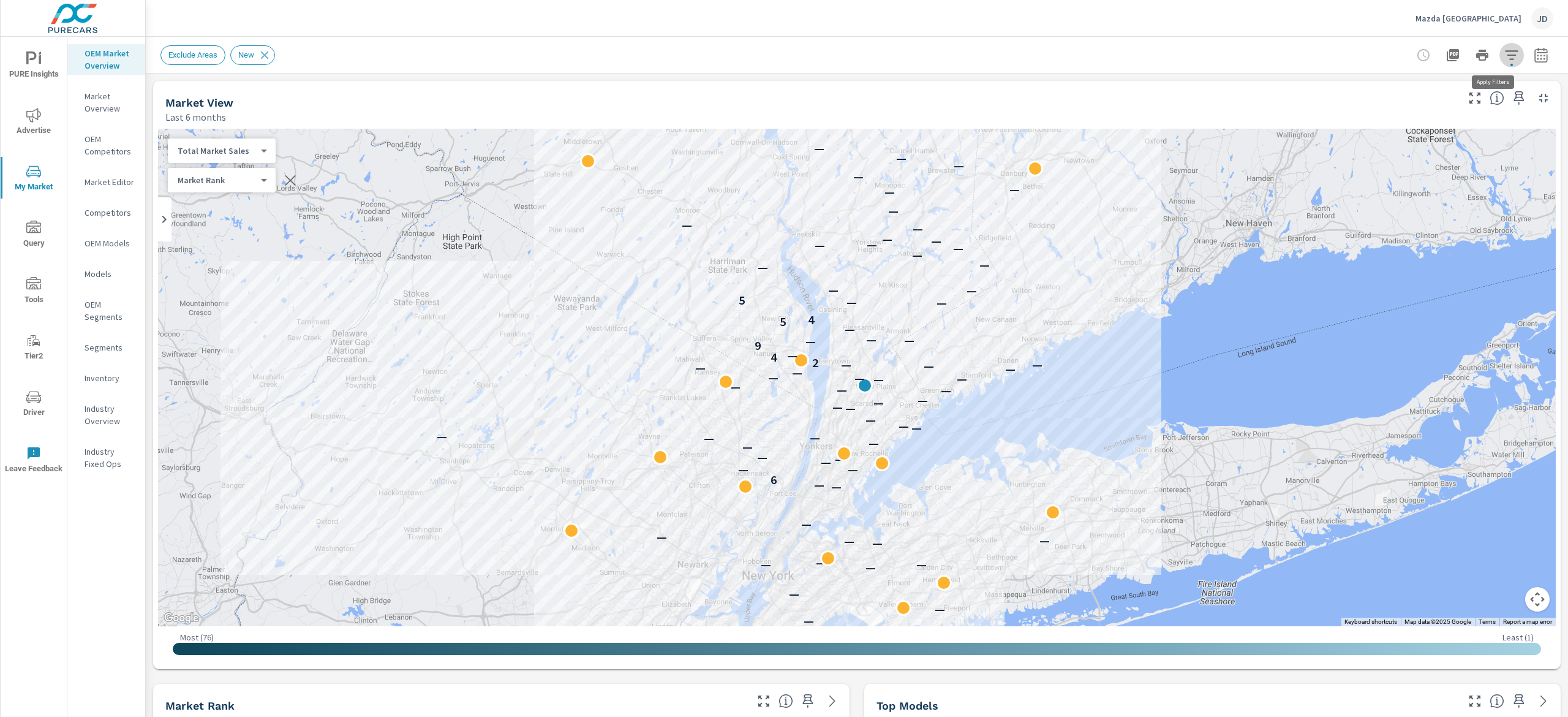
click at [1504, 47] on icon "button" at bounding box center [1511, 55] width 15 height 15
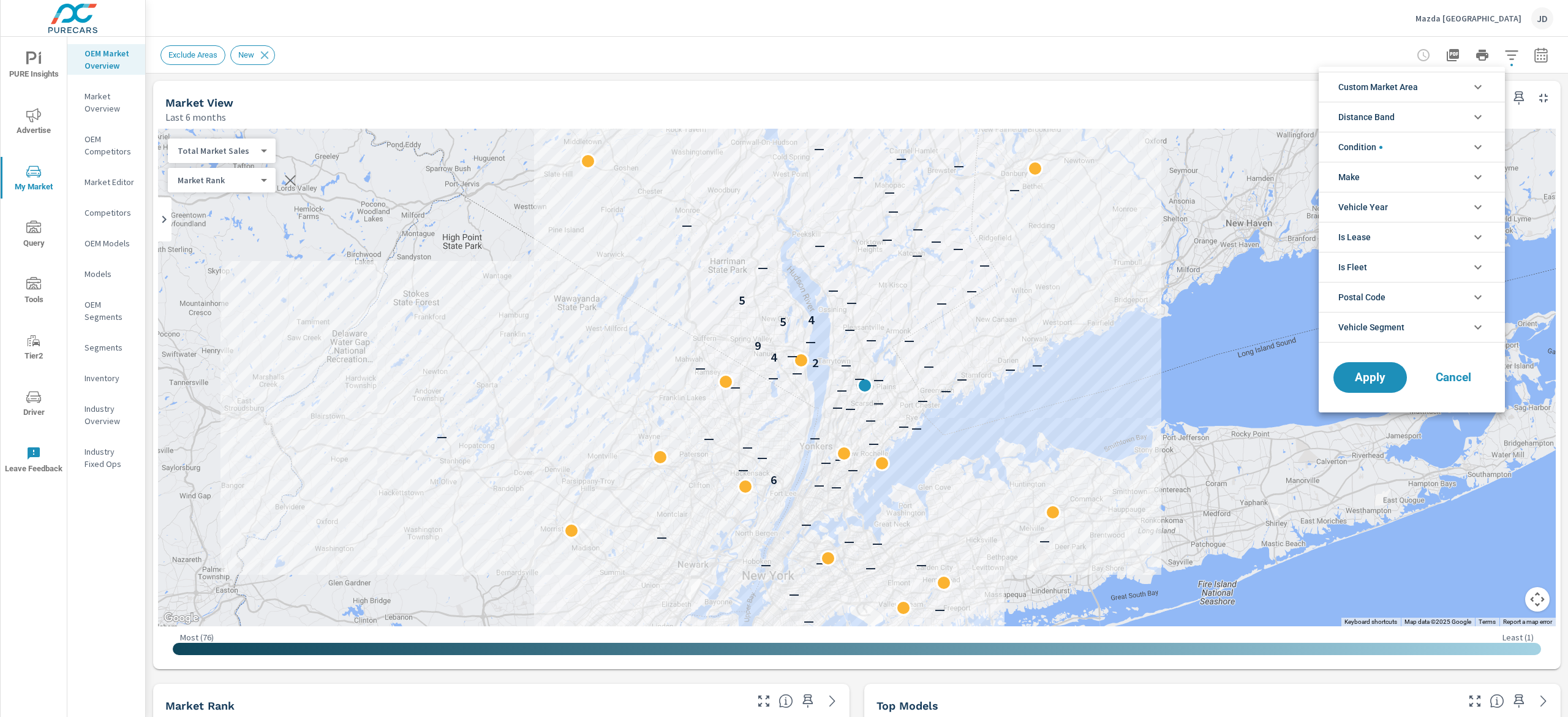
click at [1522, 58] on div at bounding box center [784, 358] width 1568 height 717
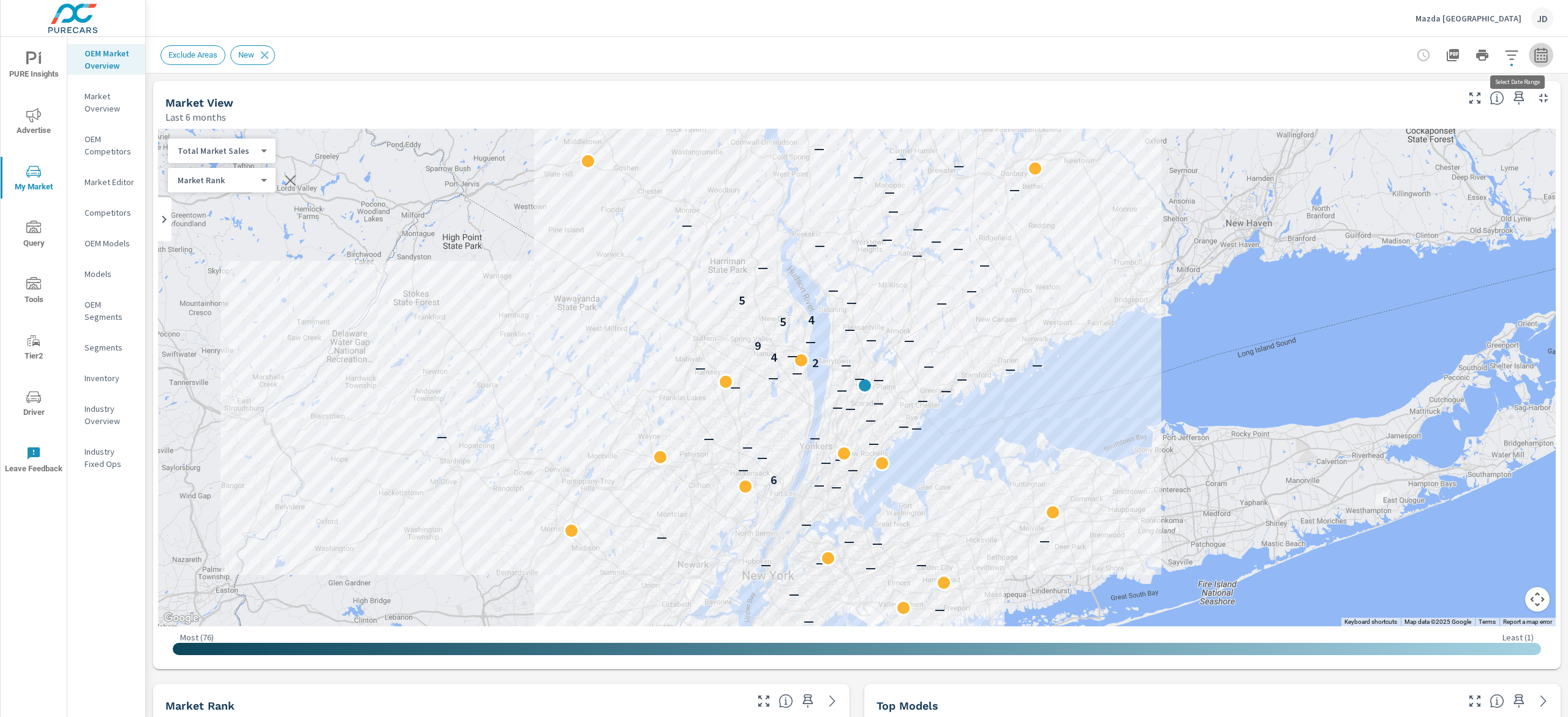
click at [1534, 48] on icon "button" at bounding box center [1541, 55] width 13 height 15
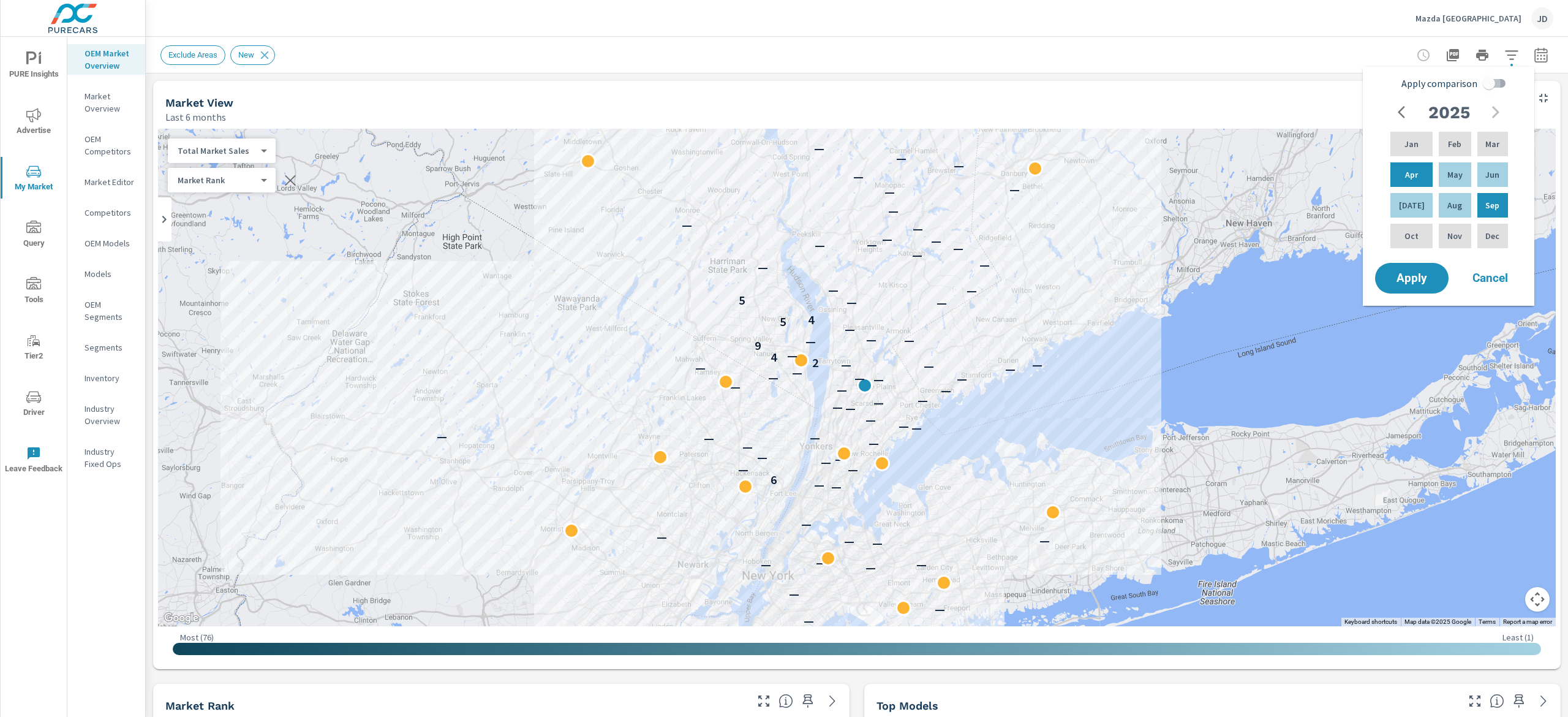
click at [1493, 75] on input "Apply comparison" at bounding box center [1489, 83] width 70 height 23
checkbox input "true"
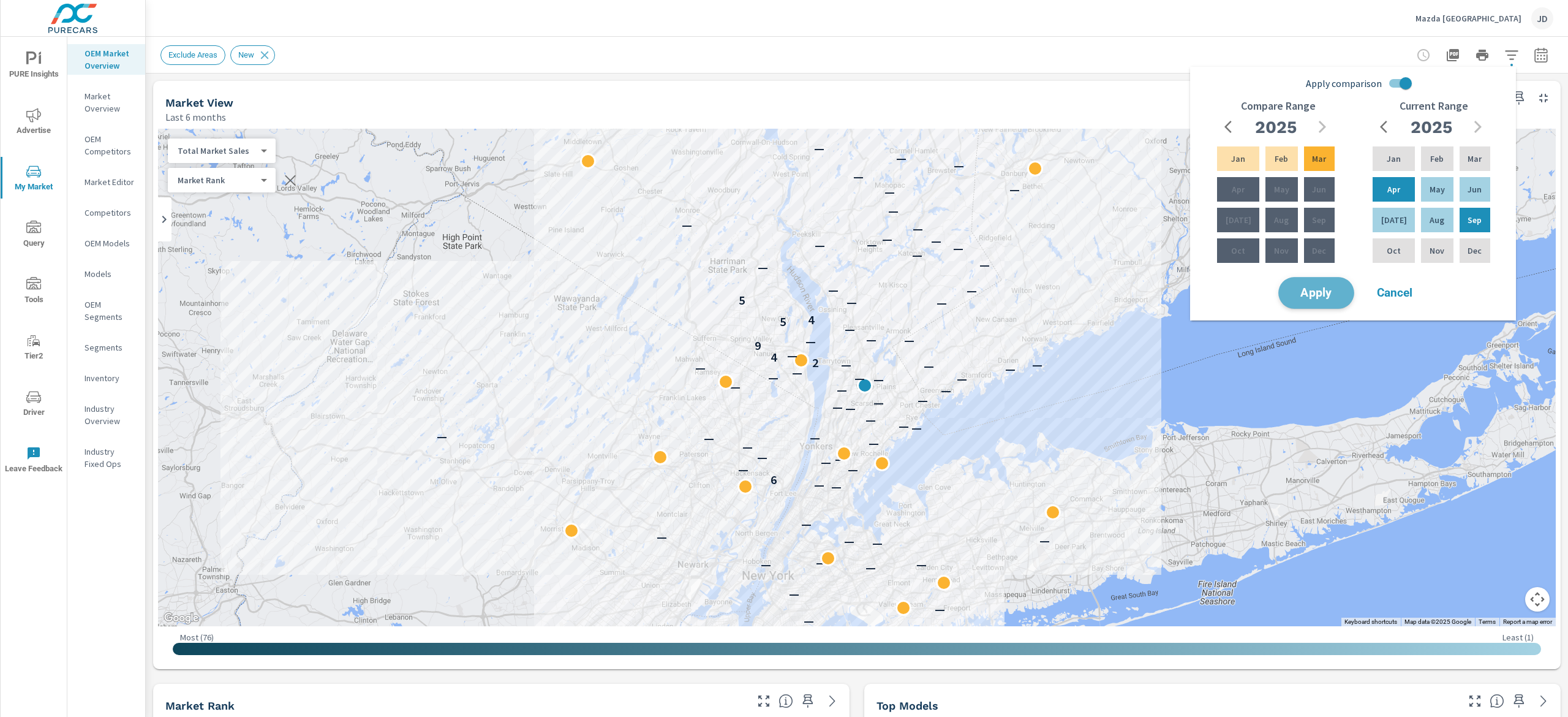
click at [1325, 293] on span "Apply" at bounding box center [1316, 293] width 50 height 12
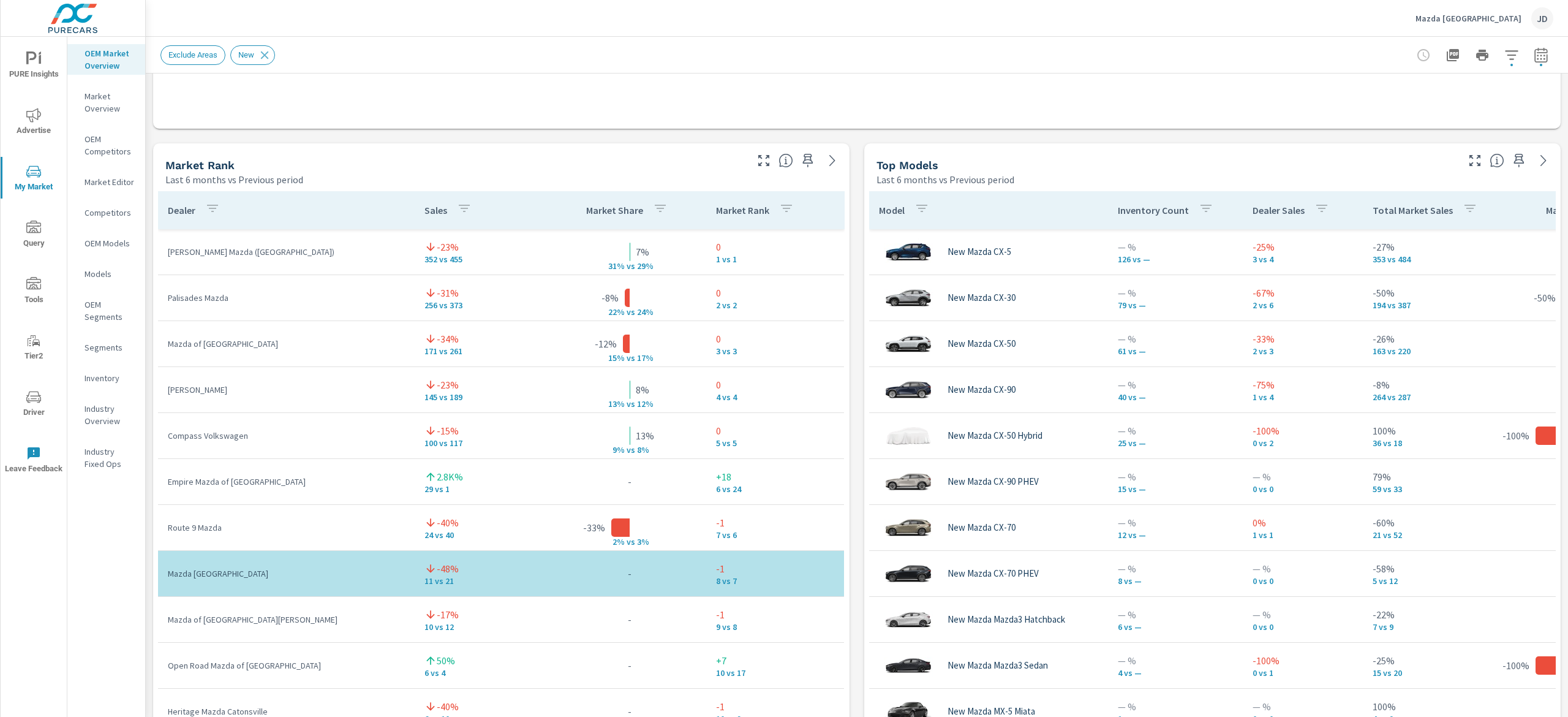
scroll to position [716, 0]
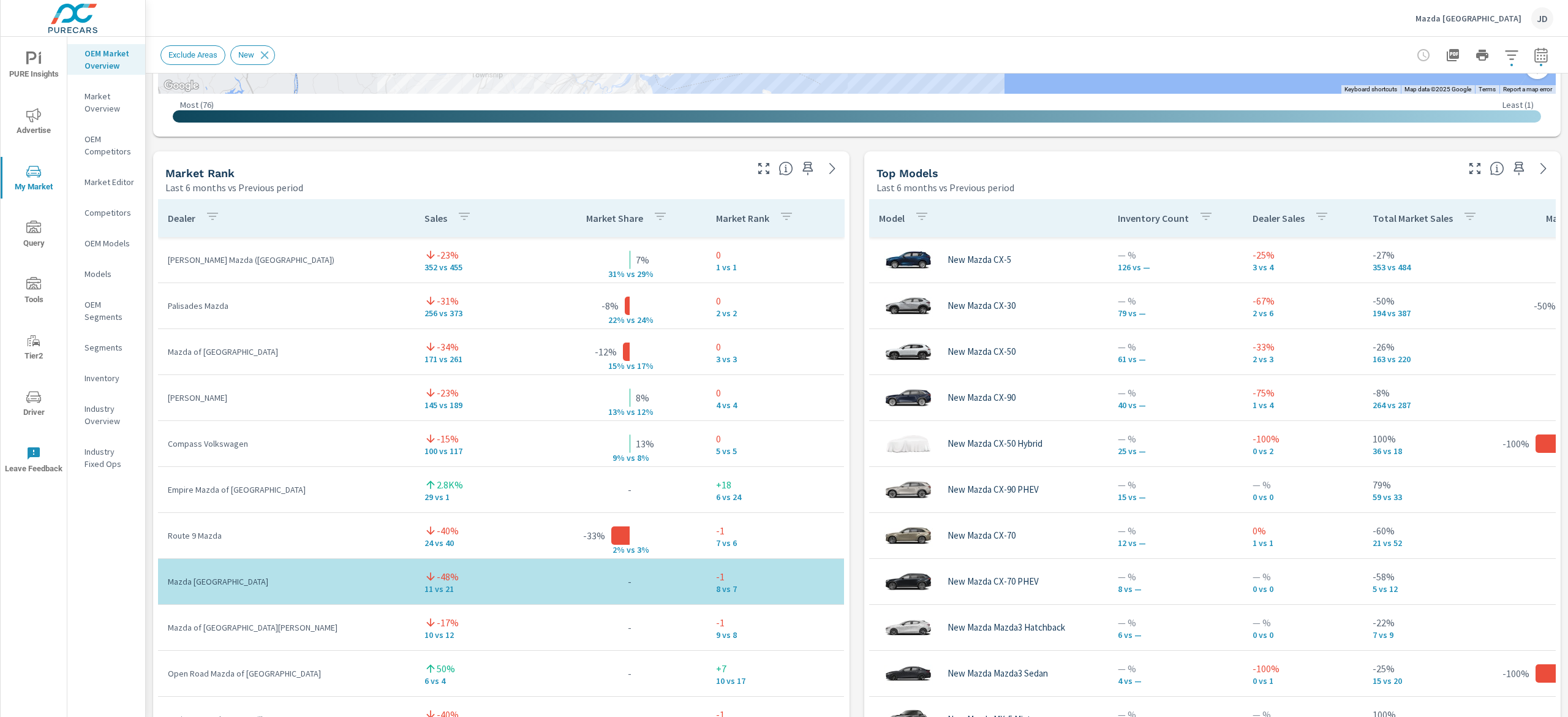
click at [760, 169] on icon "button" at bounding box center [764, 169] width 15 height 15
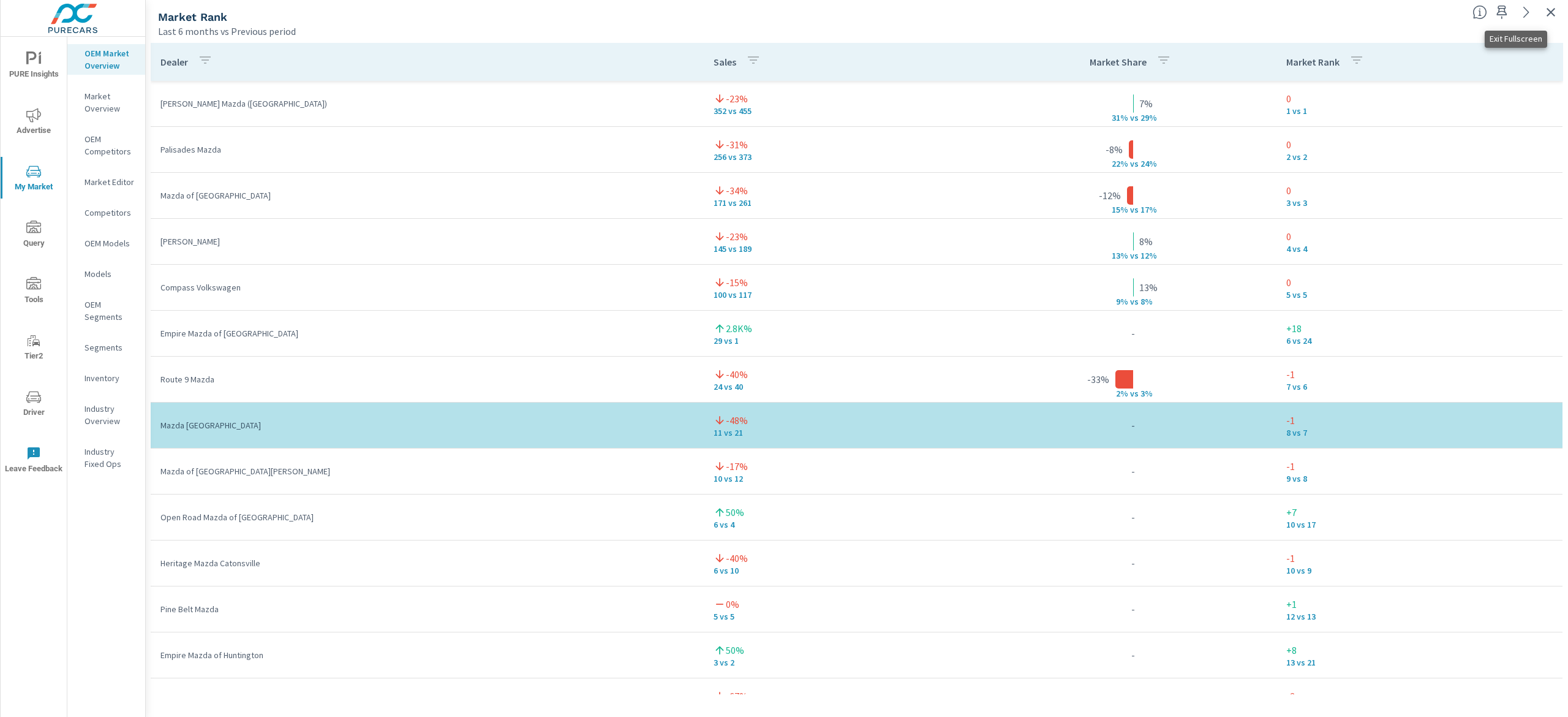
click at [1557, 6] on icon "button" at bounding box center [1551, 12] width 15 height 15
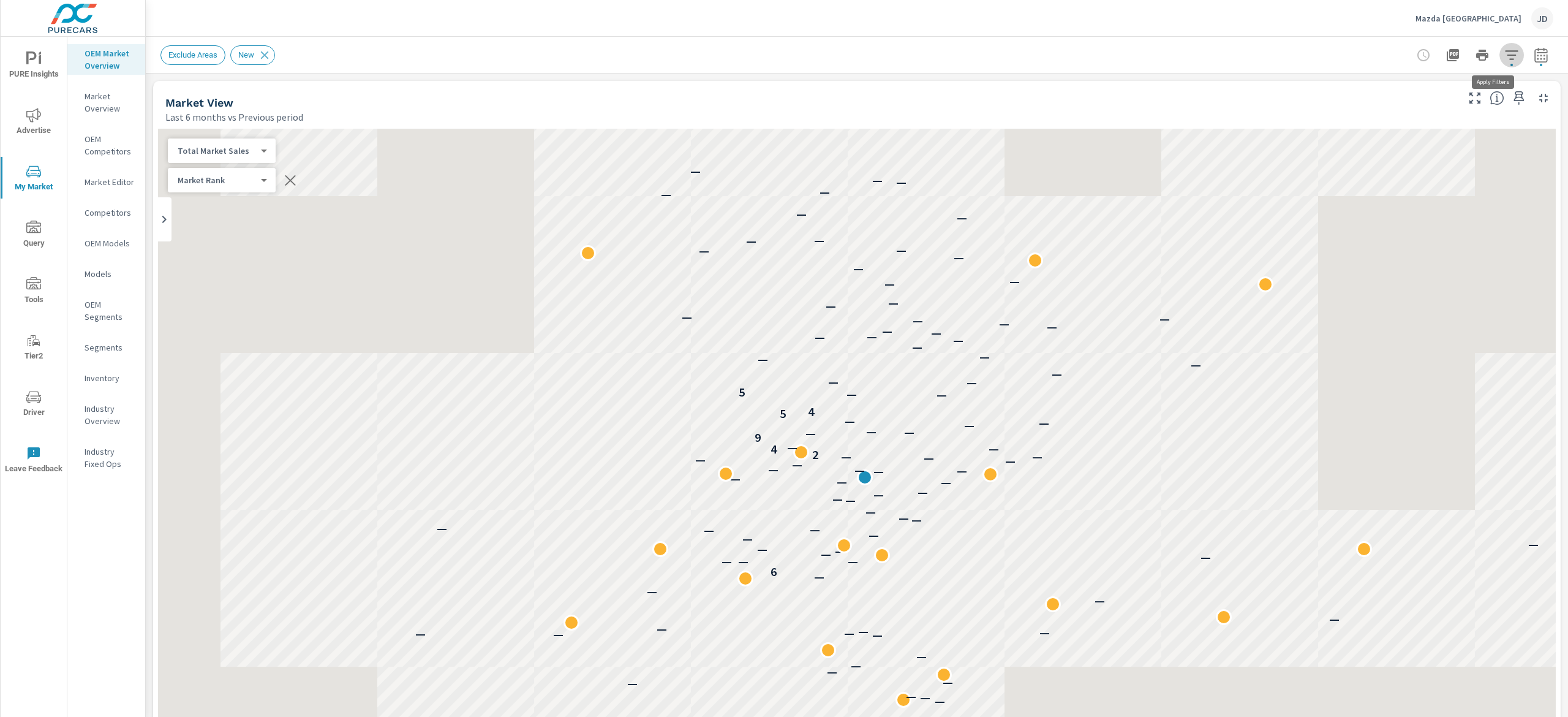
click at [1504, 56] on icon "button" at bounding box center [1511, 55] width 15 height 15
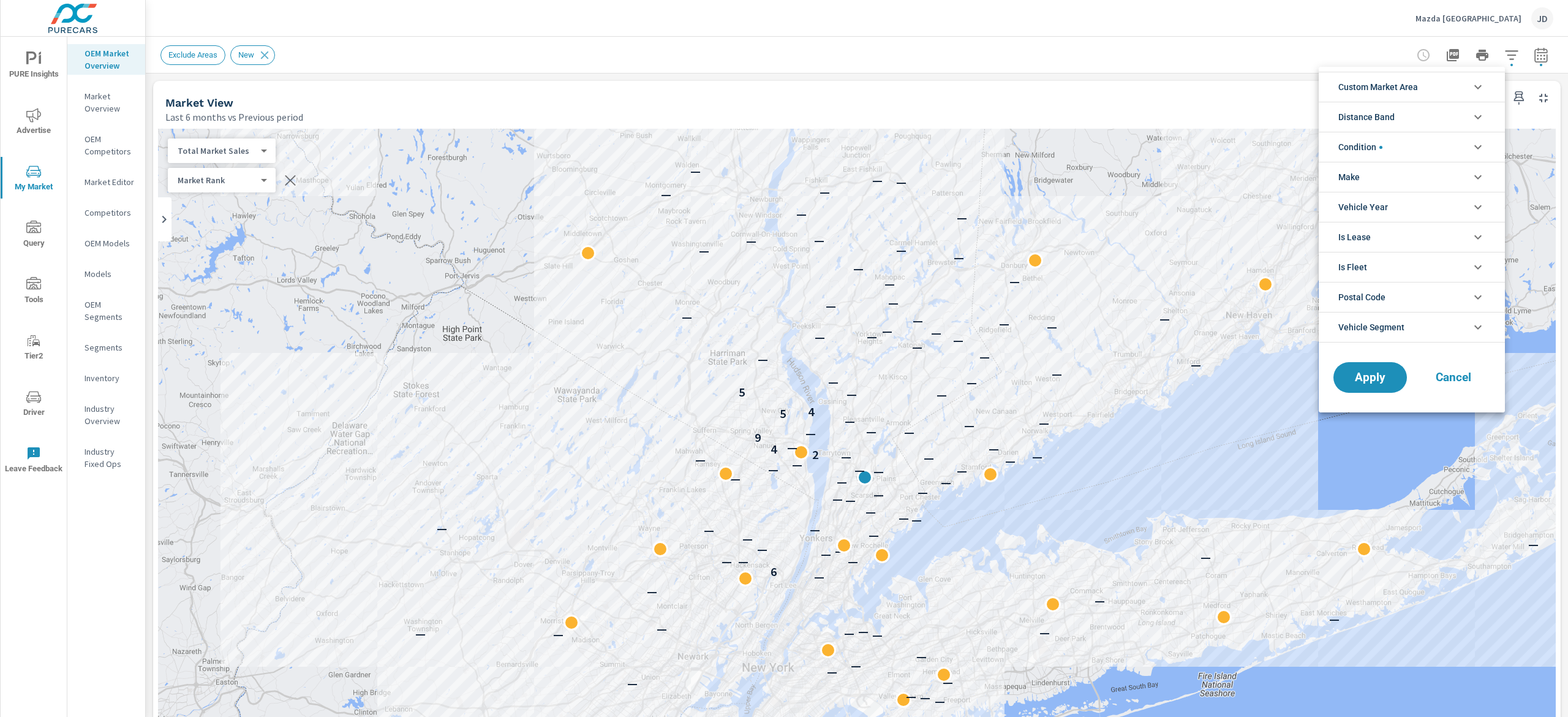
click at [1490, 85] on li "Custom Market Area" at bounding box center [1412, 87] width 186 height 30
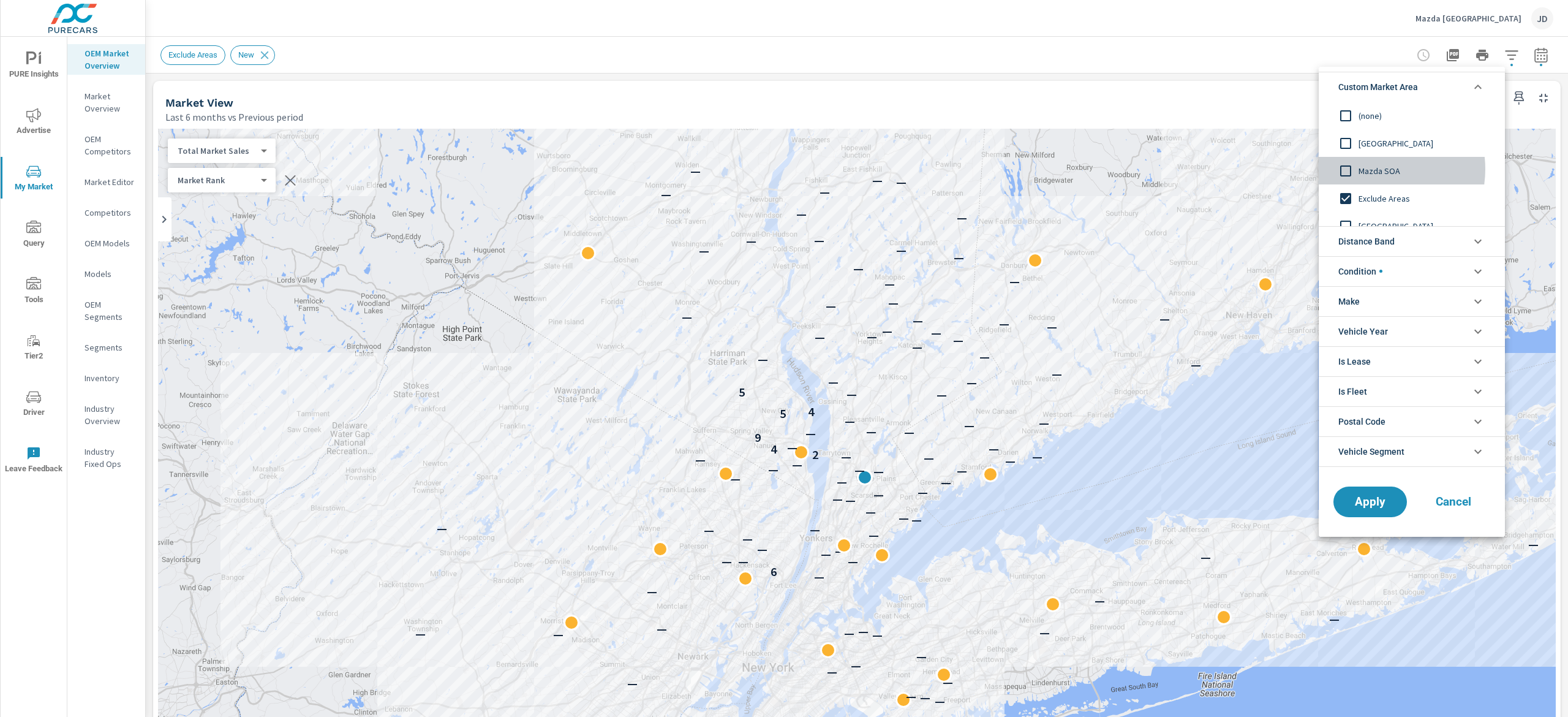
click at [1375, 169] on span "Mazda SOA" at bounding box center [1426, 170] width 134 height 15
click at [1373, 505] on span "Apply" at bounding box center [1370, 502] width 50 height 12
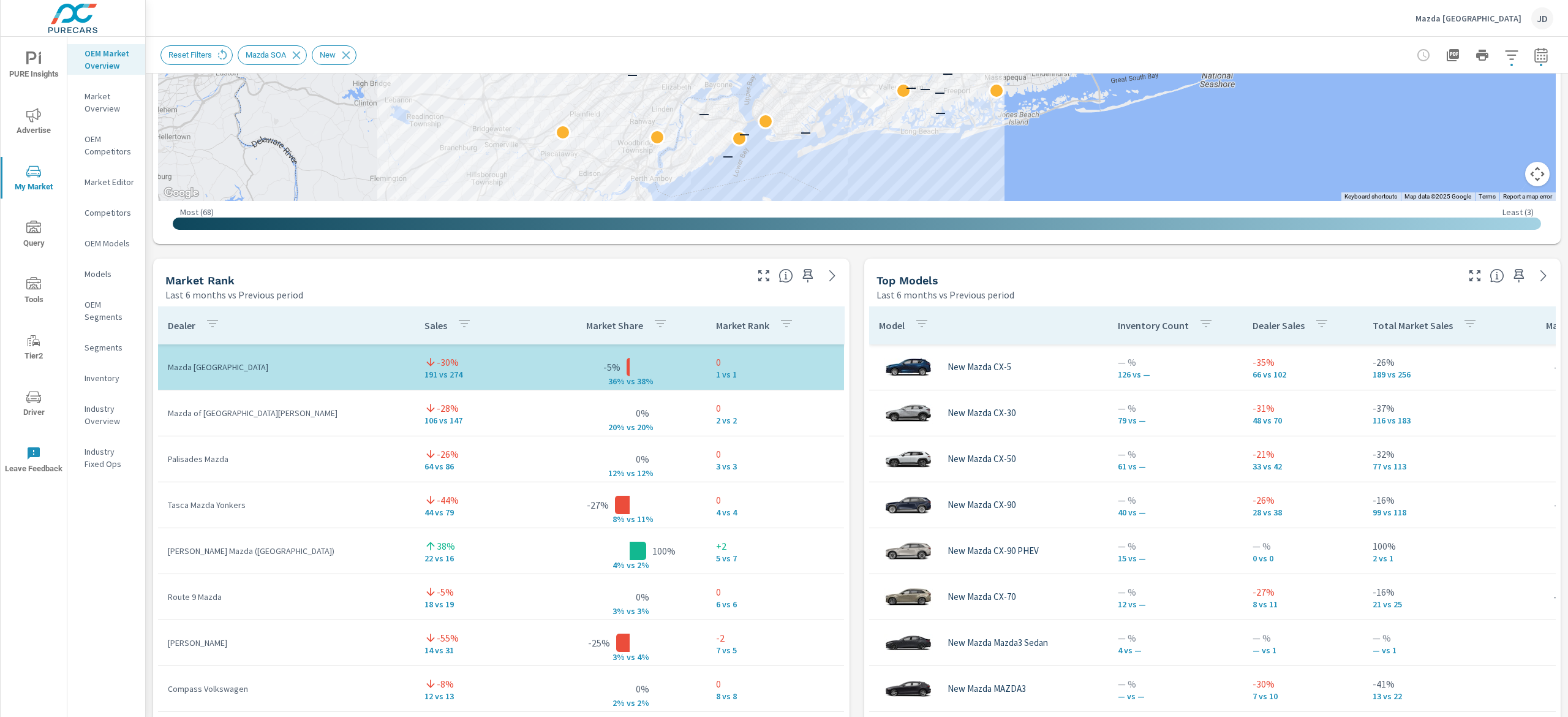
scroll to position [746, 0]
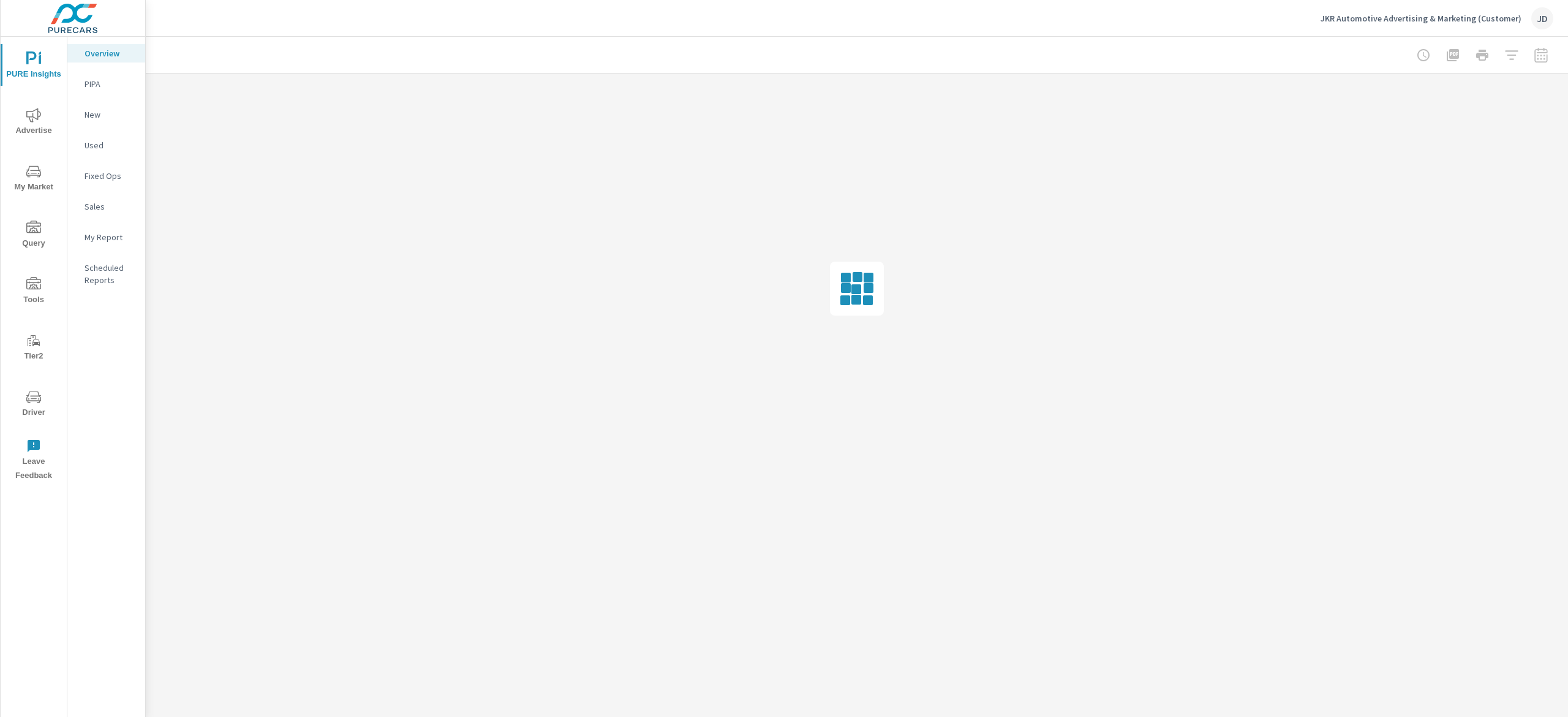
click at [38, 121] on icon "nav menu" at bounding box center [34, 115] width 15 height 15
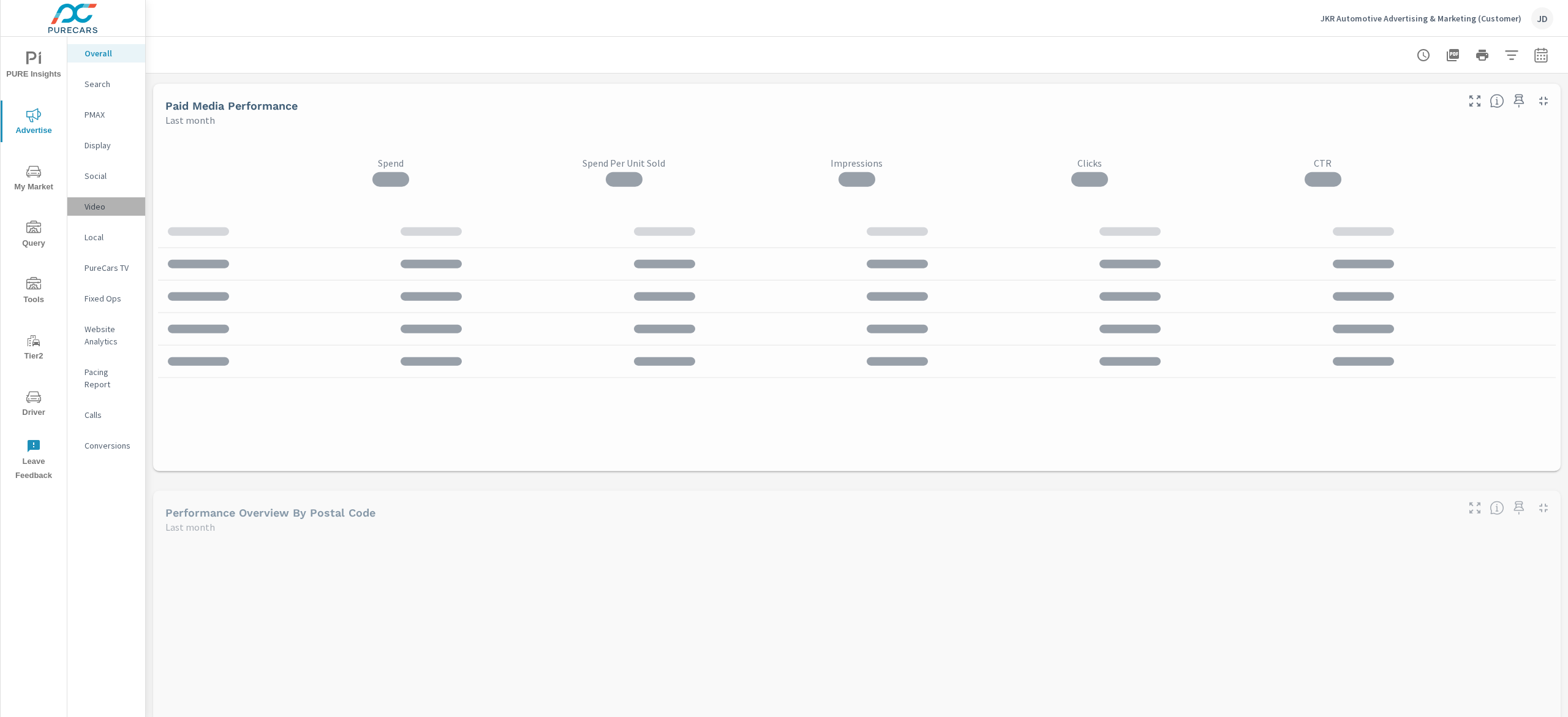
click at [88, 211] on p "Video" at bounding box center [110, 206] width 51 height 12
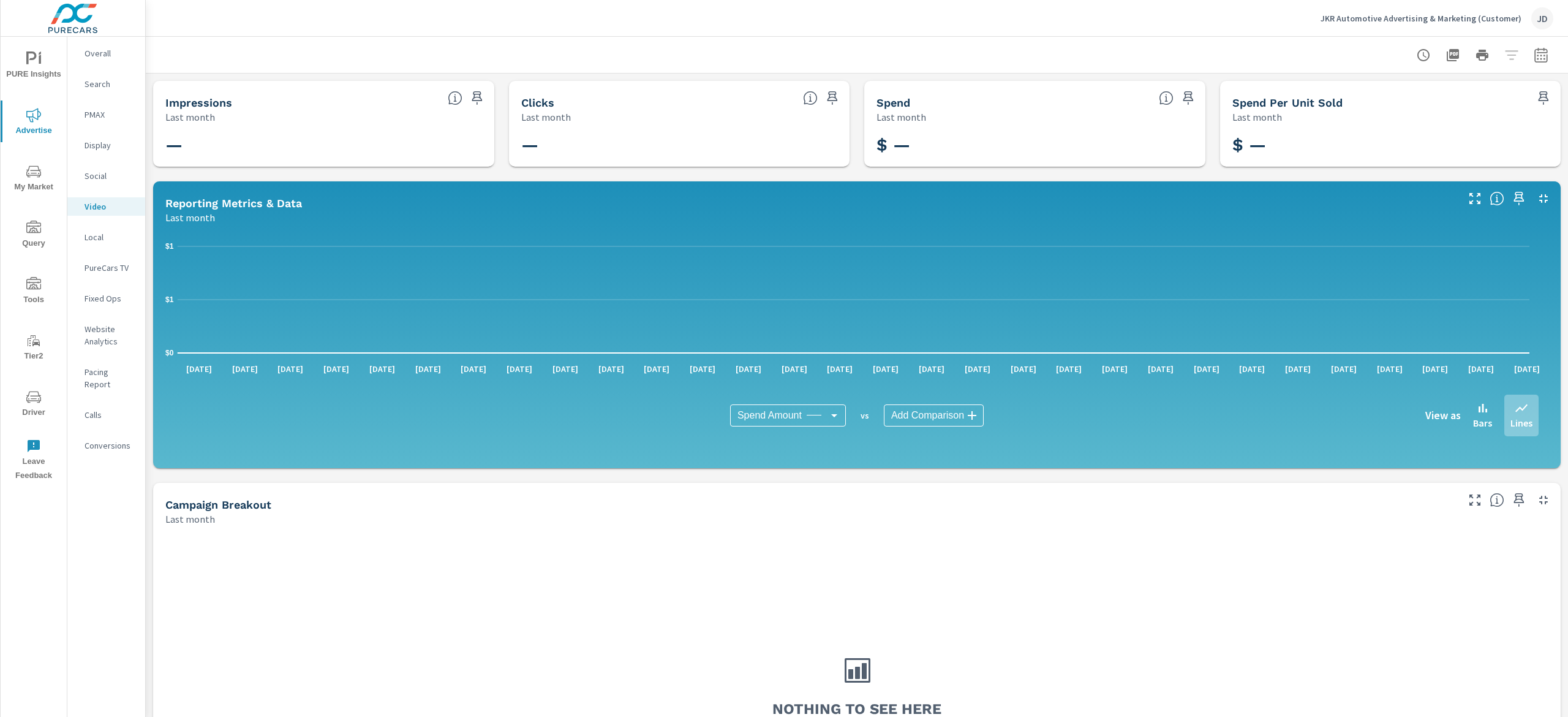
click at [1534, 48] on div at bounding box center [1482, 55] width 142 height 25
click at [1534, 58] on icon "button" at bounding box center [1541, 55] width 15 height 15
select select "Last month"
click at [1394, 168] on span "Apply" at bounding box center [1397, 173] width 50 height 12
click at [116, 267] on p "PureCars TV" at bounding box center [110, 267] width 51 height 12
